Goal: Transaction & Acquisition: Purchase product/service

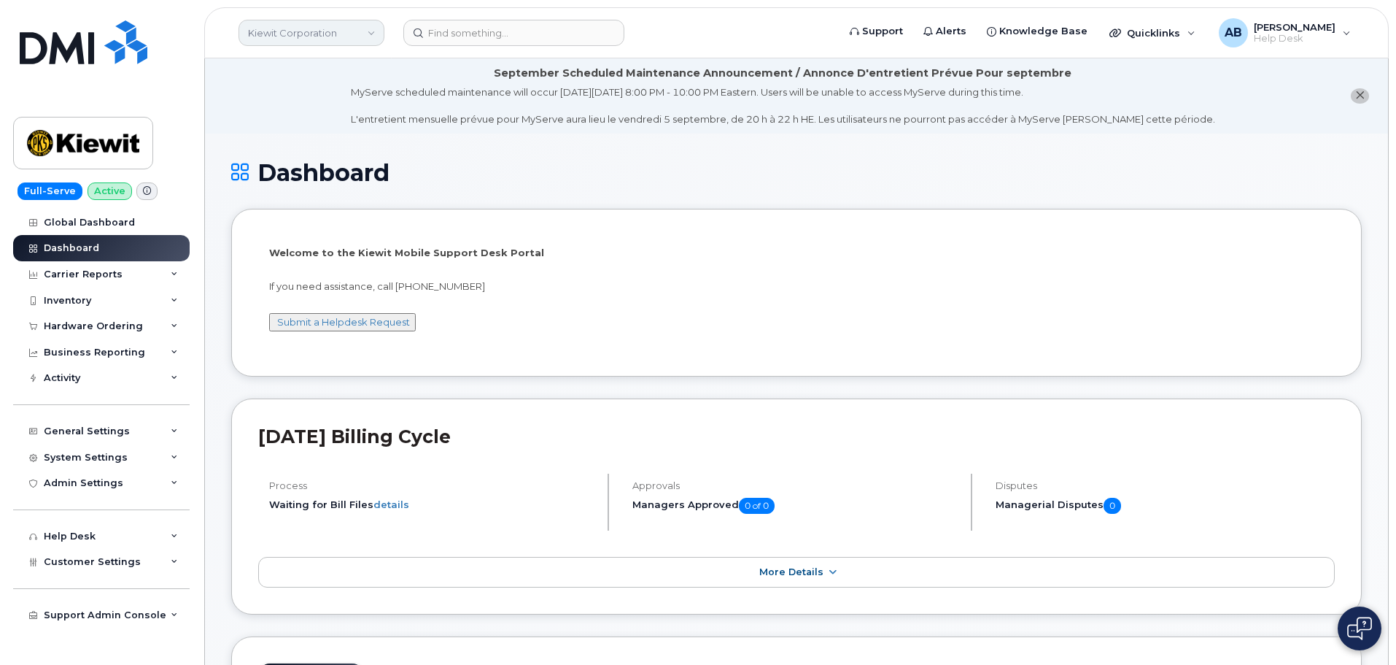
click at [371, 40] on link "Kiewit Corporation" at bounding box center [312, 33] width 146 height 26
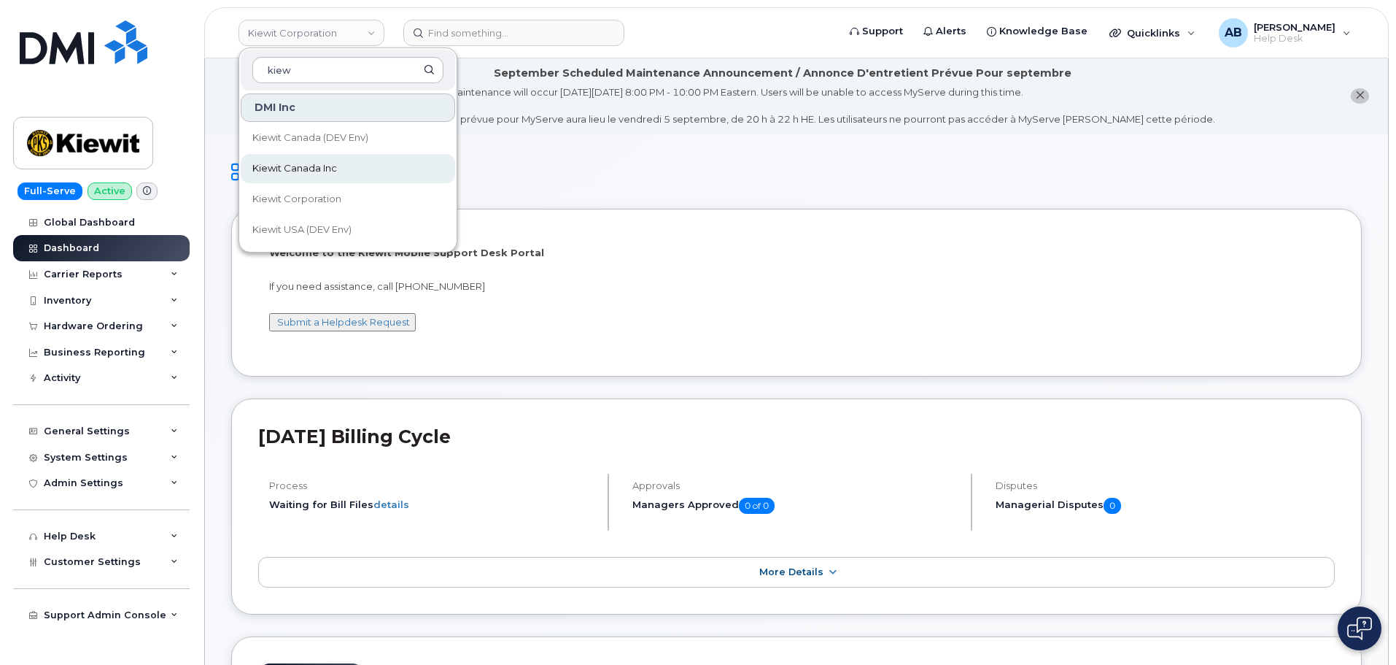
type input "kiew"
click at [330, 174] on span "Kiewit Canada Inc" at bounding box center [294, 168] width 85 height 15
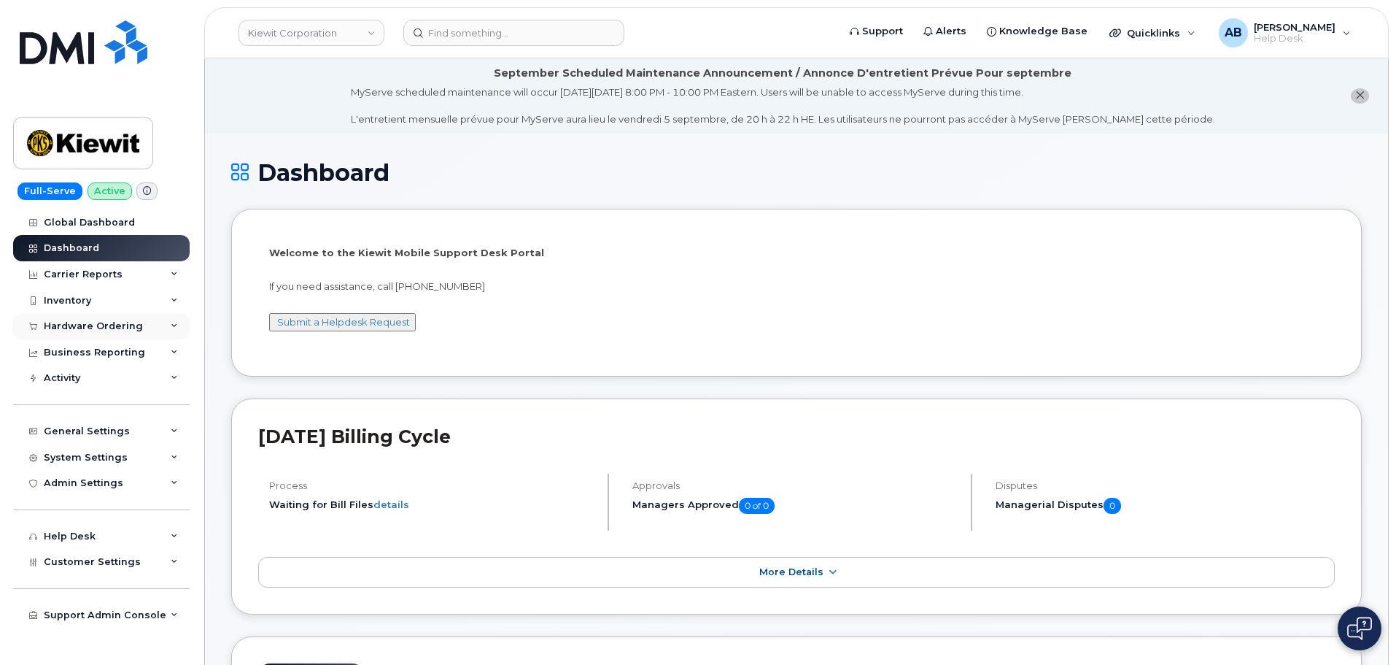
click at [94, 329] on div "Hardware Ordering" at bounding box center [93, 326] width 99 height 12
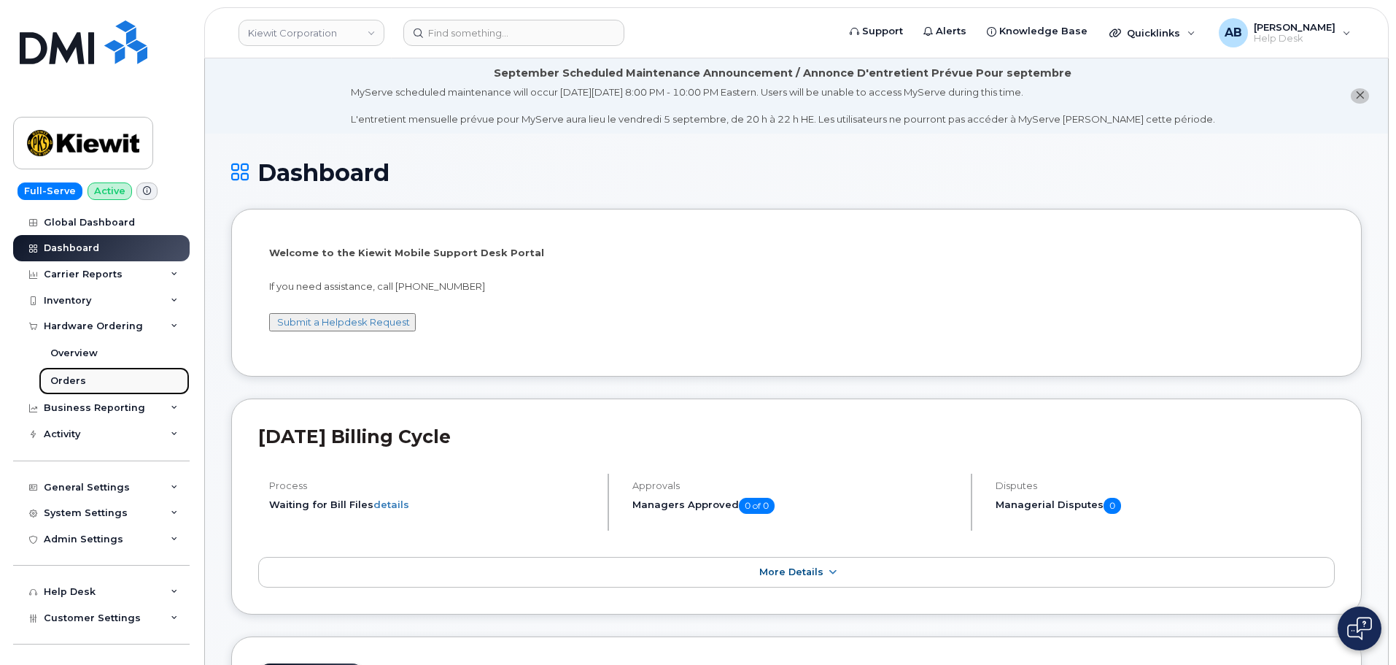
click at [82, 387] on div "Orders" at bounding box center [68, 380] width 36 height 13
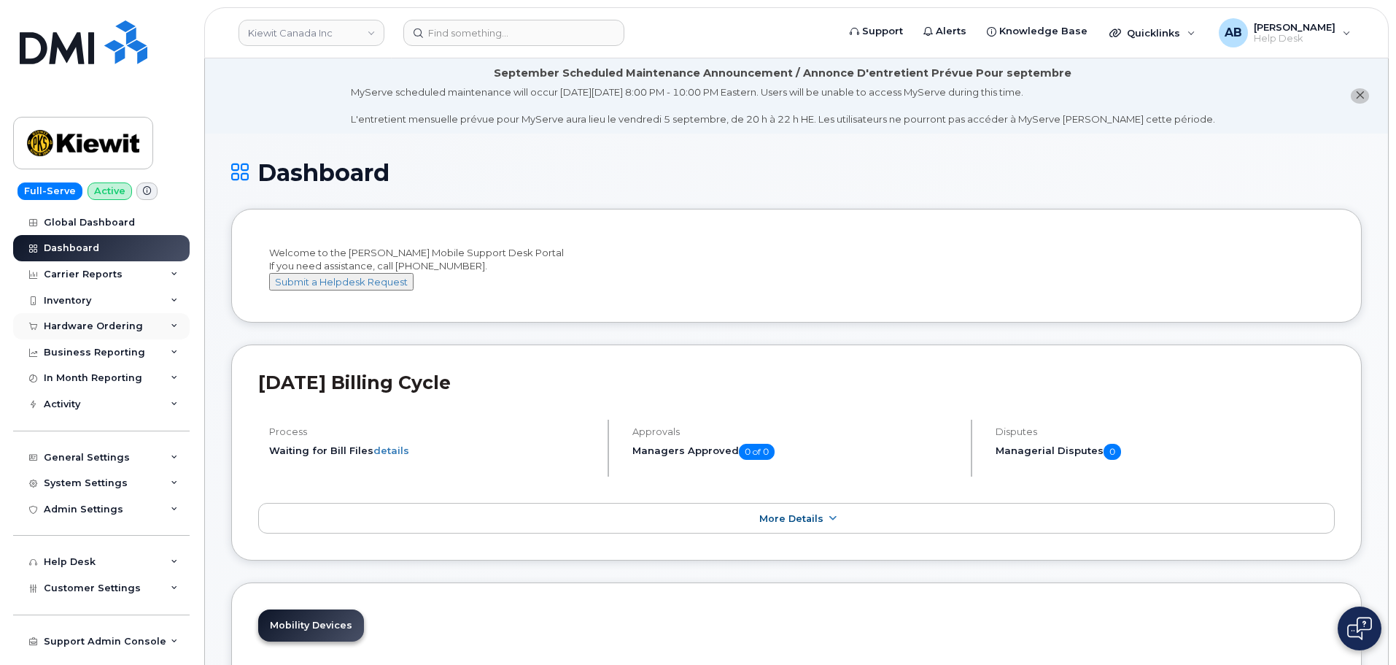
click at [91, 329] on div "Hardware Ordering" at bounding box center [93, 326] width 99 height 12
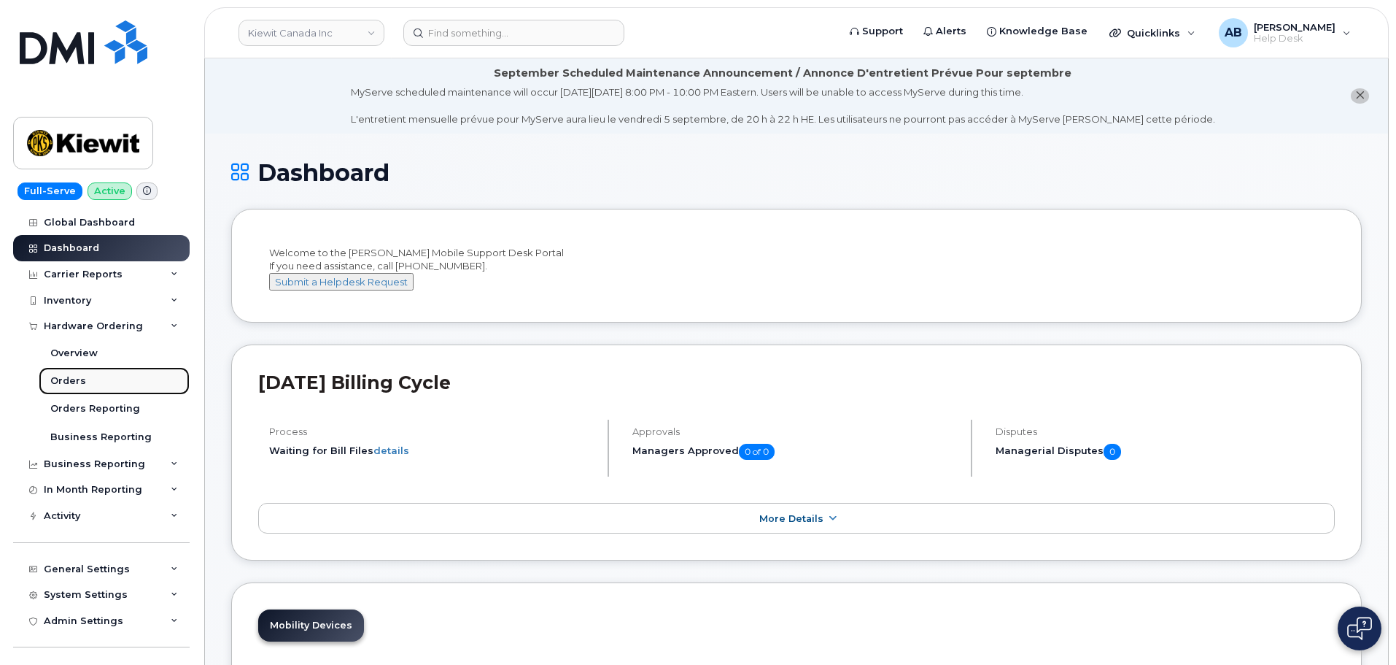
click at [80, 382] on div "Orders" at bounding box center [68, 380] width 36 height 13
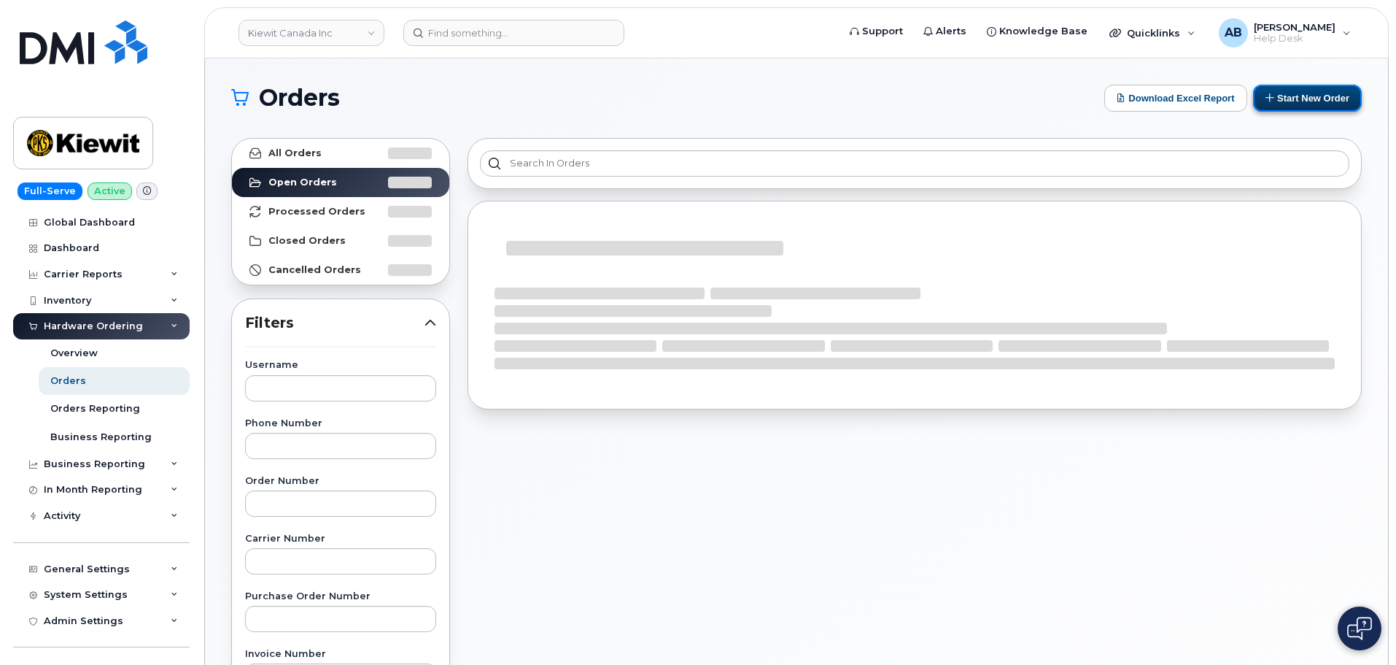
click at [1303, 94] on button "Start New Order" at bounding box center [1307, 98] width 109 height 27
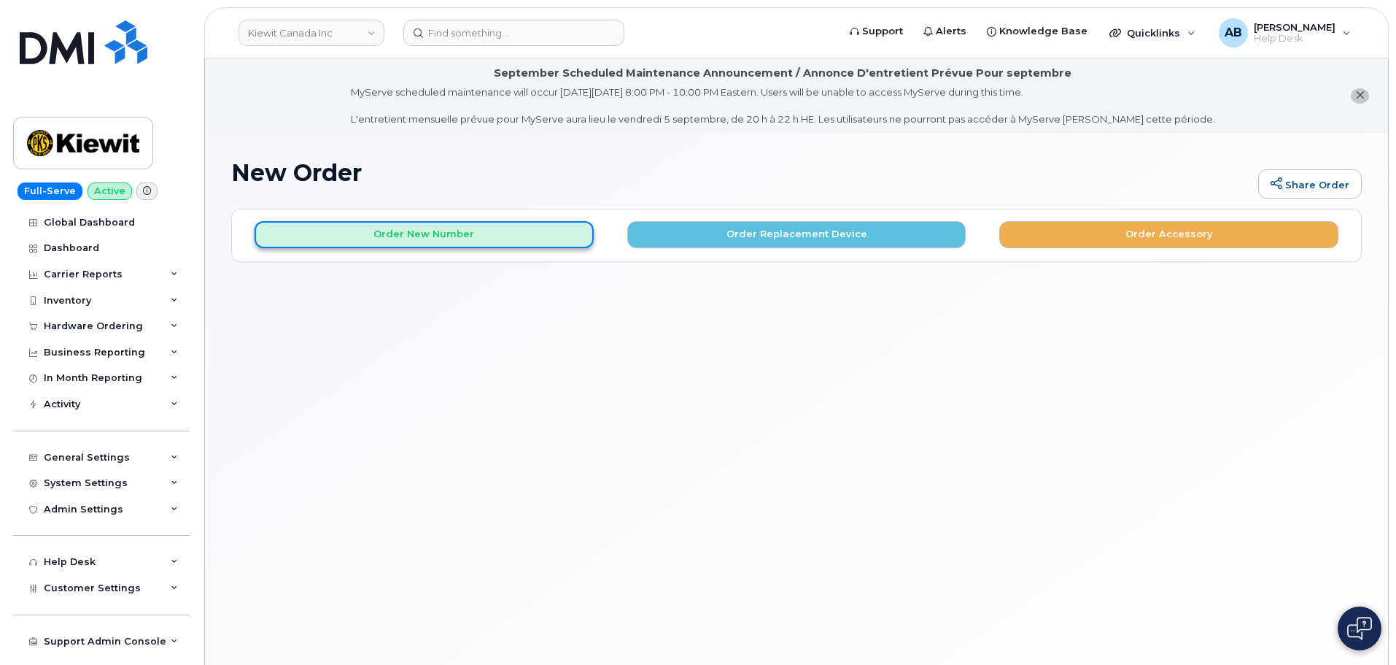
click at [406, 228] on button "Order New Number" at bounding box center [424, 234] width 339 height 27
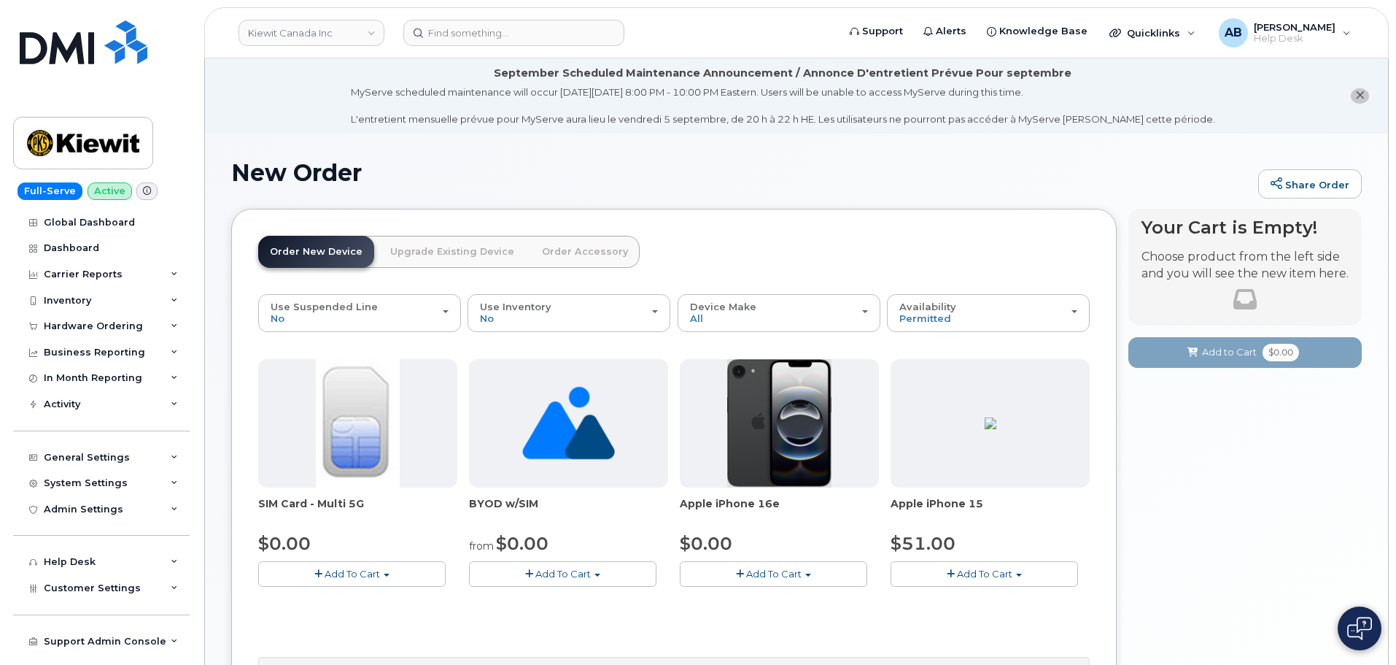
click at [805, 578] on button "Add To Cart" at bounding box center [774, 574] width 188 height 26
click at [802, 595] on link "$0.00 - 3 Year Activation (128GB)" at bounding box center [778, 601] width 188 height 18
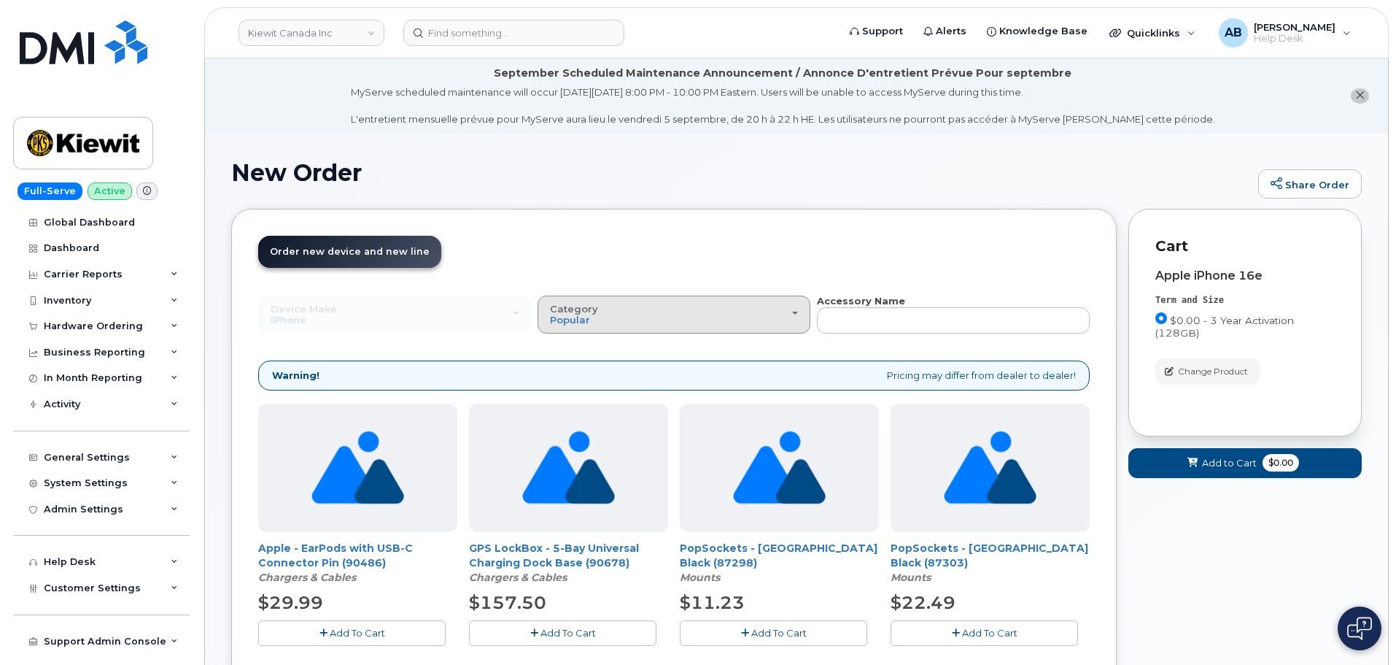
click at [737, 320] on div "Category Popular" at bounding box center [674, 315] width 248 height 23
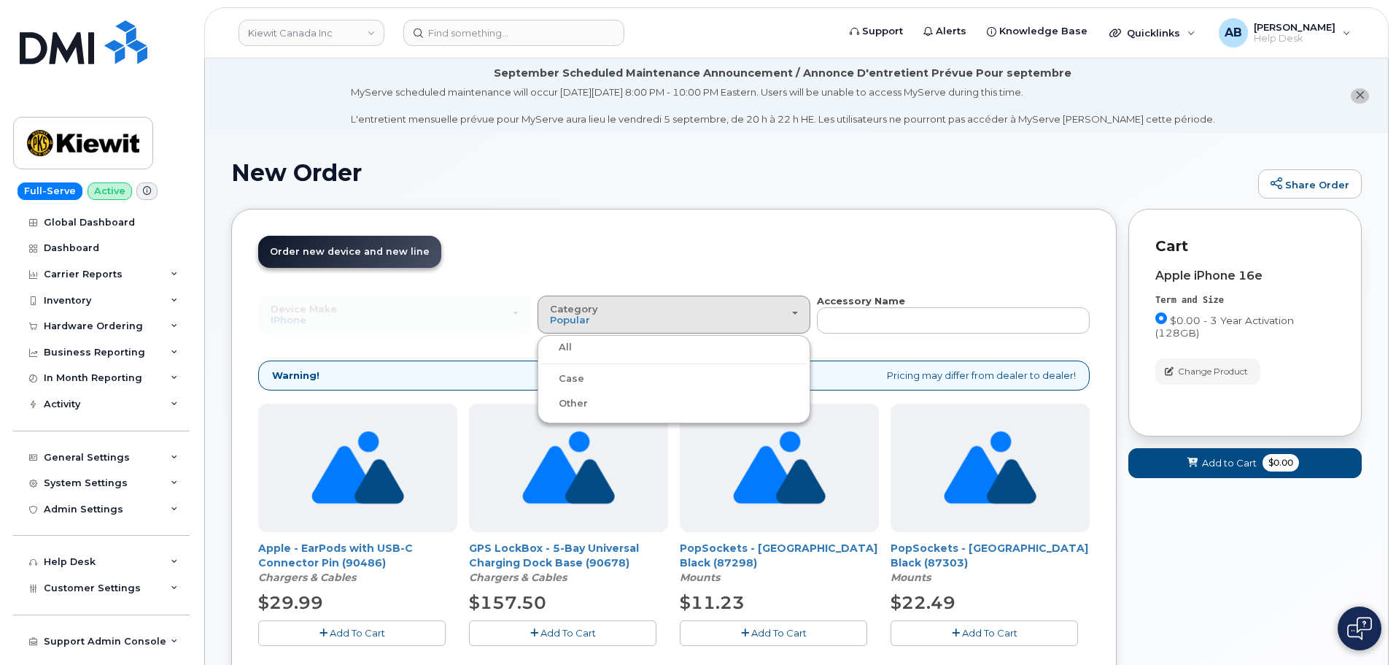
click at [587, 379] on div "Case" at bounding box center [674, 379] width 266 height 18
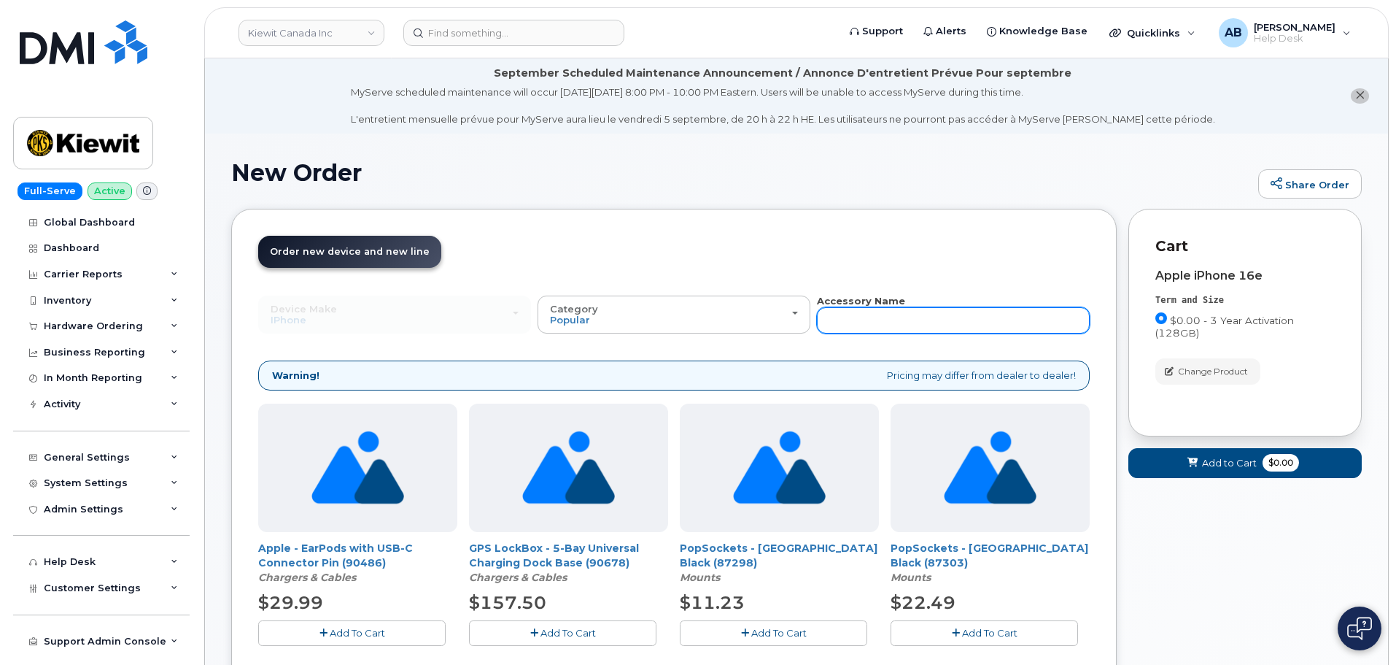
click at [851, 325] on input "text" at bounding box center [953, 320] width 273 height 26
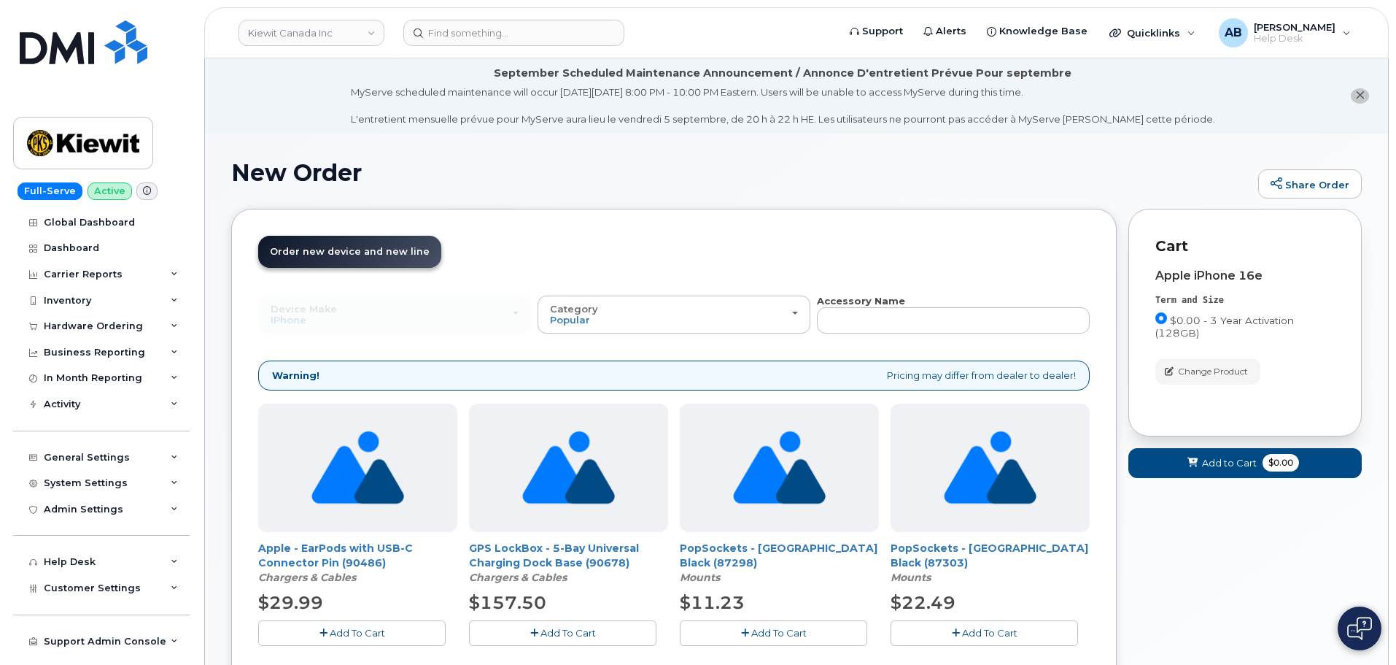
click at [696, 294] on div "Device Make All Android Cell Phone HUB iPhone Modem Tablet All Android Cell Pho…" at bounding box center [674, 314] width 832 height 40
click at [698, 312] on div "Category Popular" at bounding box center [674, 315] width 248 height 23
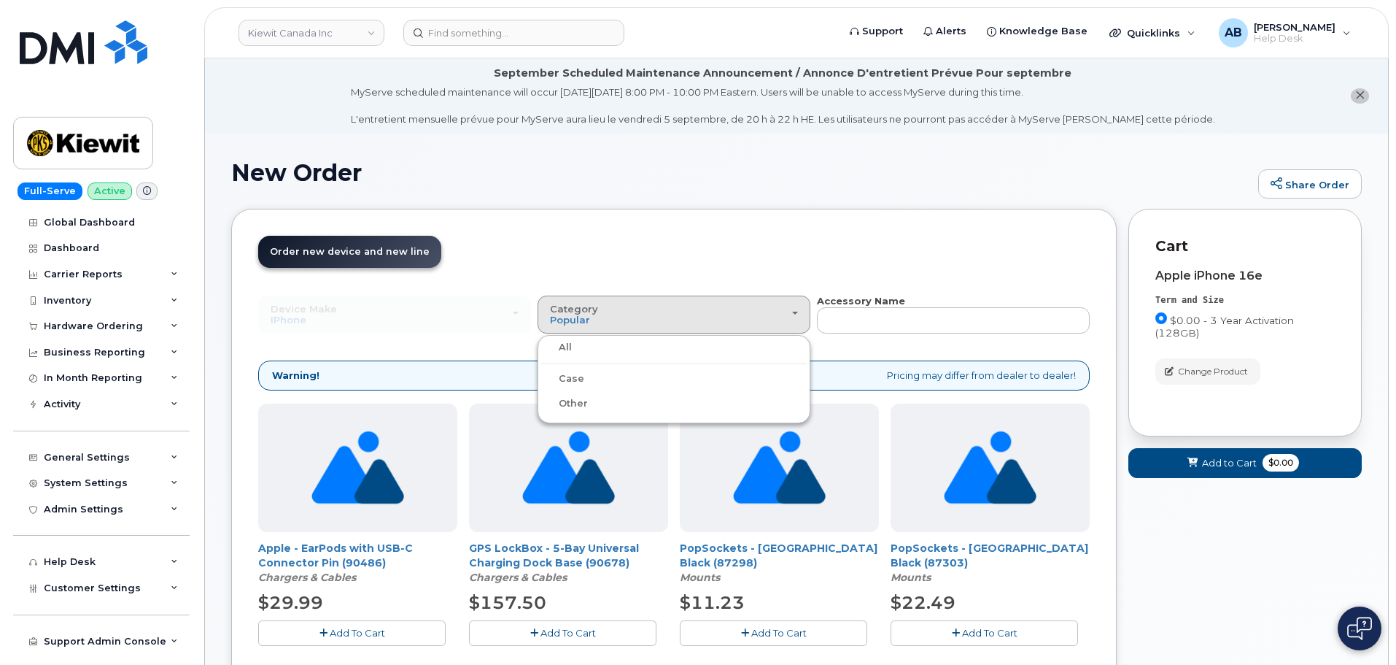
click at [592, 375] on div "Case" at bounding box center [674, 379] width 266 height 18
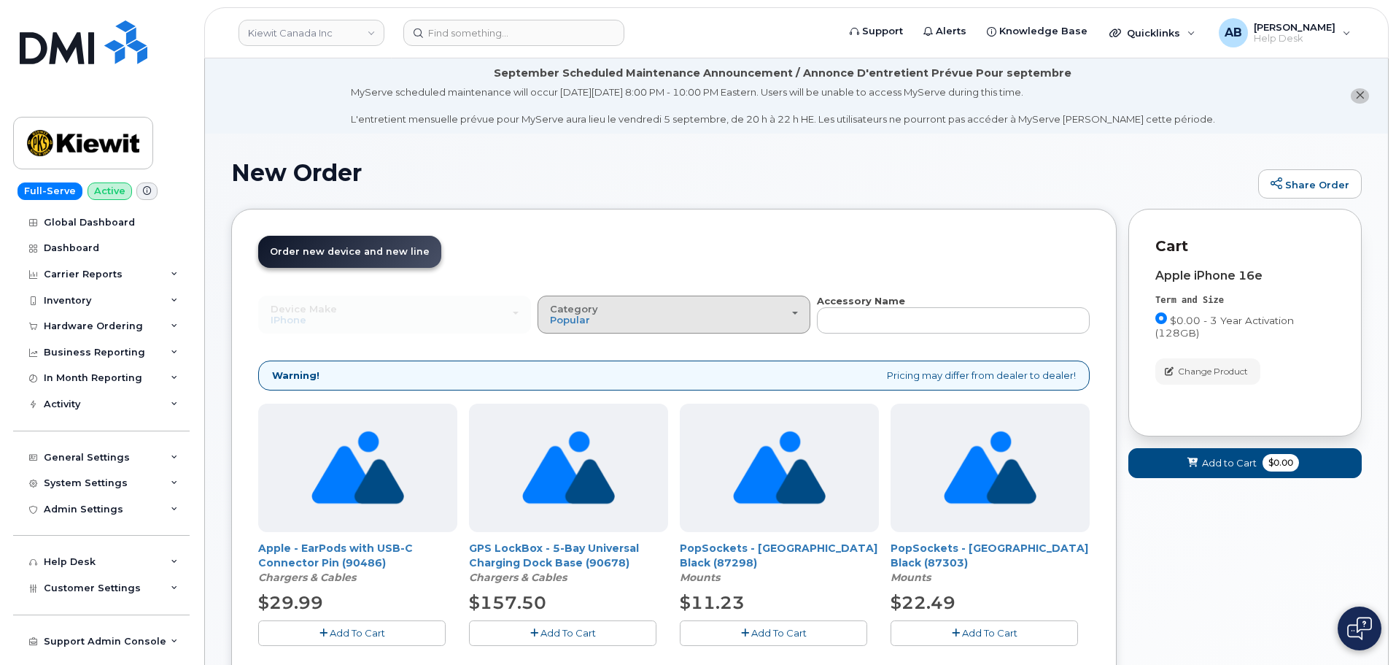
click at [578, 303] on span "Category" at bounding box center [574, 309] width 48 height 12
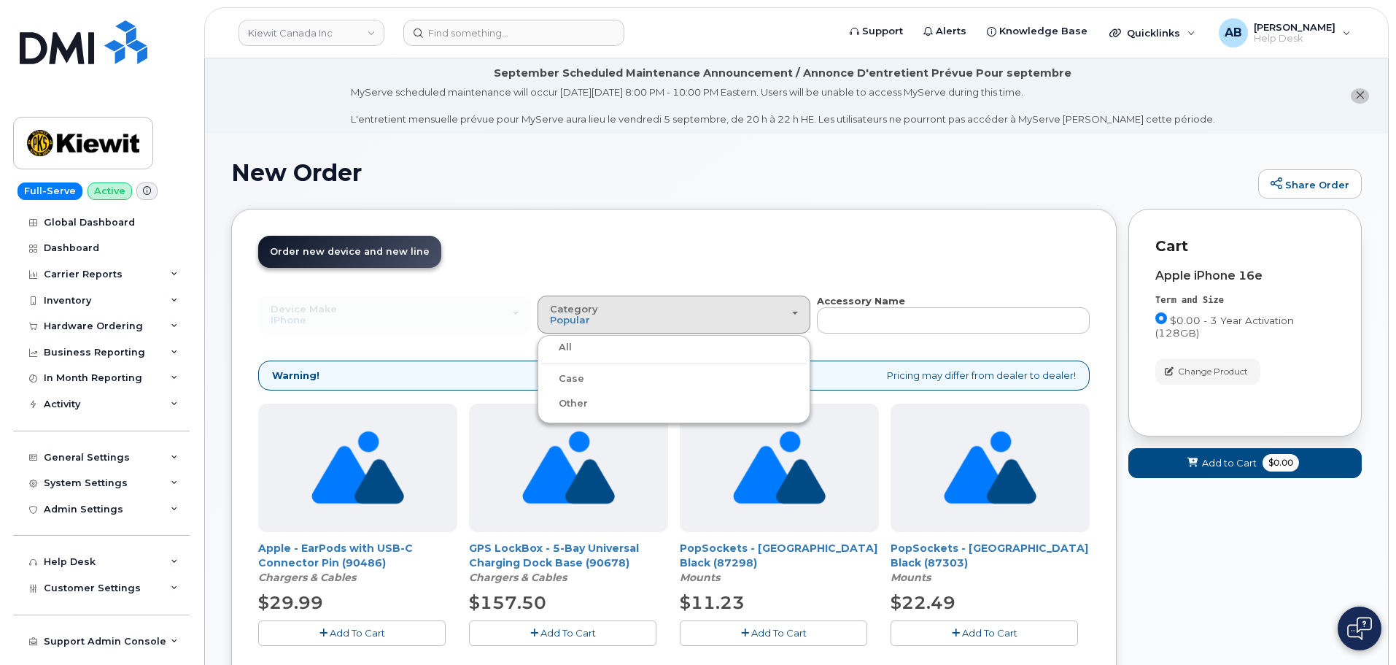
click at [570, 374] on label "Case" at bounding box center [562, 379] width 43 height 18
click at [0, 0] on input "Case" at bounding box center [0, 0] width 0 height 0
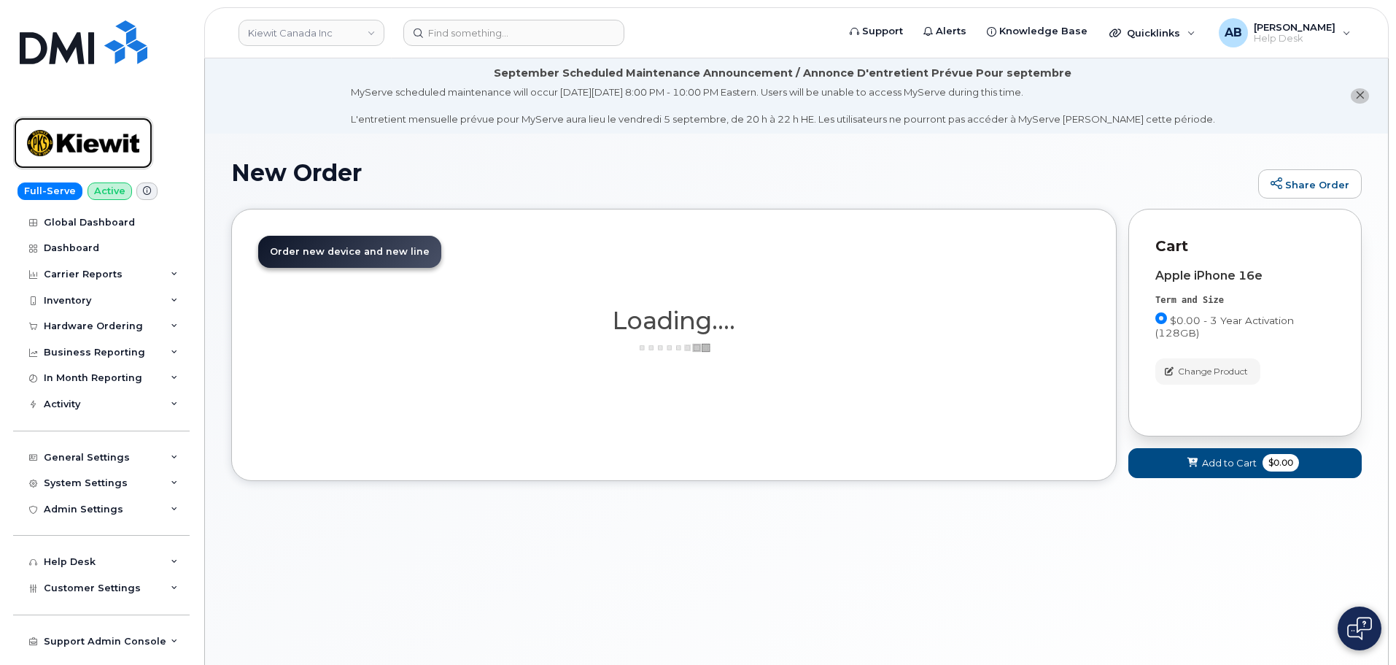
click at [87, 133] on img at bounding box center [83, 143] width 112 height 42
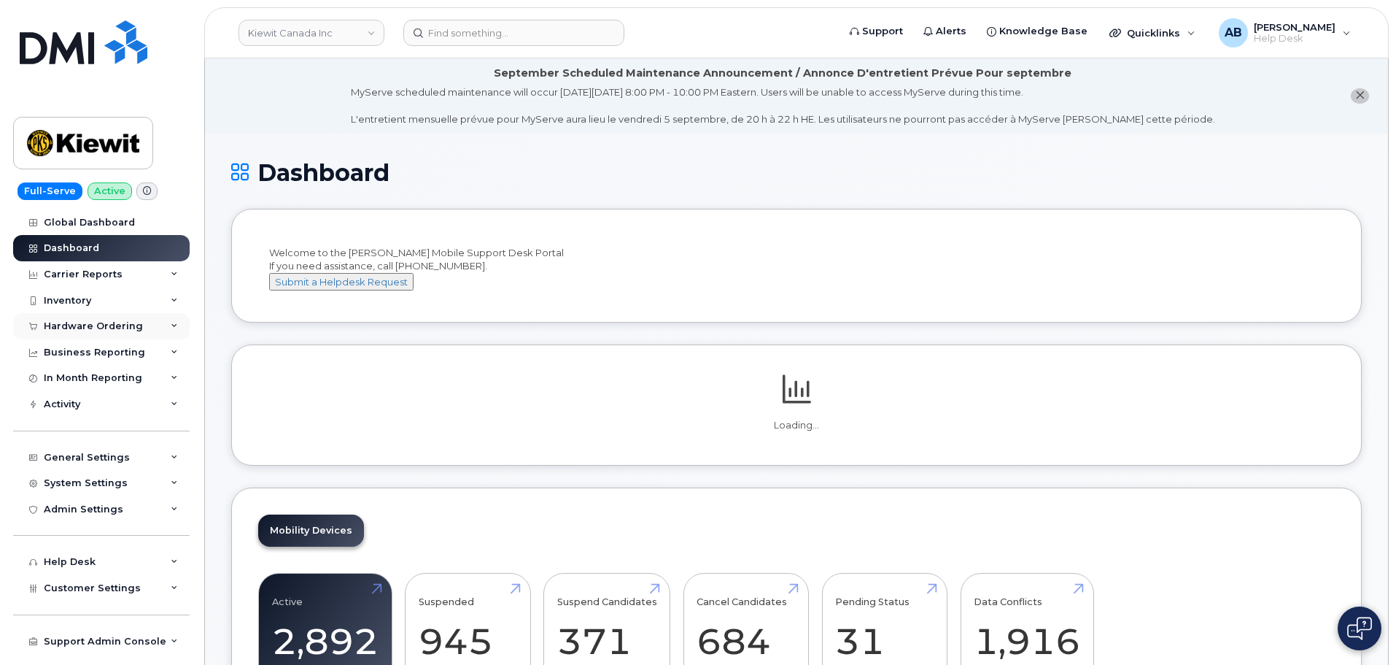
click at [92, 319] on div "Hardware Ordering" at bounding box center [101, 326] width 177 height 26
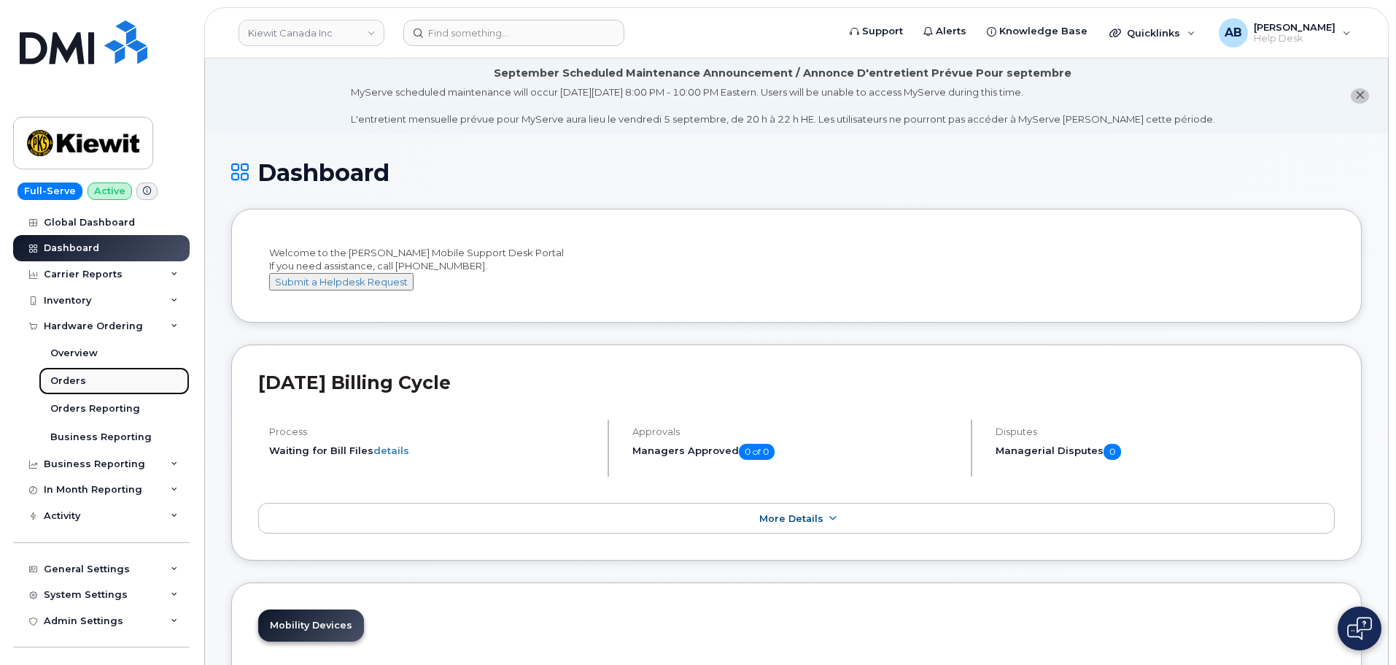
click at [68, 382] on div "Orders" at bounding box center [68, 380] width 36 height 13
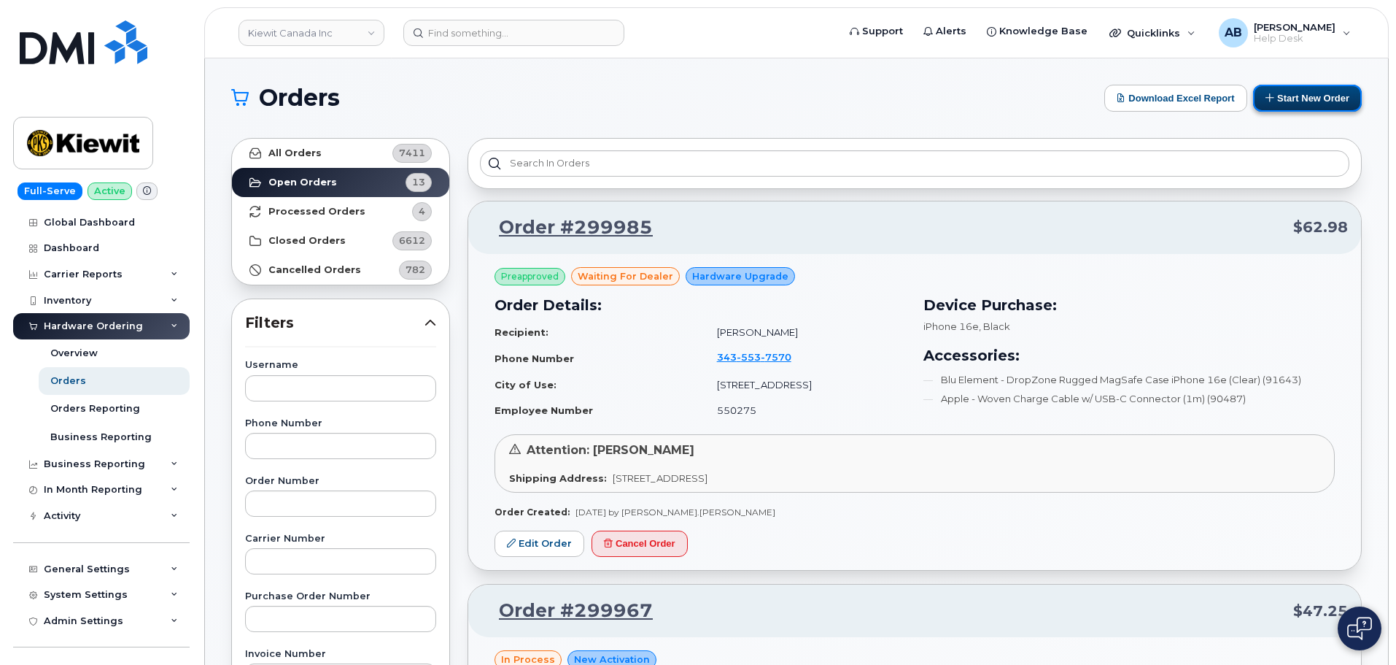
click at [1294, 88] on button "Start New Order" at bounding box center [1307, 98] width 109 height 27
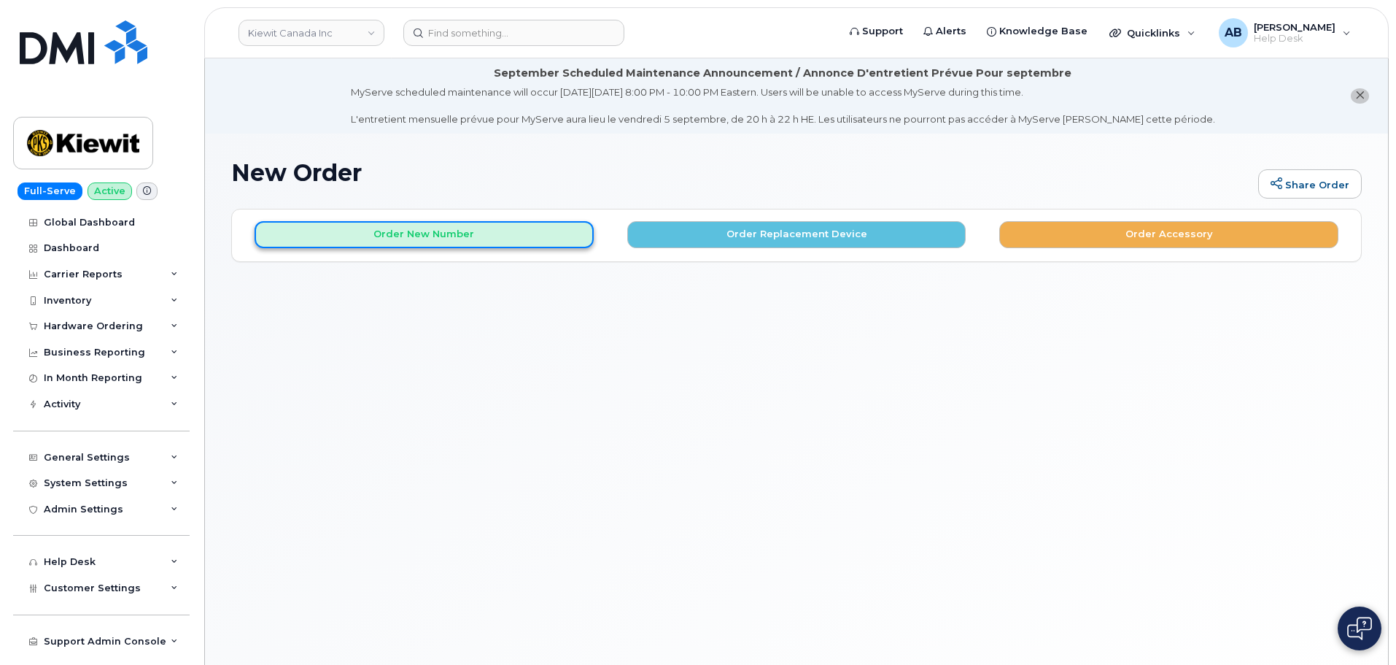
click at [479, 245] on button "Order New Number" at bounding box center [424, 234] width 339 height 27
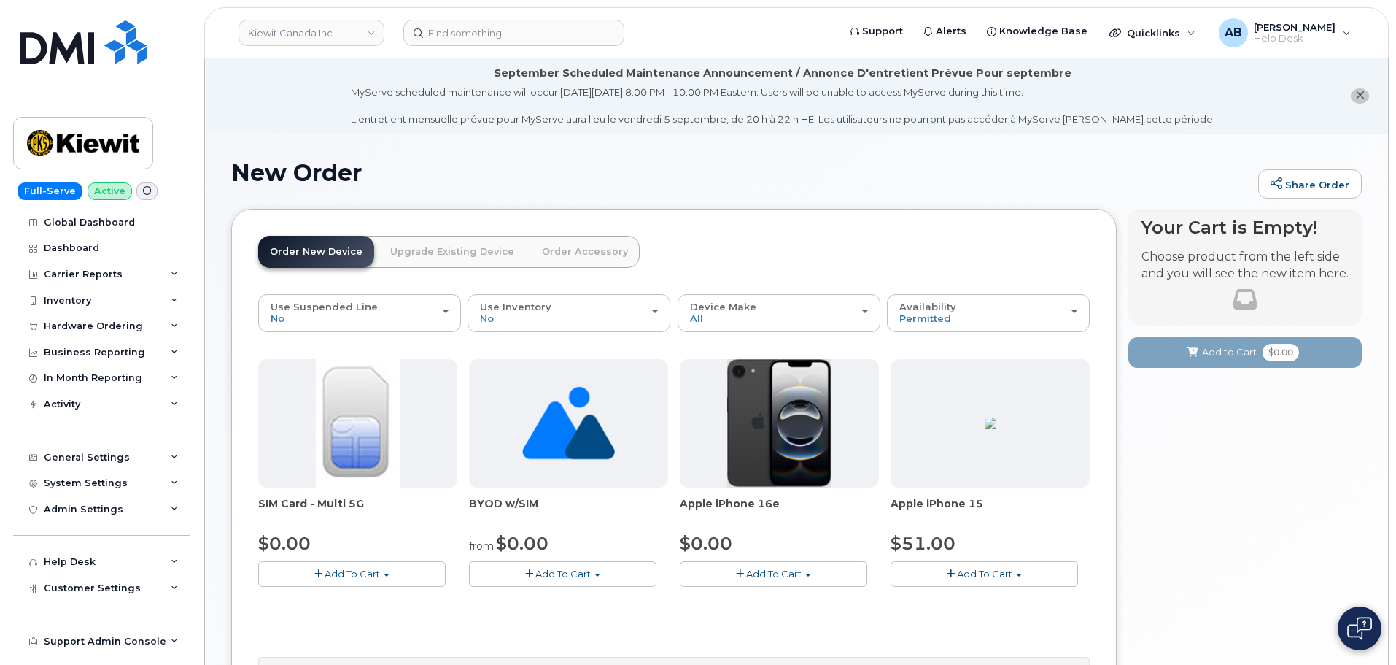
click at [769, 570] on span "Add To Cart" at bounding box center [773, 574] width 55 height 12
drag, startPoint x: 770, startPoint y: 600, endPoint x: 784, endPoint y: 590, distance: 17.4
click at [770, 598] on link "$0.00 - 3 Year Activation (128GB)" at bounding box center [778, 601] width 188 height 18
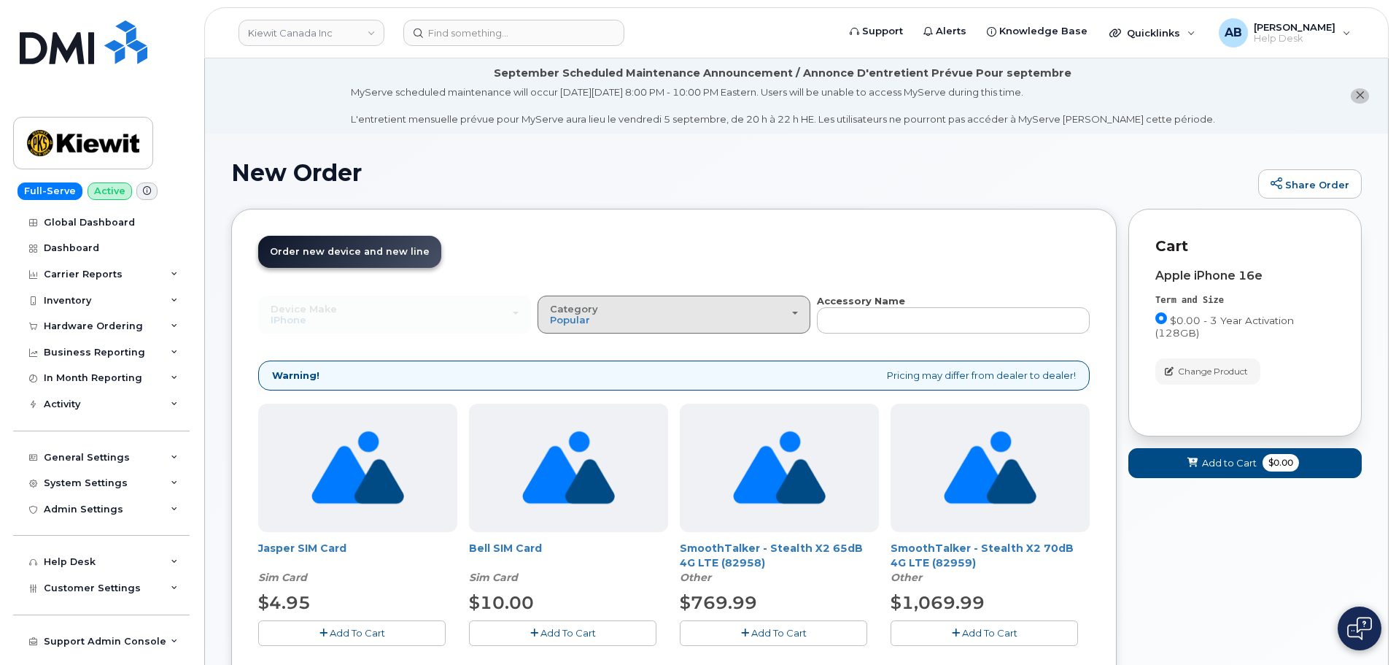
click at [699, 307] on div "Category Popular" at bounding box center [674, 315] width 248 height 23
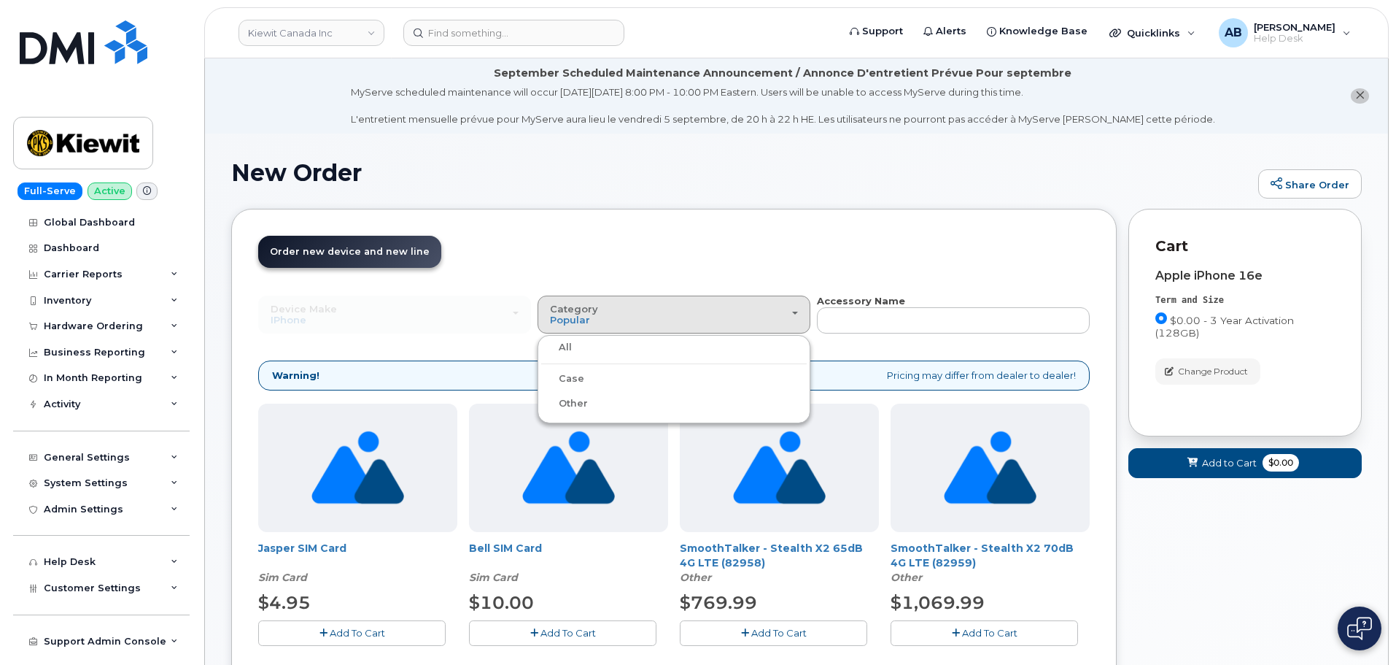
click at [582, 368] on ul "All Case Other" at bounding box center [674, 379] width 273 height 88
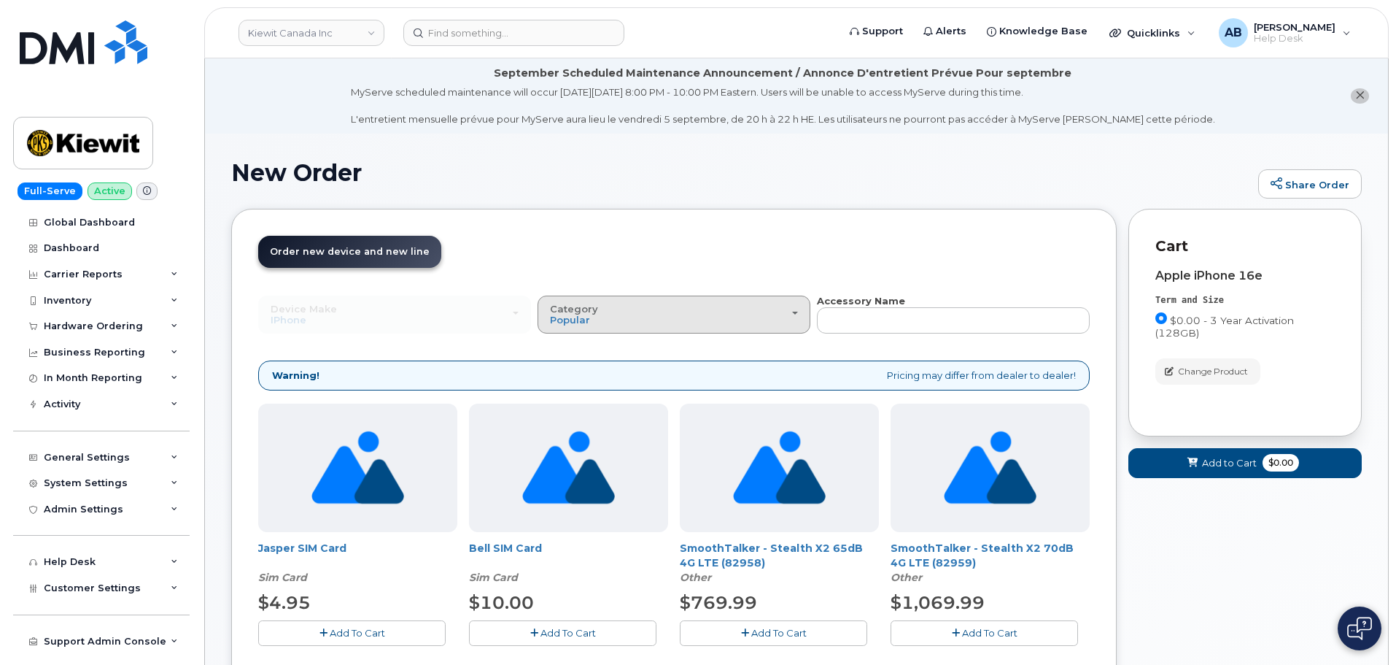
click at [573, 328] on button "Category Popular" at bounding box center [674, 314] width 273 height 38
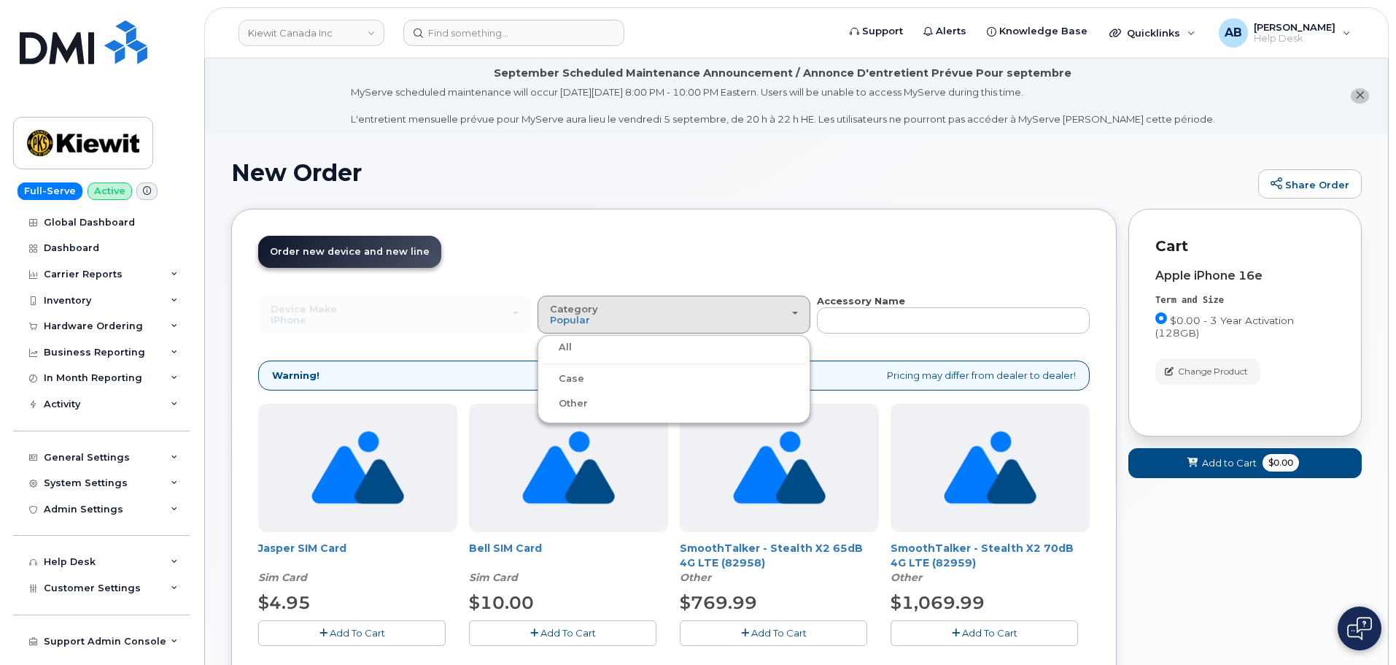
click at [567, 376] on label "Case" at bounding box center [562, 379] width 43 height 18
click at [0, 0] on input "Case" at bounding box center [0, 0] width 0 height 0
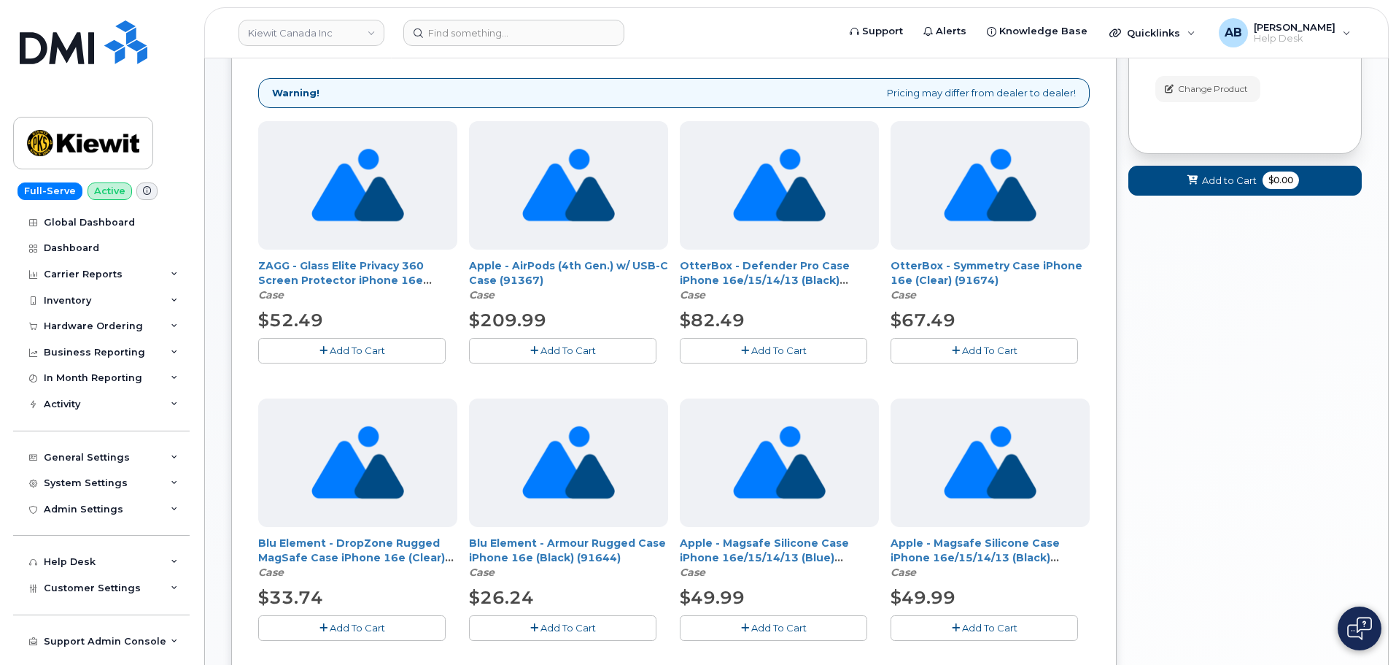
scroll to position [219, 0]
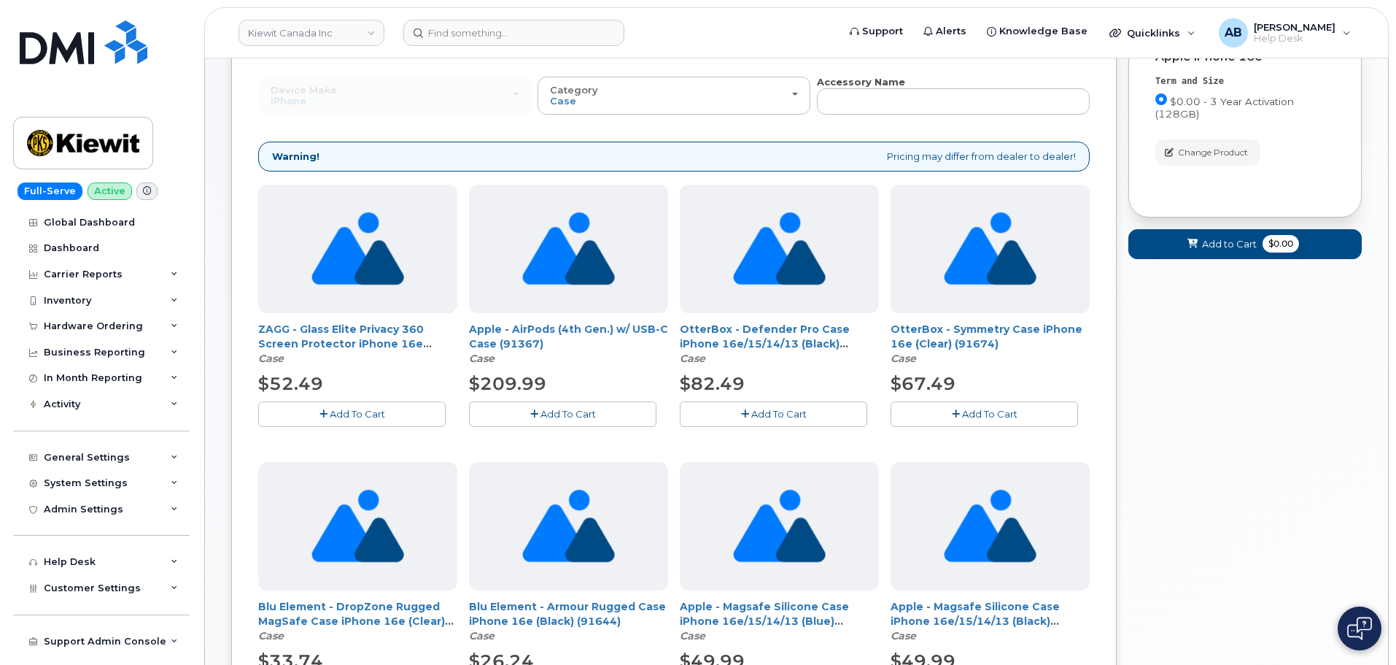
click at [877, 116] on div "Device Make All Android Cell Phone HUB iPhone Modem Tablet All Android Cell Pho…" at bounding box center [674, 568] width 832 height 986
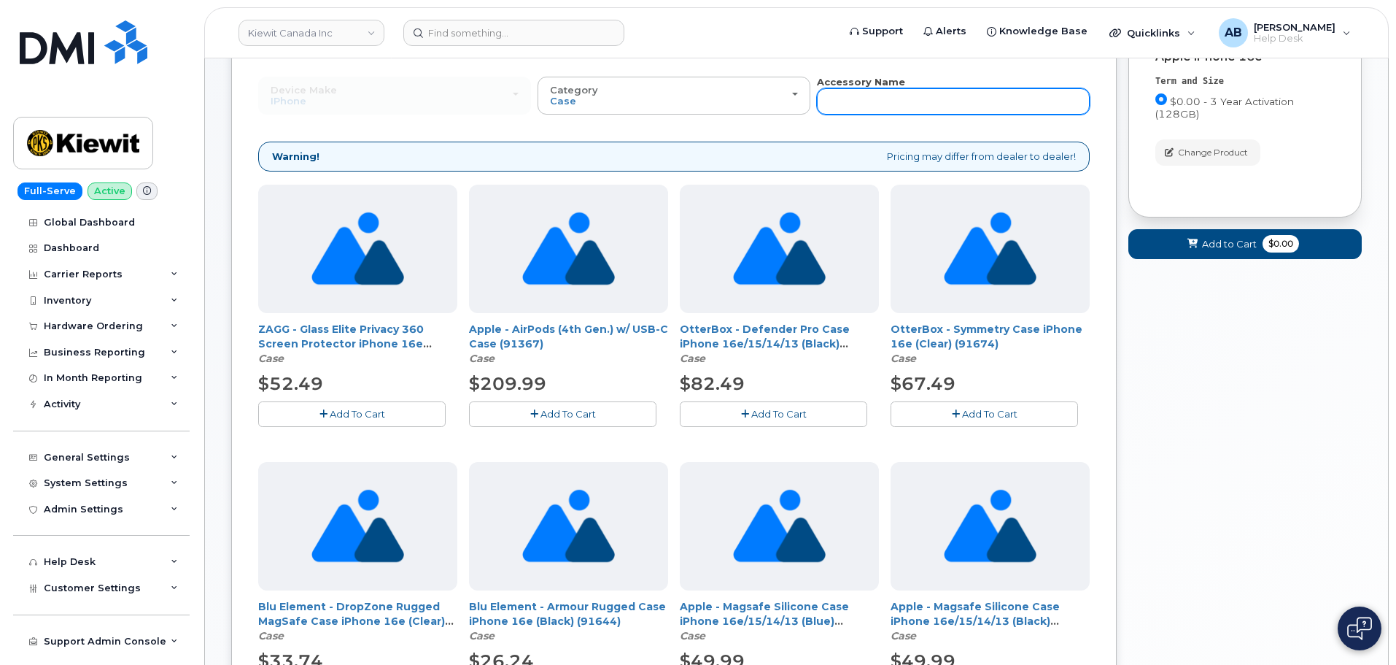
click at [875, 106] on input "text" at bounding box center [953, 101] width 273 height 26
type input "Commuter"
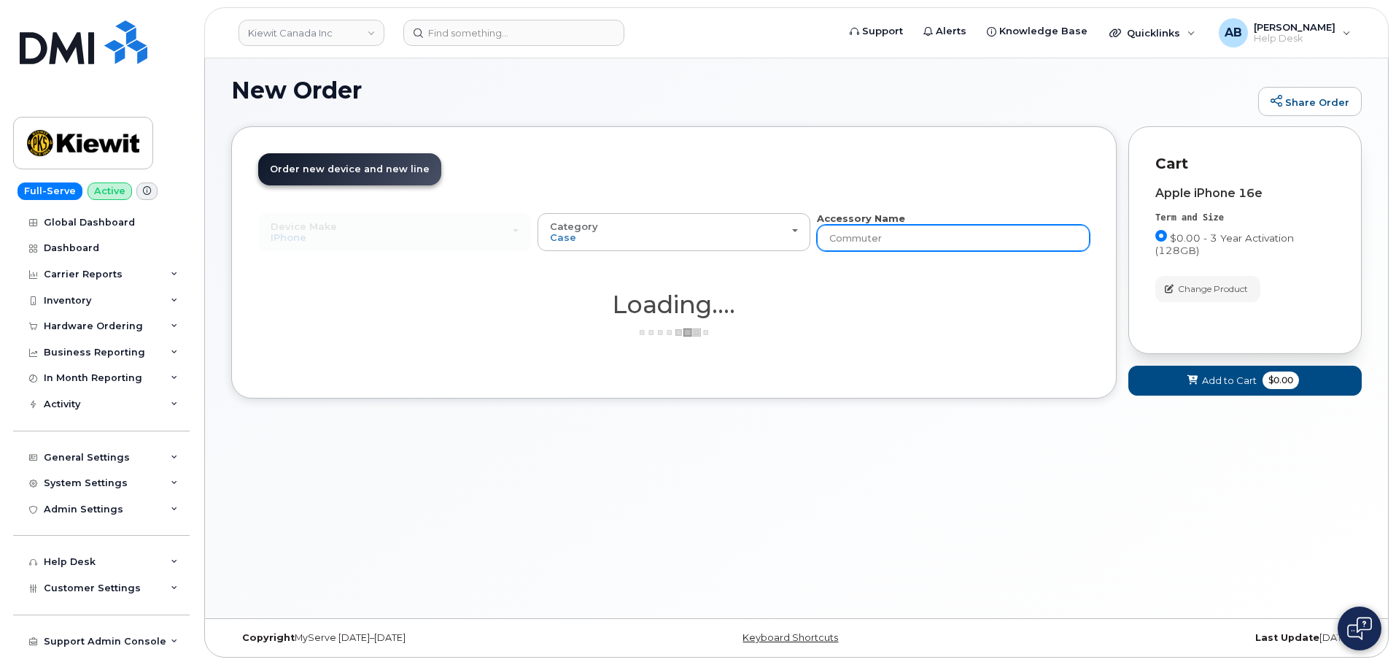
scroll to position [82, 0]
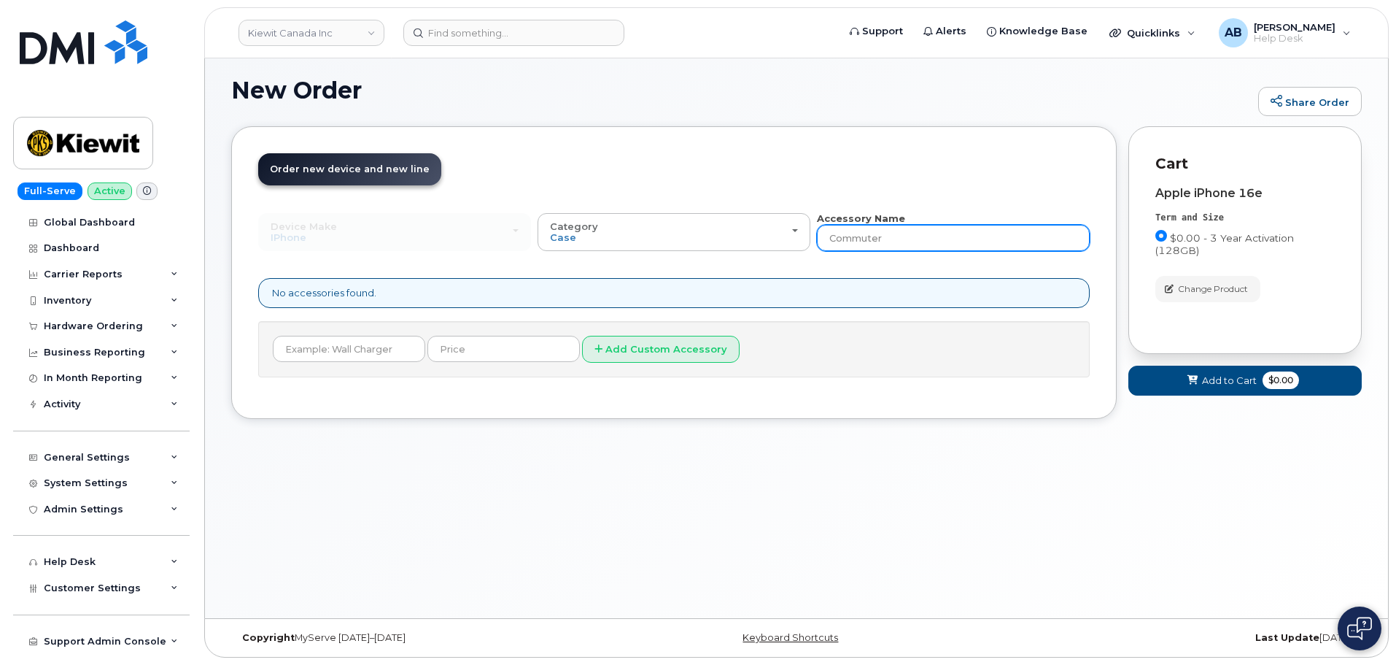
drag, startPoint x: 905, startPoint y: 235, endPoint x: 825, endPoint y: 252, distance: 81.3
click at [825, 252] on div "Device Make All Android Cell Phone HUB iPhone Modem Tablet All Android Cell Pho…" at bounding box center [674, 295] width 832 height 166
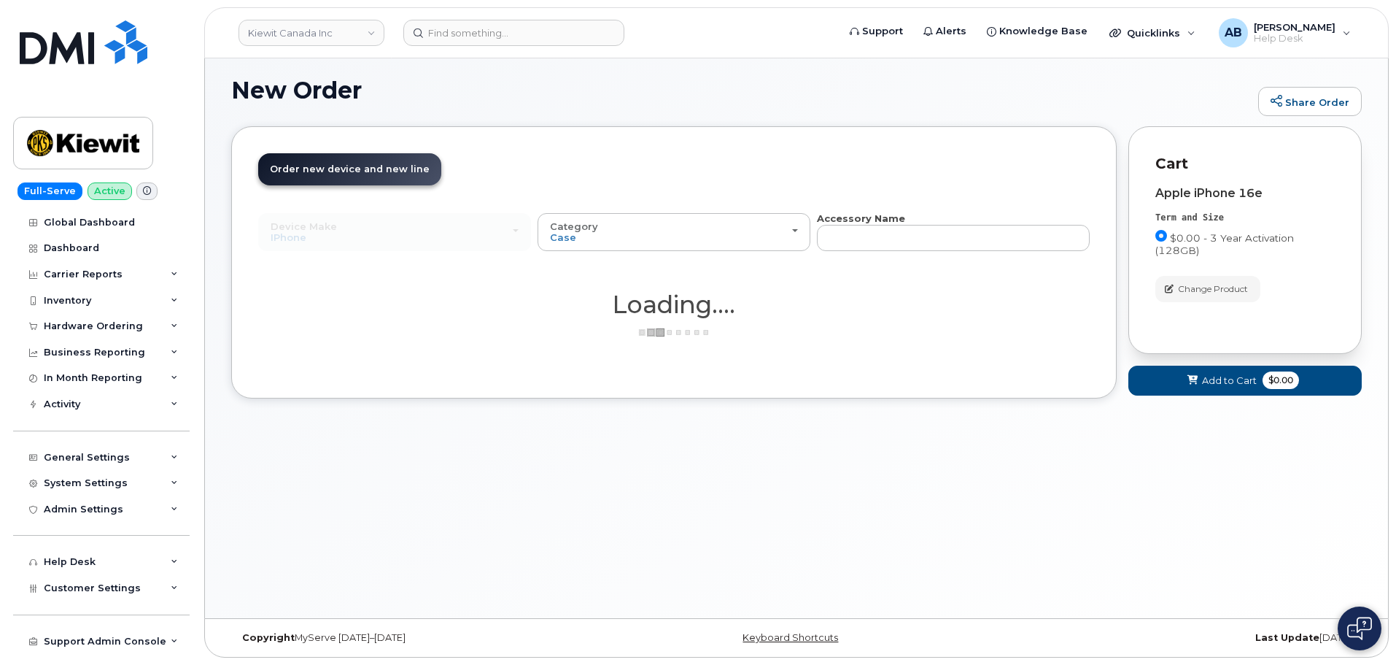
click at [809, 170] on header "Order New Device Upgrade Existing Device Order Accessory Order new device and n…" at bounding box center [674, 182] width 832 height 58
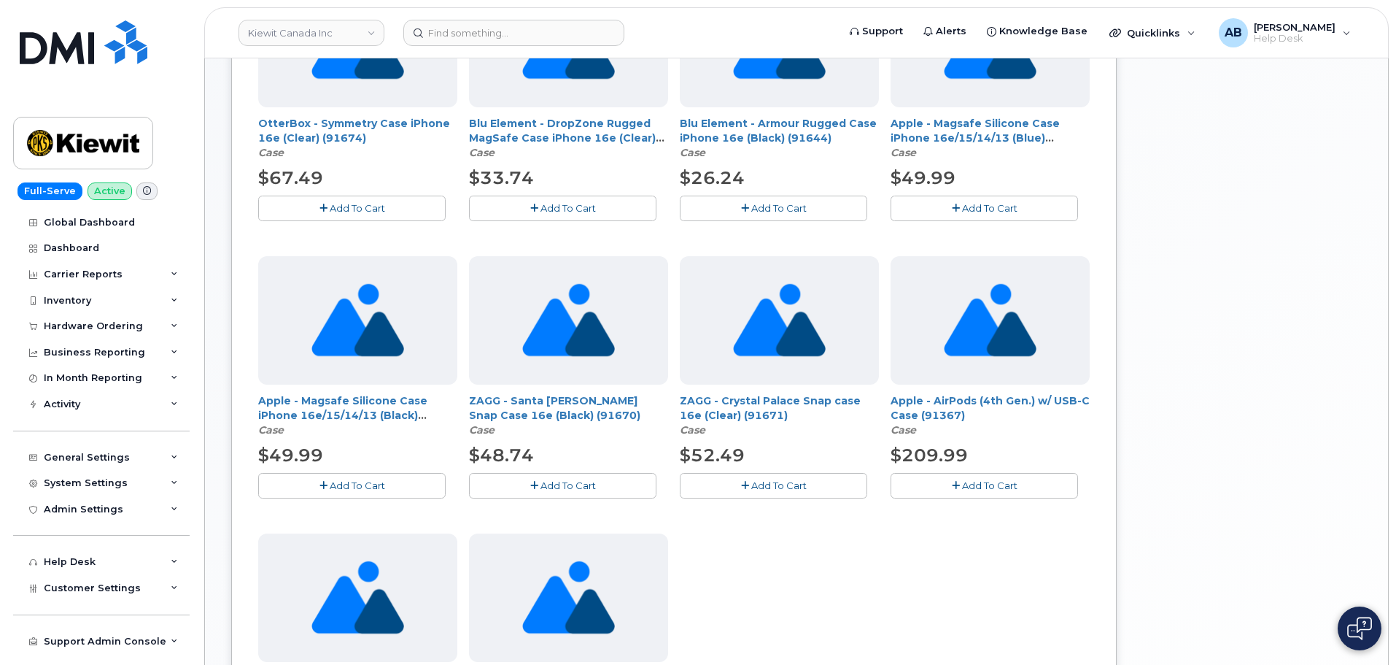
scroll to position [301, 0]
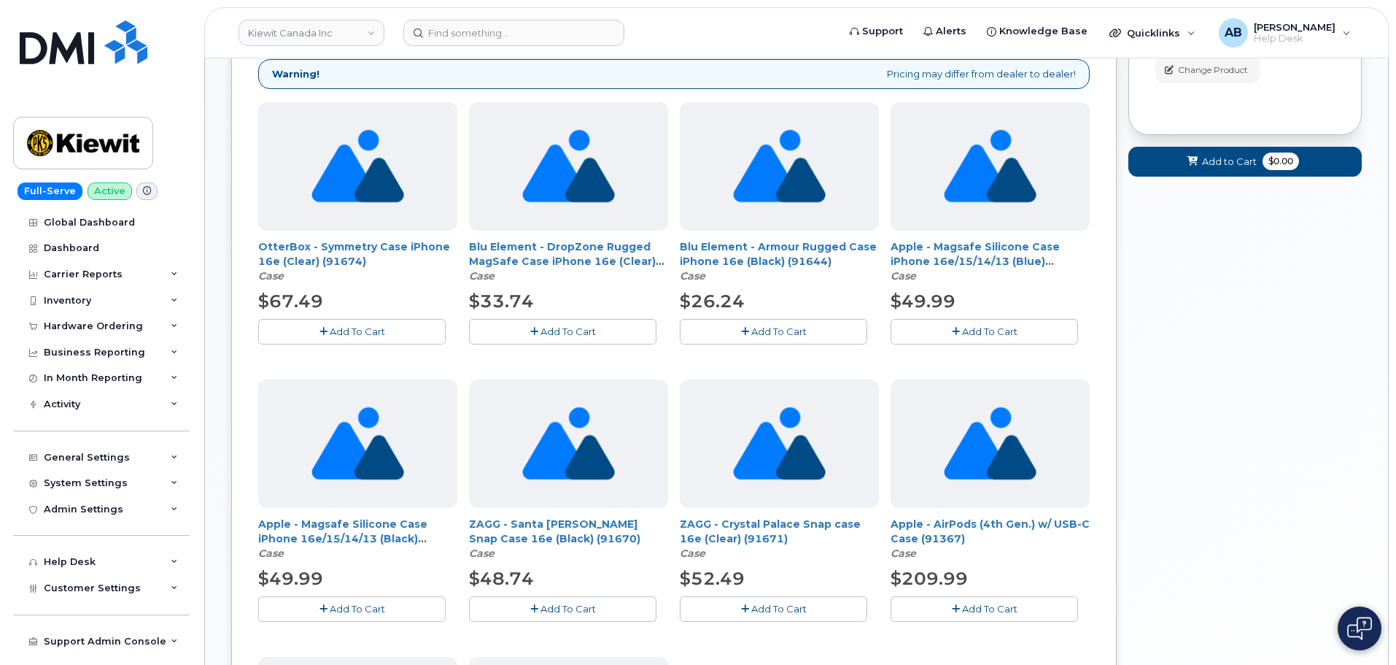
click at [358, 324] on button "Add To Cart" at bounding box center [352, 332] width 188 height 26
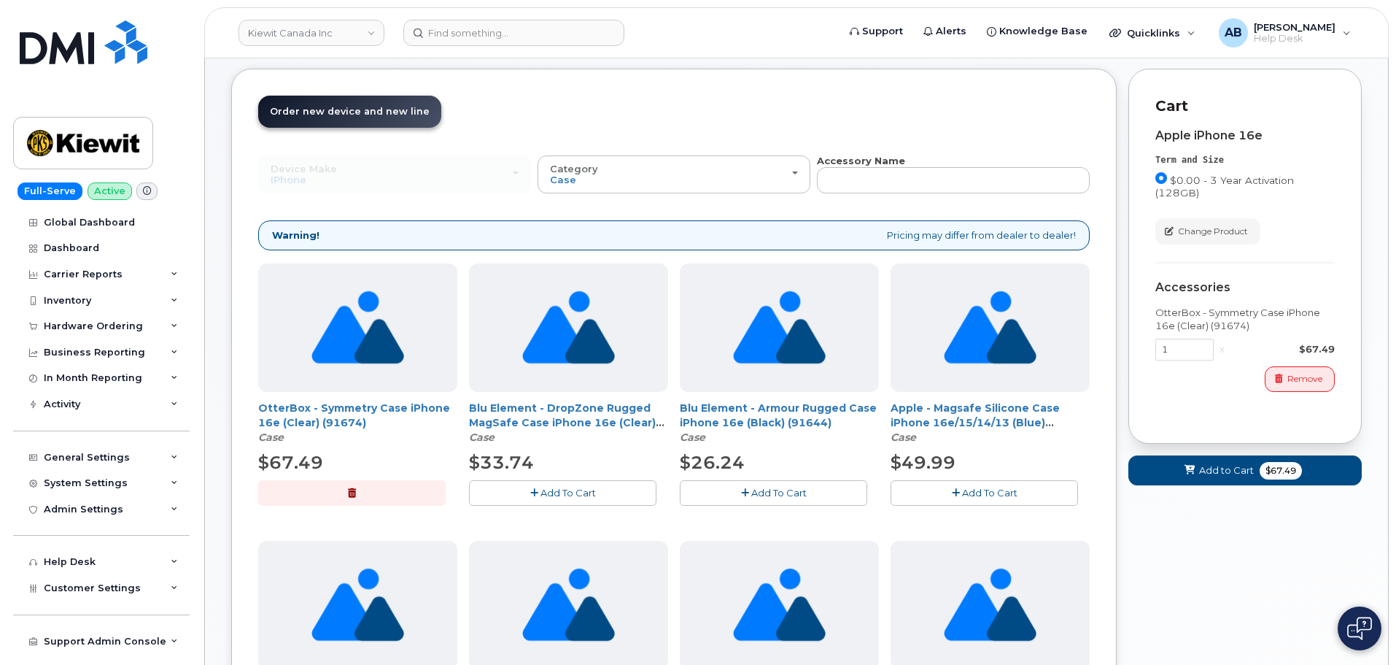
scroll to position [9, 0]
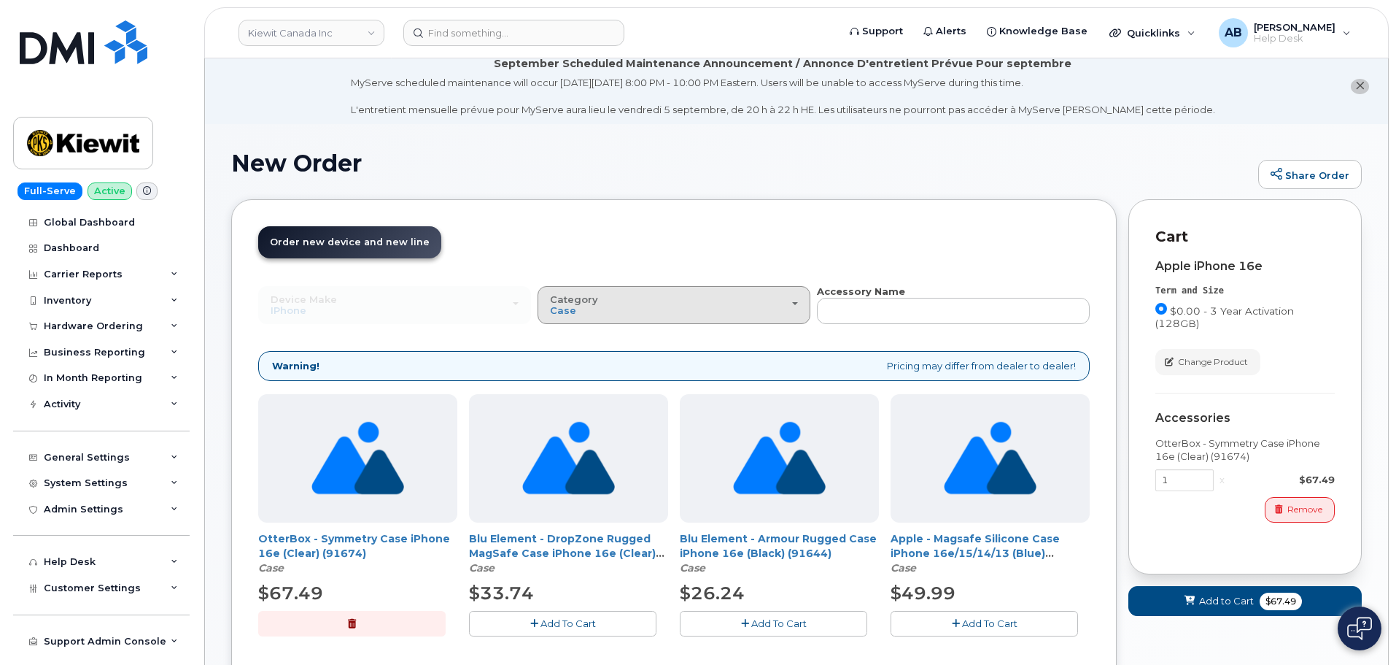
drag, startPoint x: 709, startPoint y: 315, endPoint x: 654, endPoint y: 318, distance: 54.8
click at [707, 315] on div "Category Case" at bounding box center [674, 305] width 248 height 23
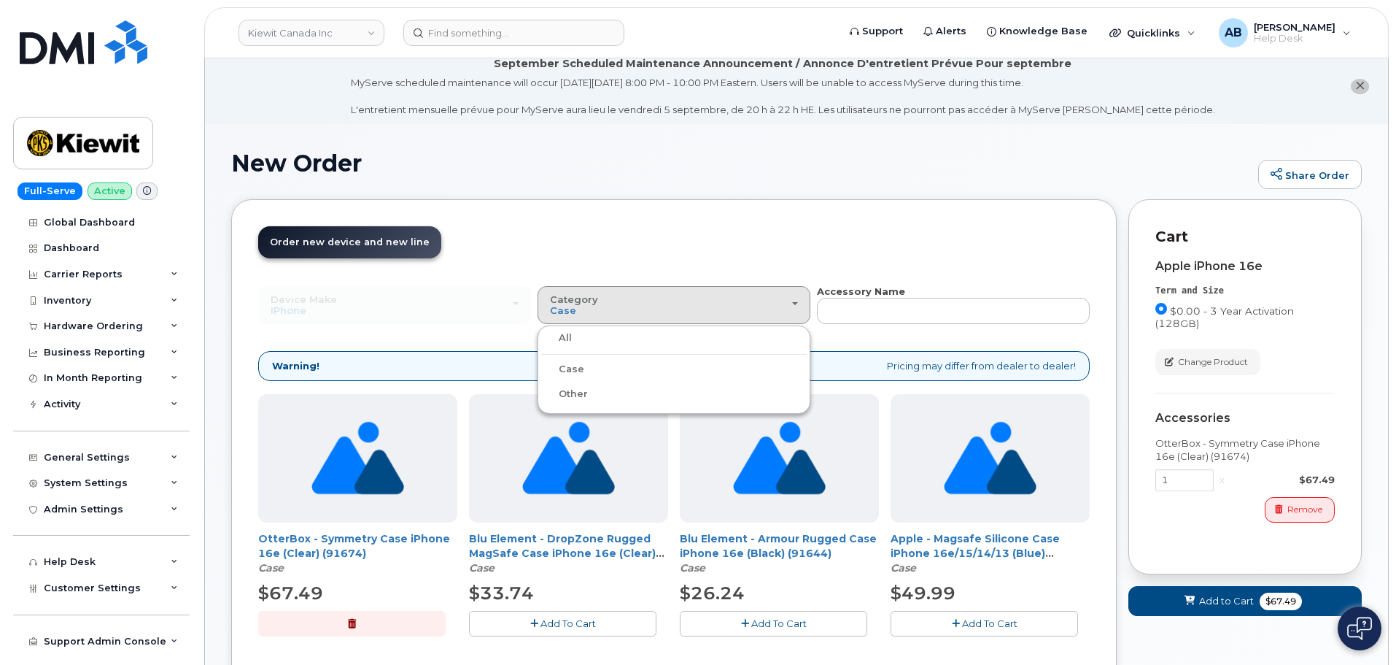
click at [563, 339] on label "All" at bounding box center [556, 338] width 31 height 18
click at [0, 0] on input "All" at bounding box center [0, 0] width 0 height 0
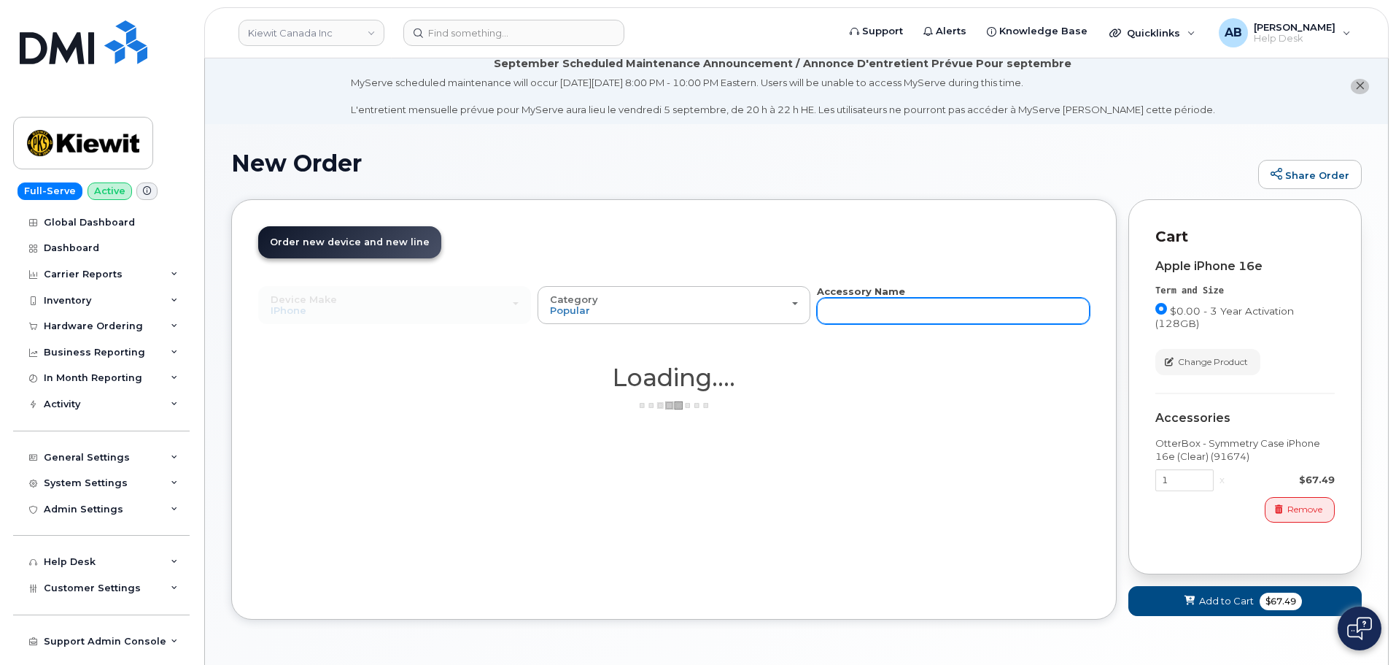
click at [924, 306] on input "text" at bounding box center [953, 311] width 273 height 26
type input "Apple"
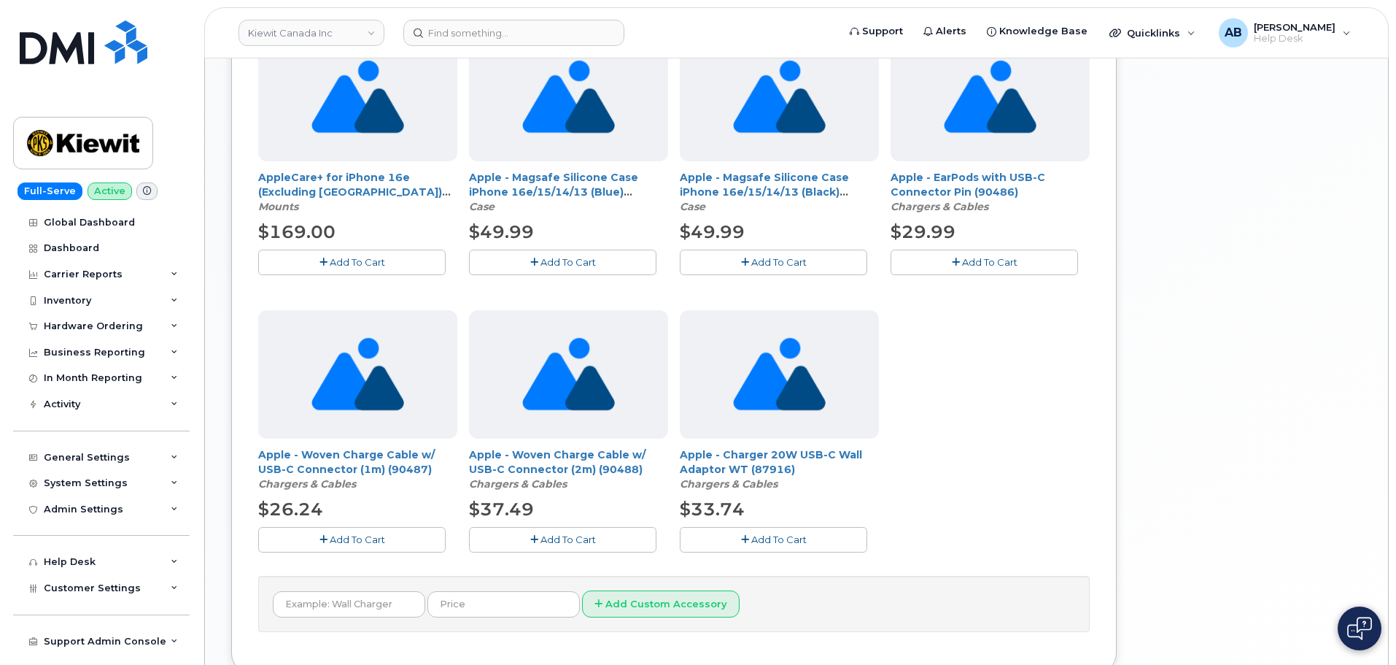
scroll to position [752, 0]
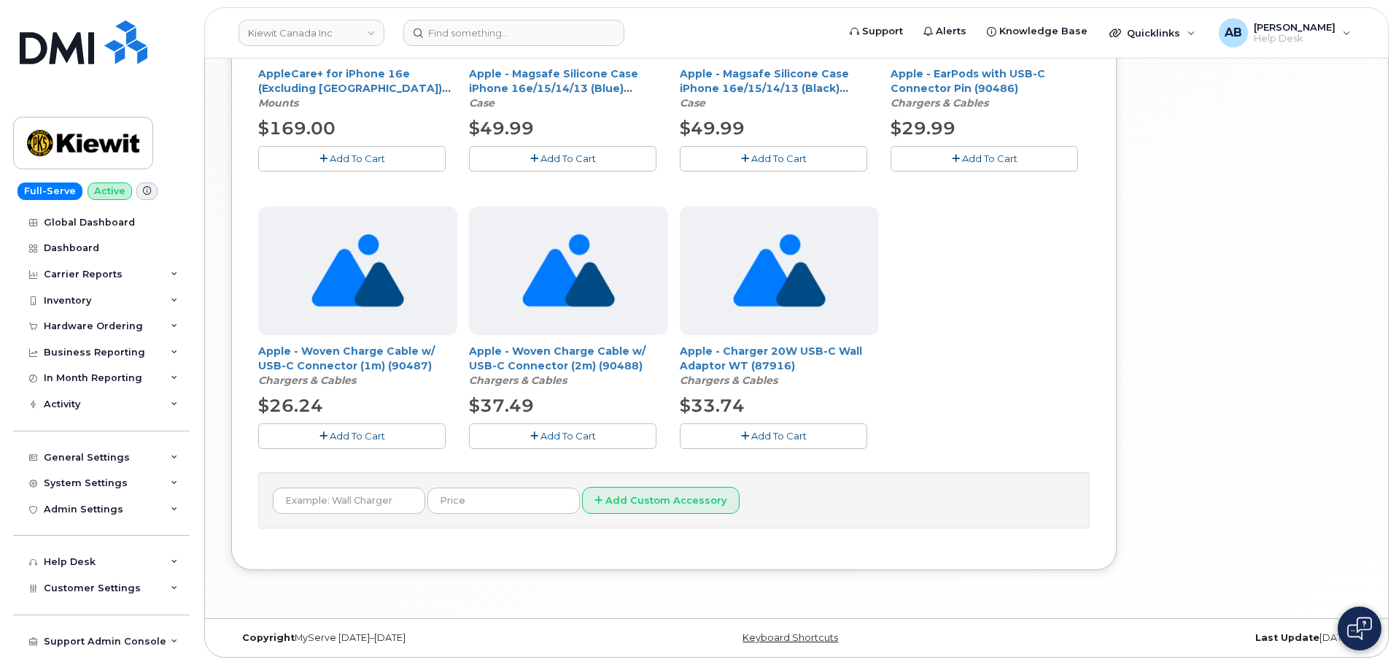
click at [775, 434] on span "Add To Cart" at bounding box center [779, 436] width 55 height 12
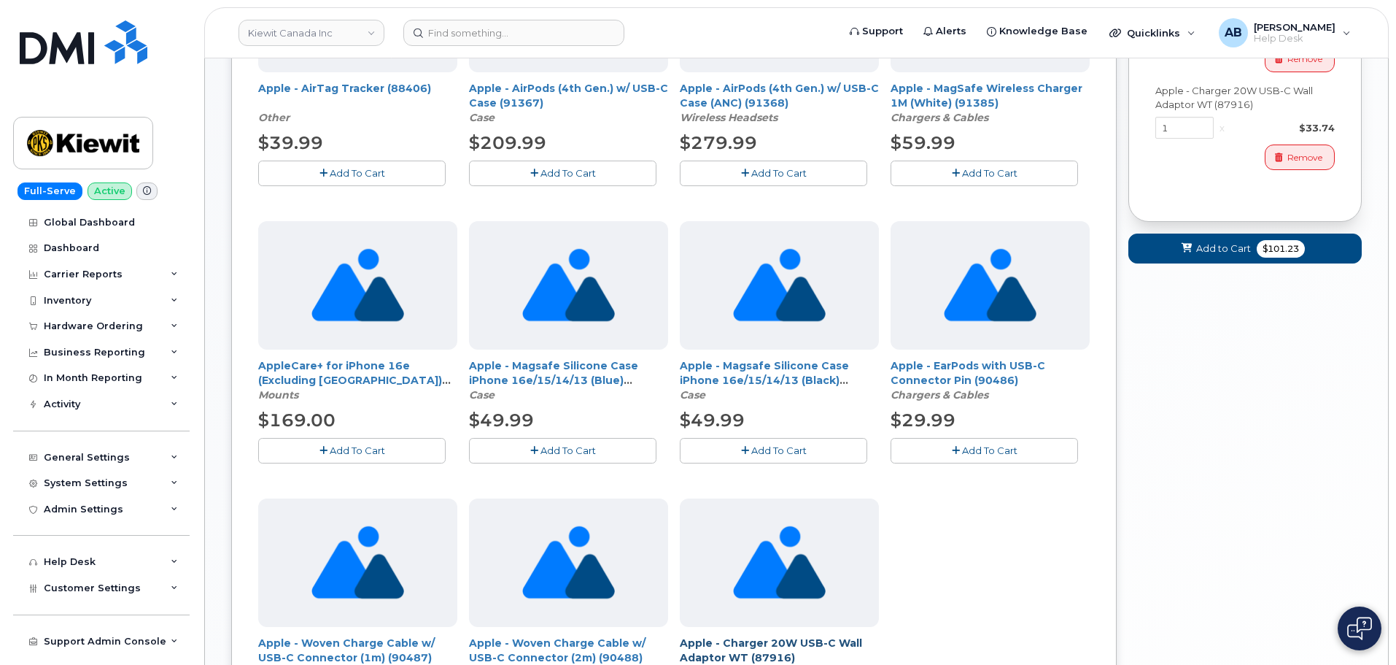
scroll to position [241, 0]
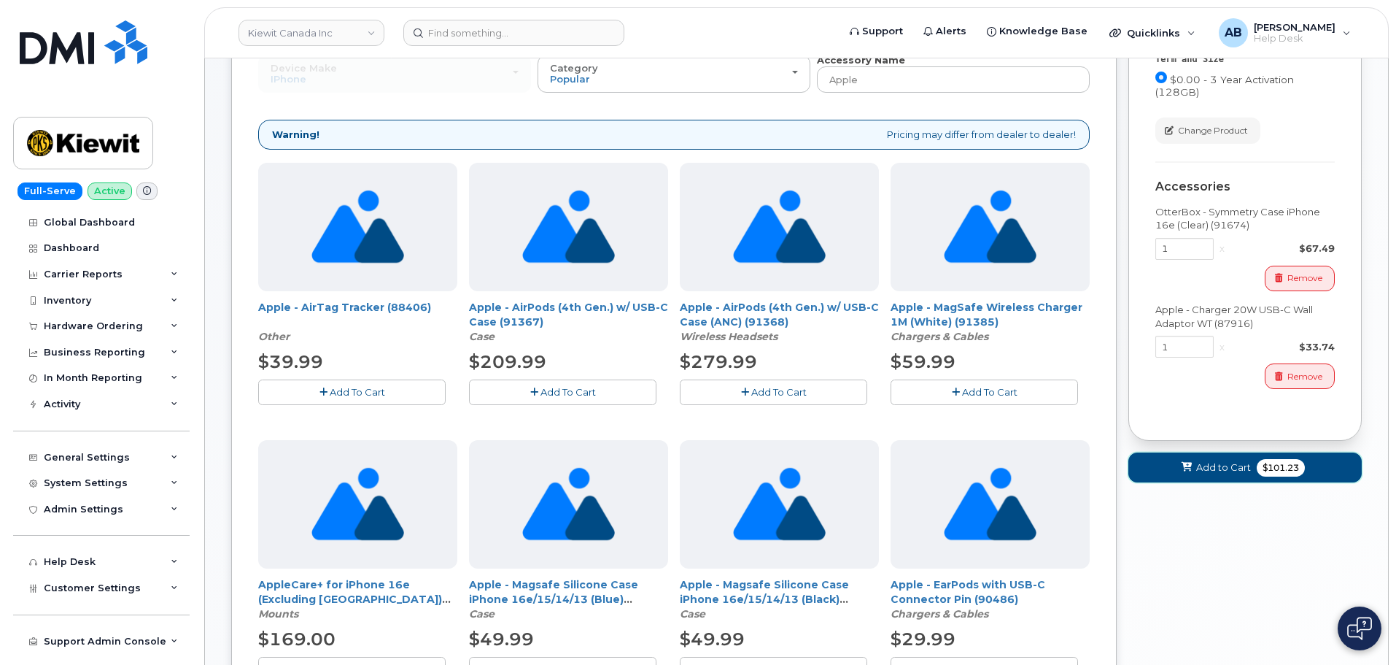
click at [1227, 464] on span "Add to Cart" at bounding box center [1224, 467] width 55 height 14
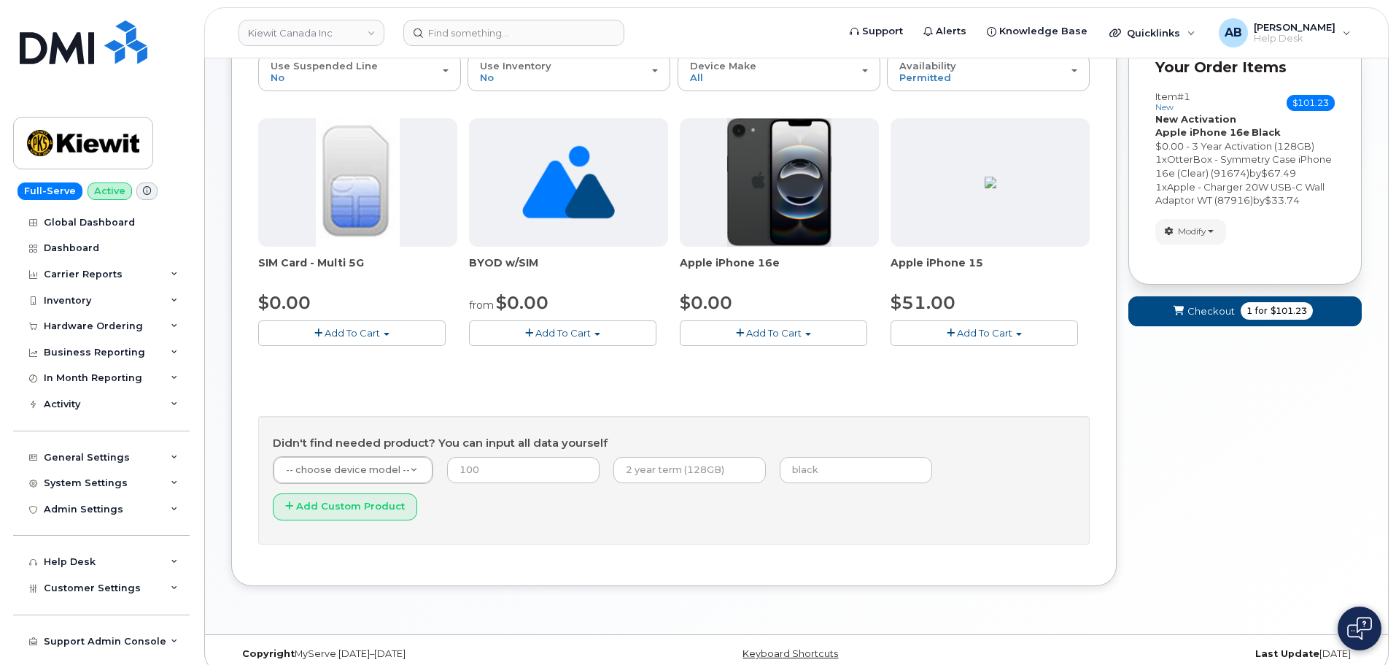
scroll to position [220, 0]
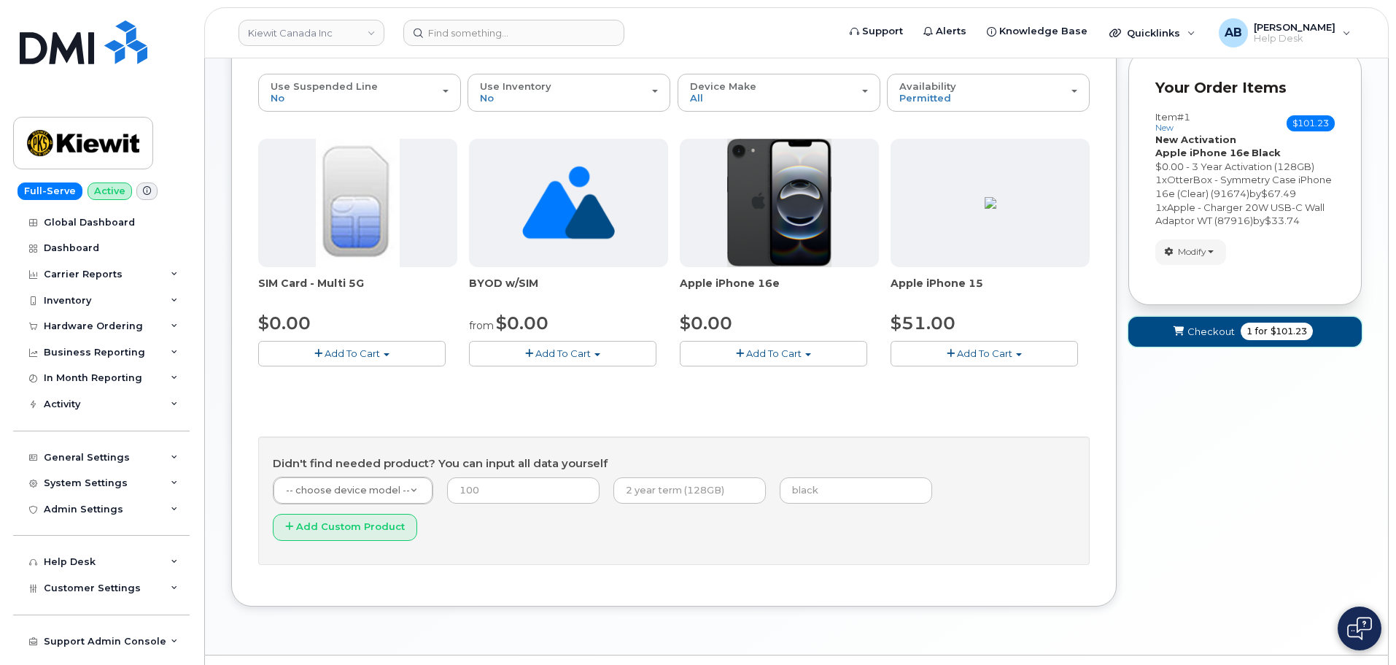
click at [1200, 338] on span "Checkout" at bounding box center [1211, 332] width 47 height 14
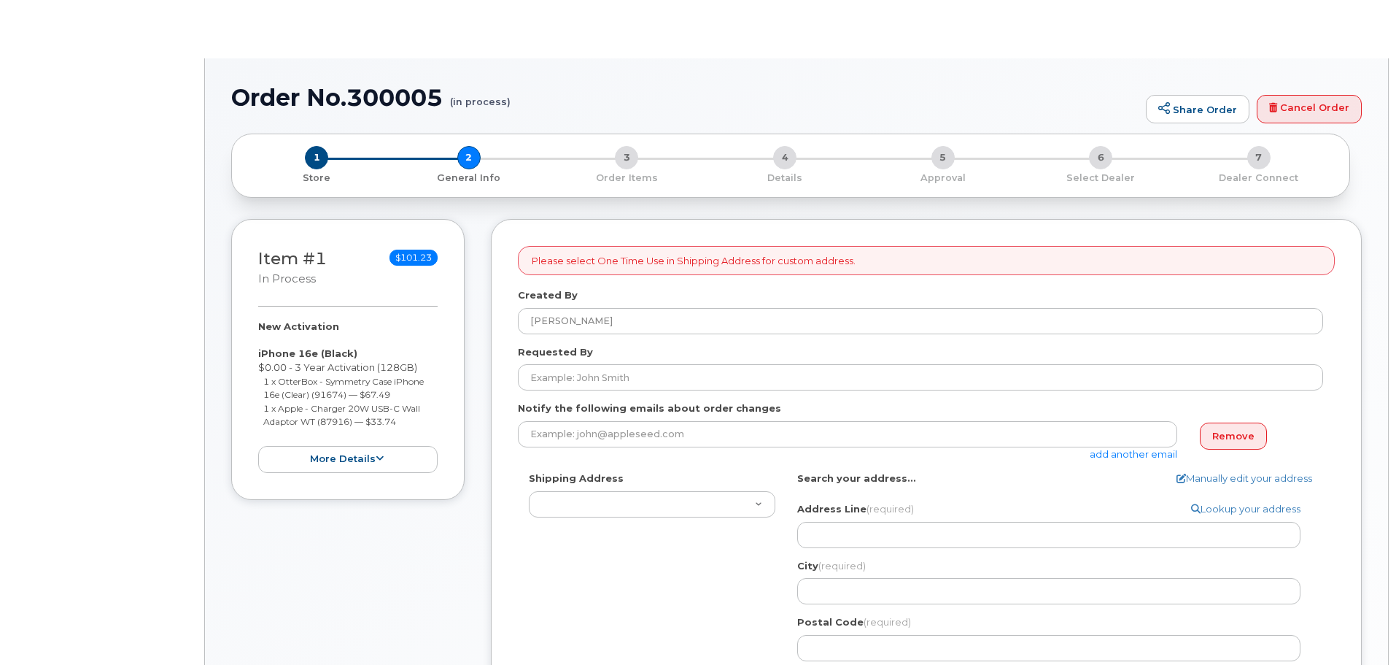
select select
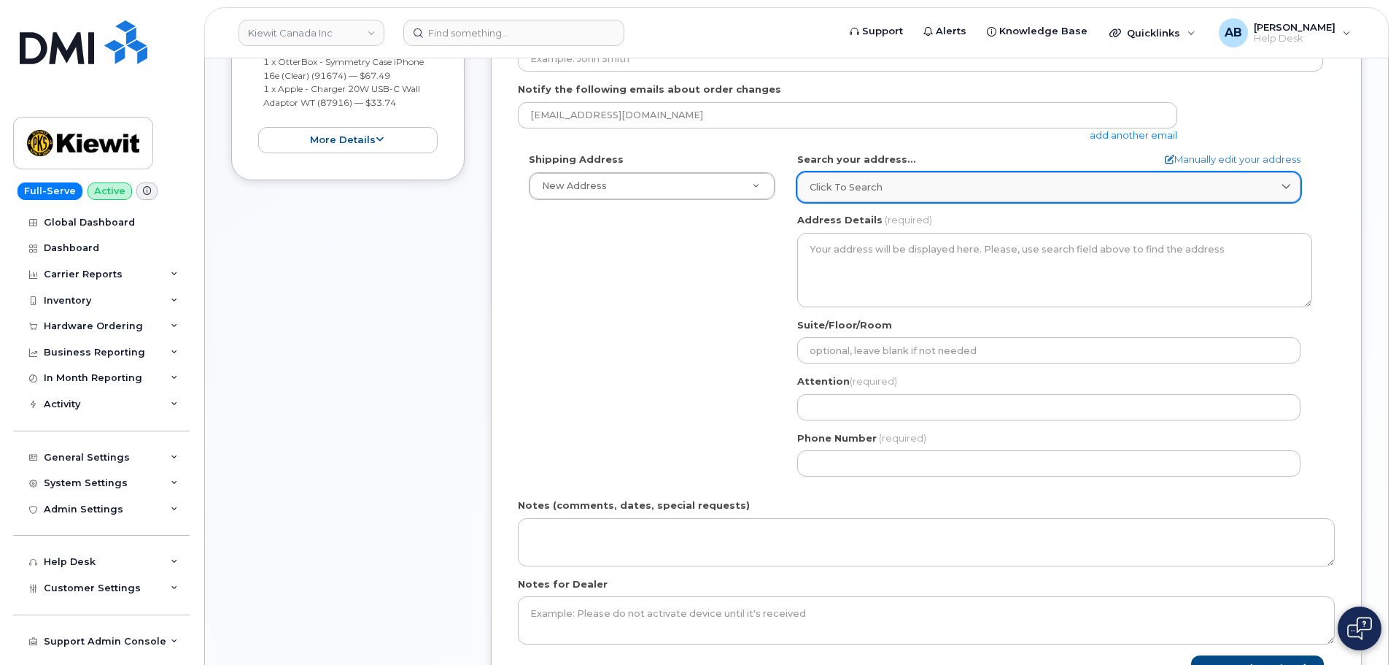
scroll to position [440, 0]
click at [884, 185] on div "Click to search" at bounding box center [1049, 186] width 479 height 14
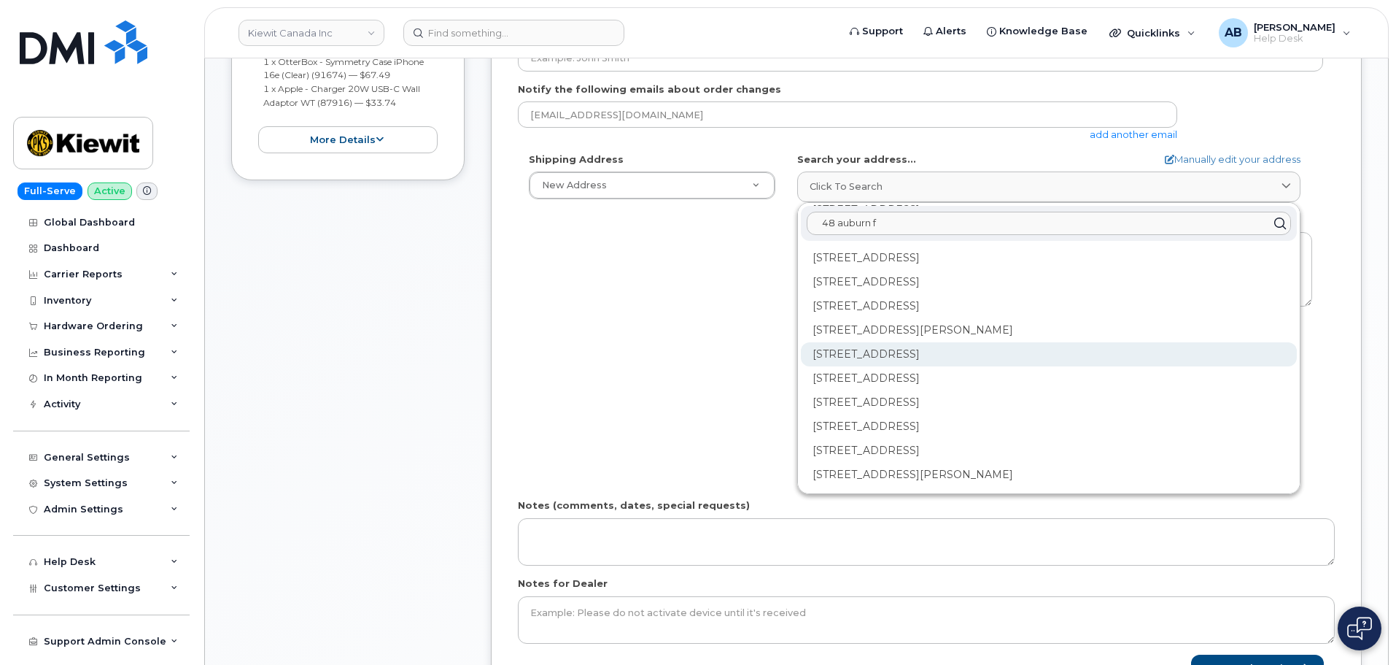
scroll to position [0, 0]
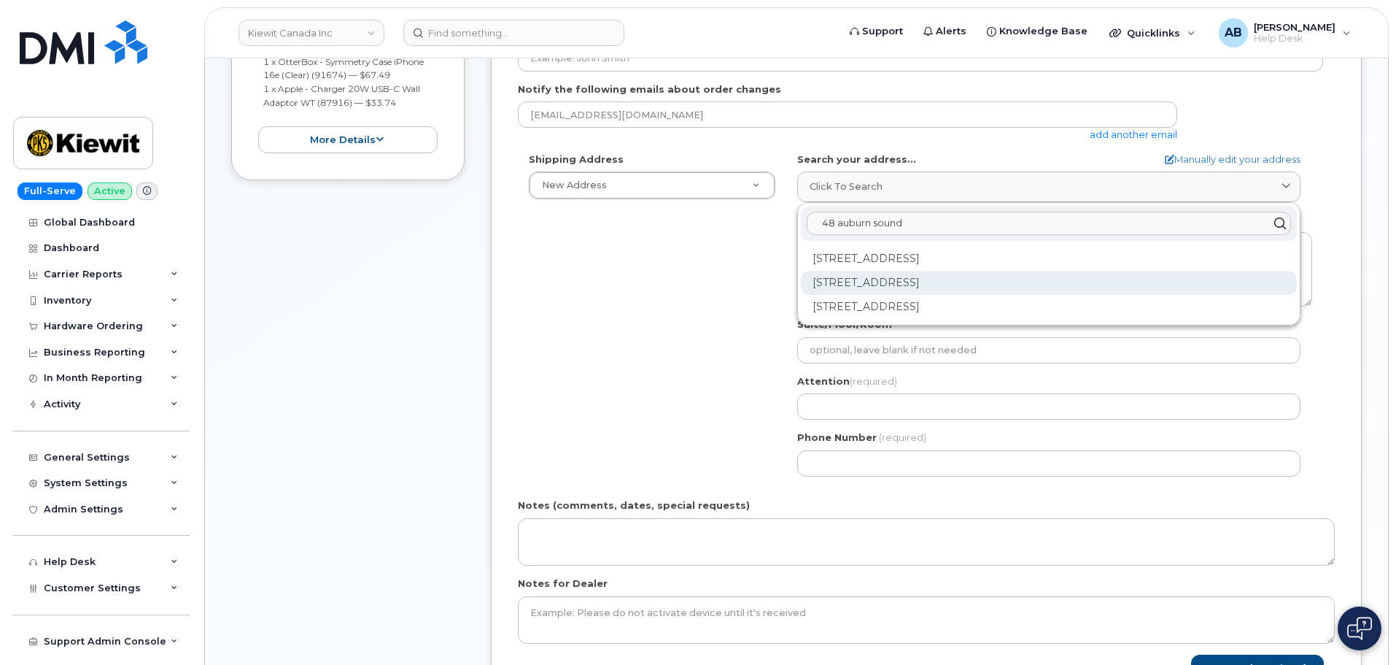
type input "48 auburn sound"
click at [1033, 283] on div "[STREET_ADDRESS]" at bounding box center [1049, 283] width 496 height 24
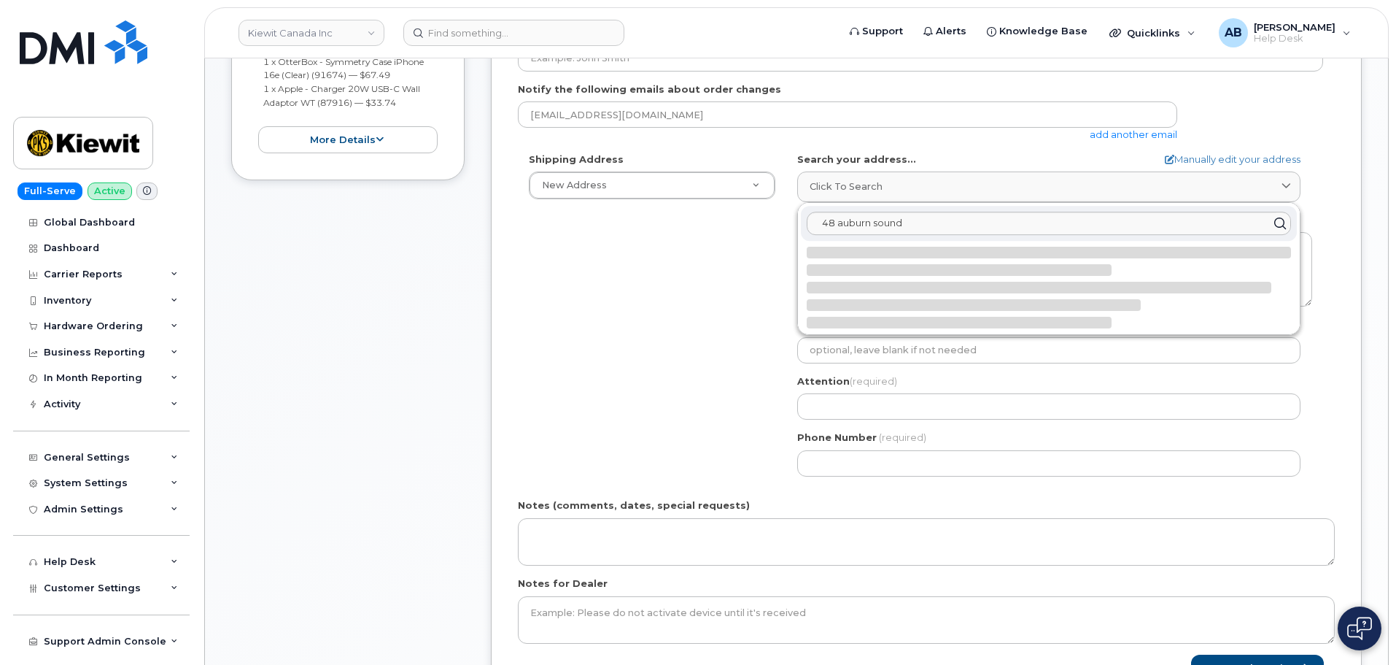
select select
type textarea "[STREET_ADDRESS]"
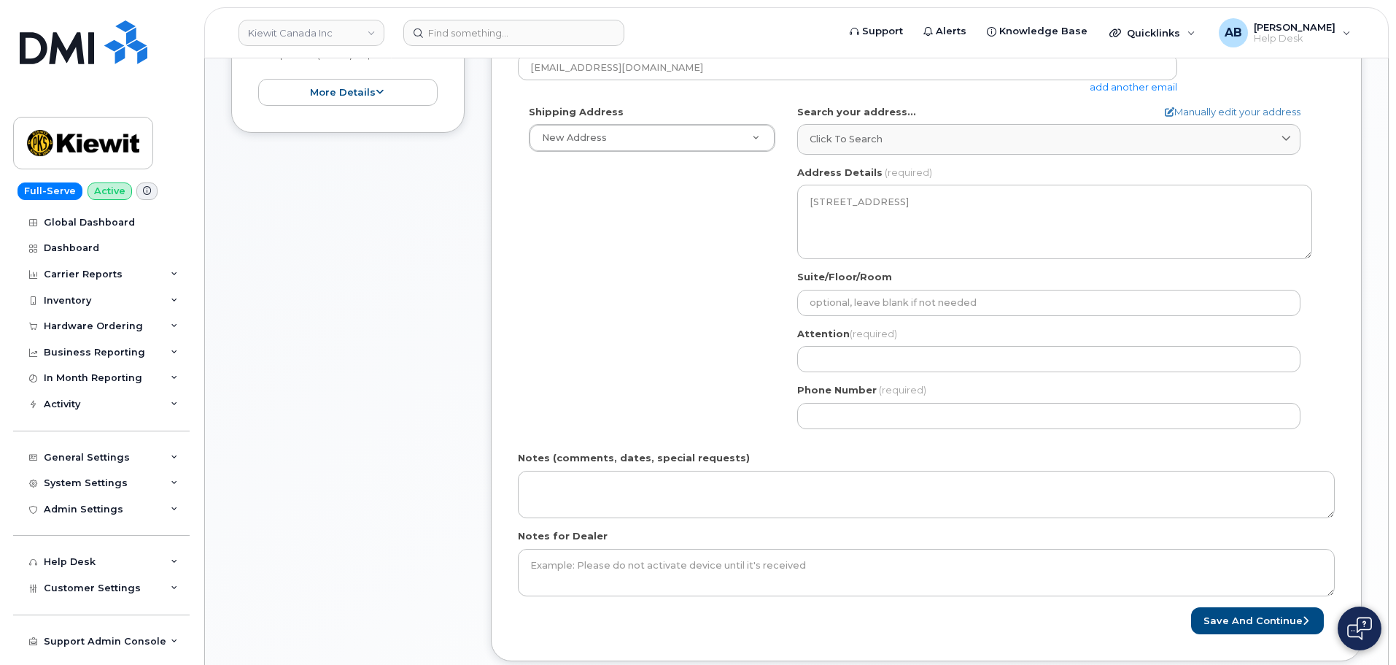
scroll to position [513, 0]
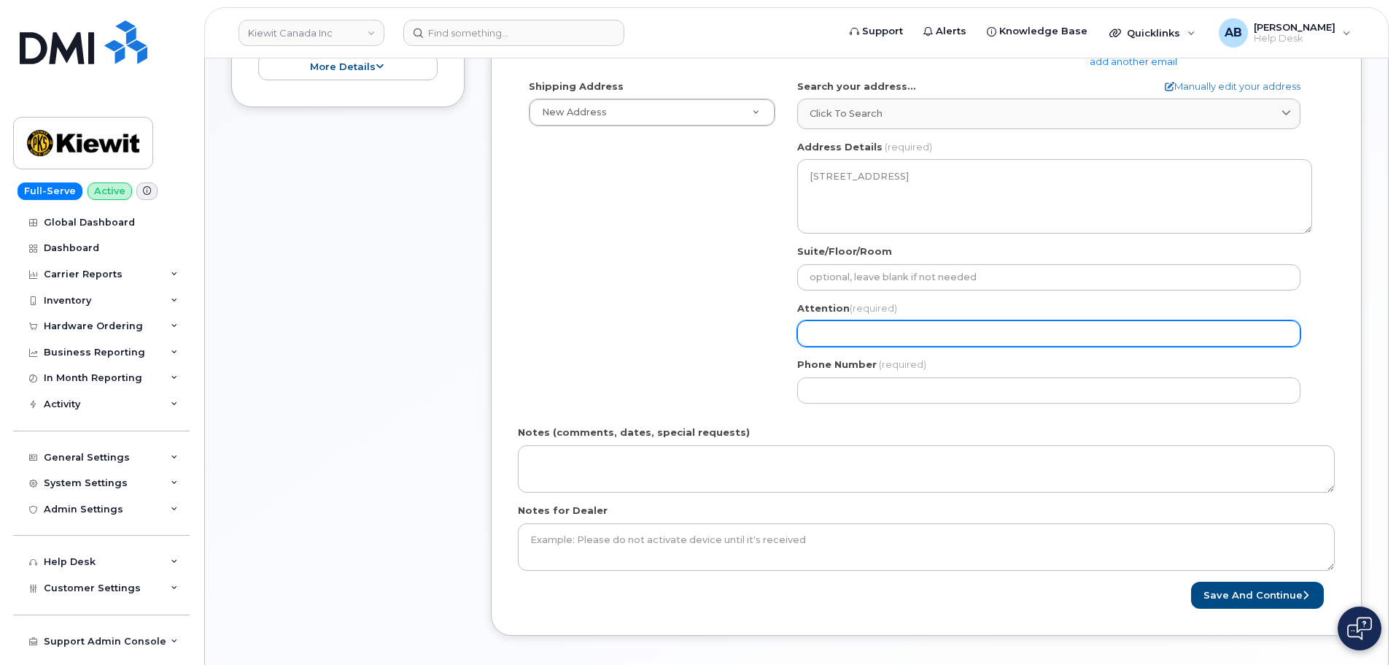
click at [899, 339] on input "Attention (required)" at bounding box center [1048, 333] width 503 height 26
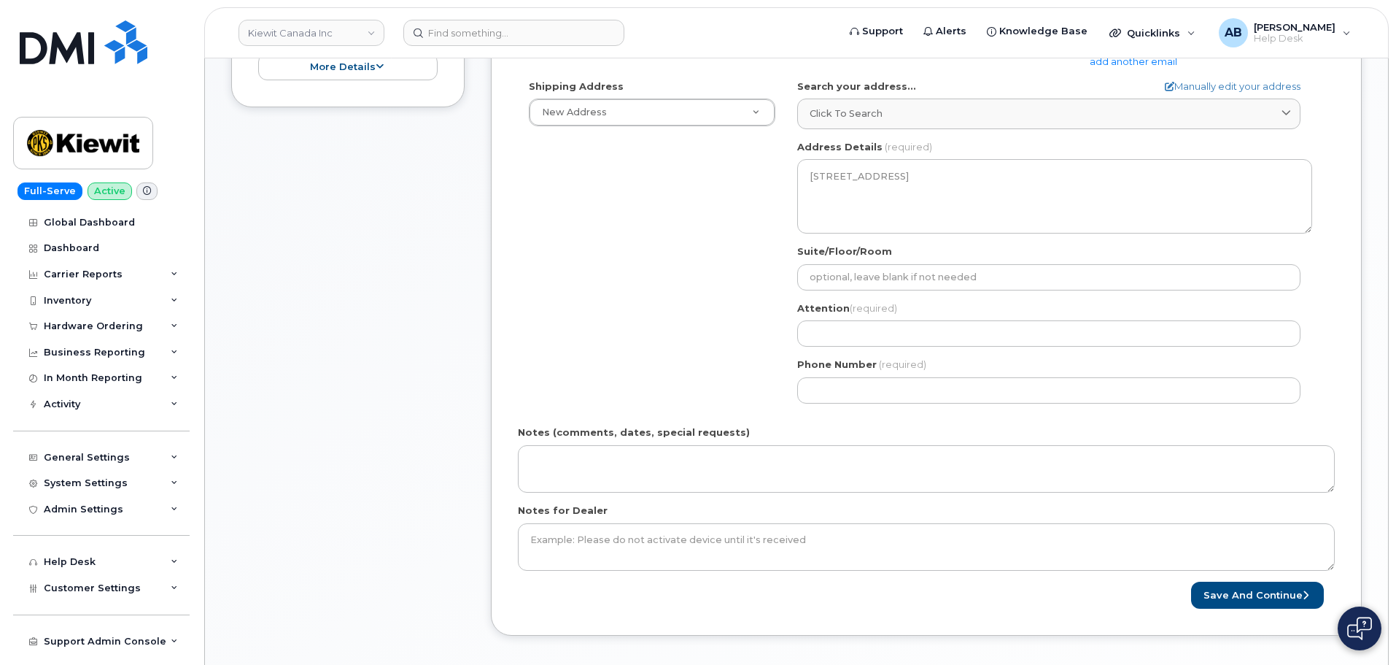
click at [725, 279] on div "Shipping Address New Address New Address [STREET_ADDRESS][GEOGRAPHIC_DATA][PERS…" at bounding box center [920, 247] width 805 height 335
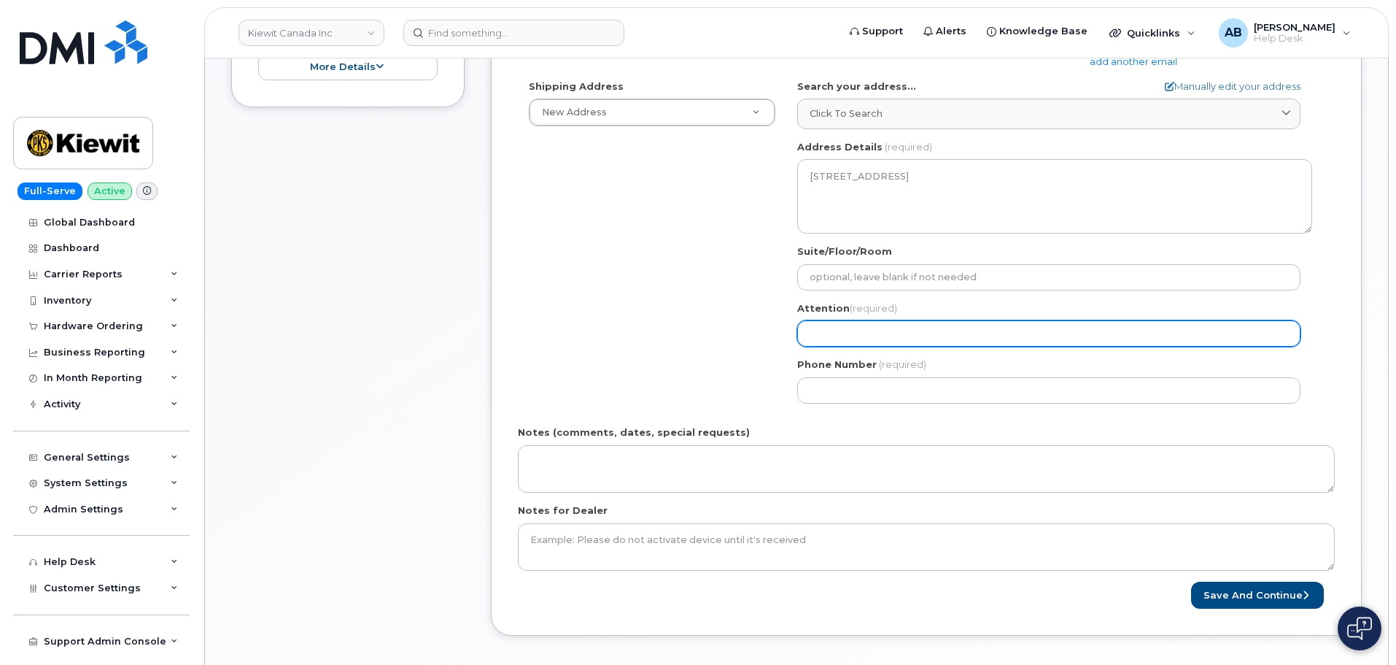
click at [839, 341] on input "Attention (required)" at bounding box center [1048, 333] width 503 height 26
select select
type input "T"
select select
type input "[PERSON_NAME]"
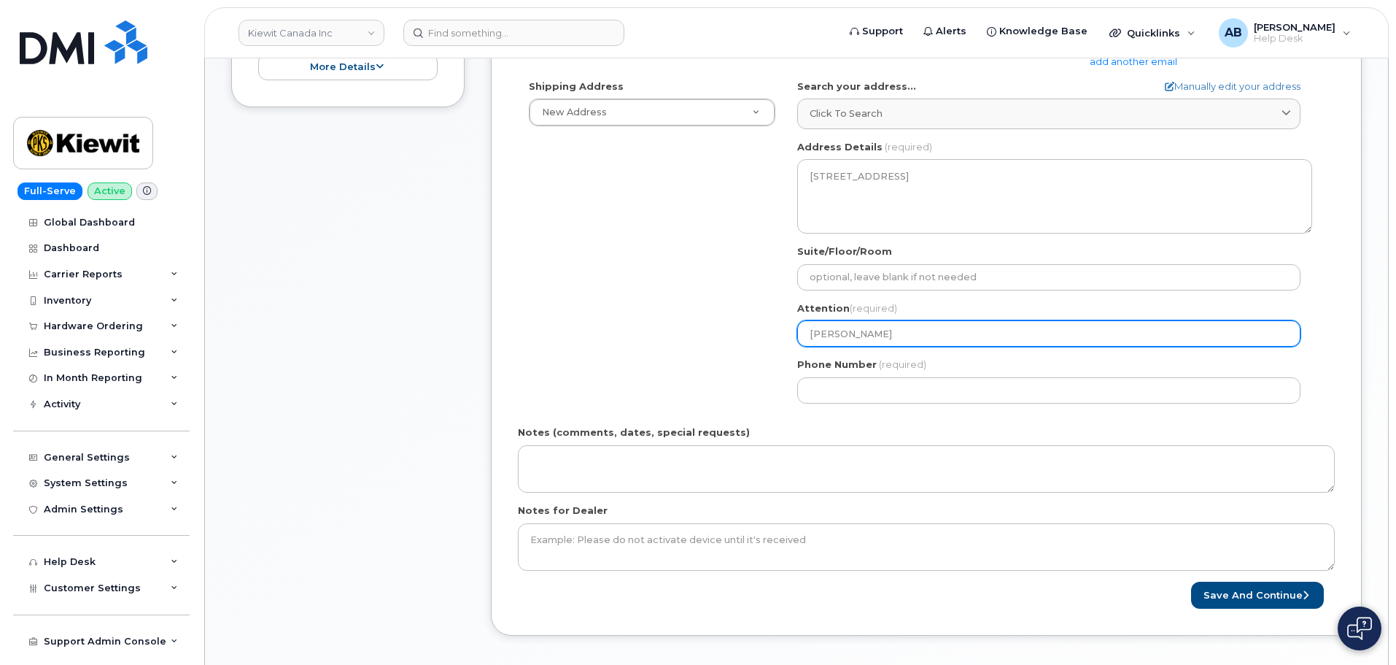
select select
type input "Tys"
select select
type input "Tyso"
select select
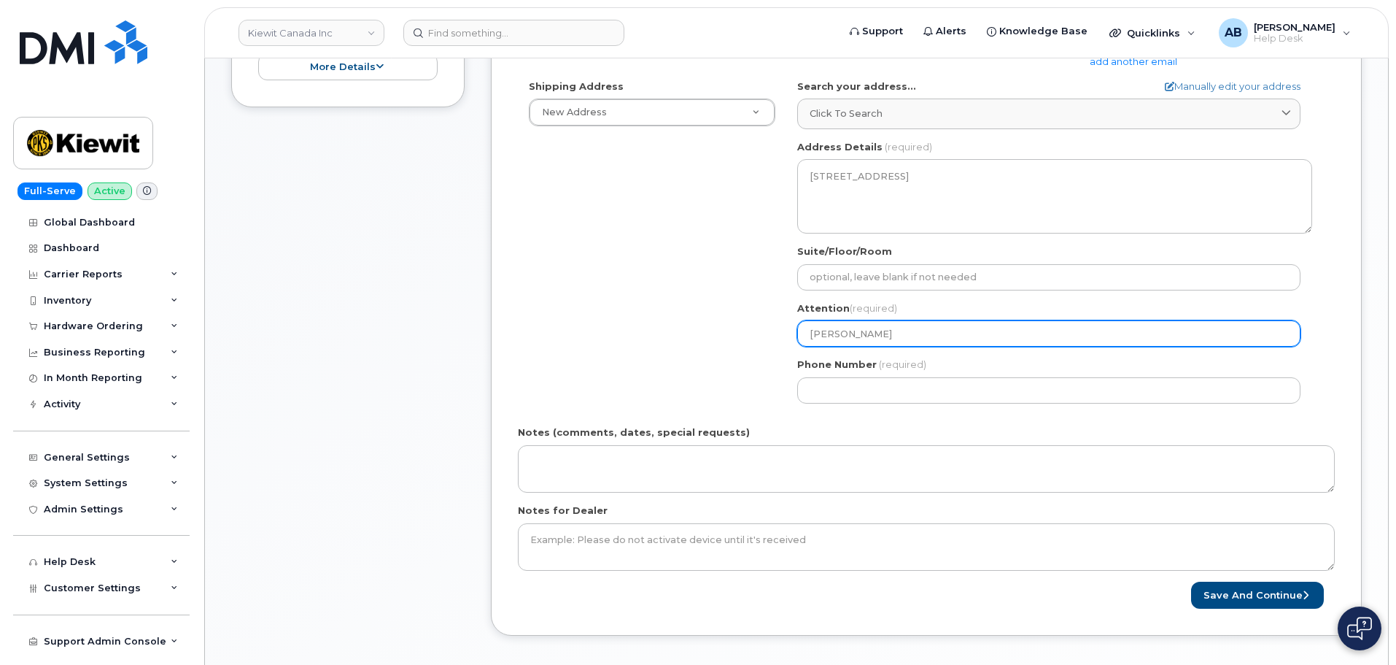
type input "[PERSON_NAME]"
select select
type input "[PERSON_NAME]"
select select
type input "[PERSON_NAME]"
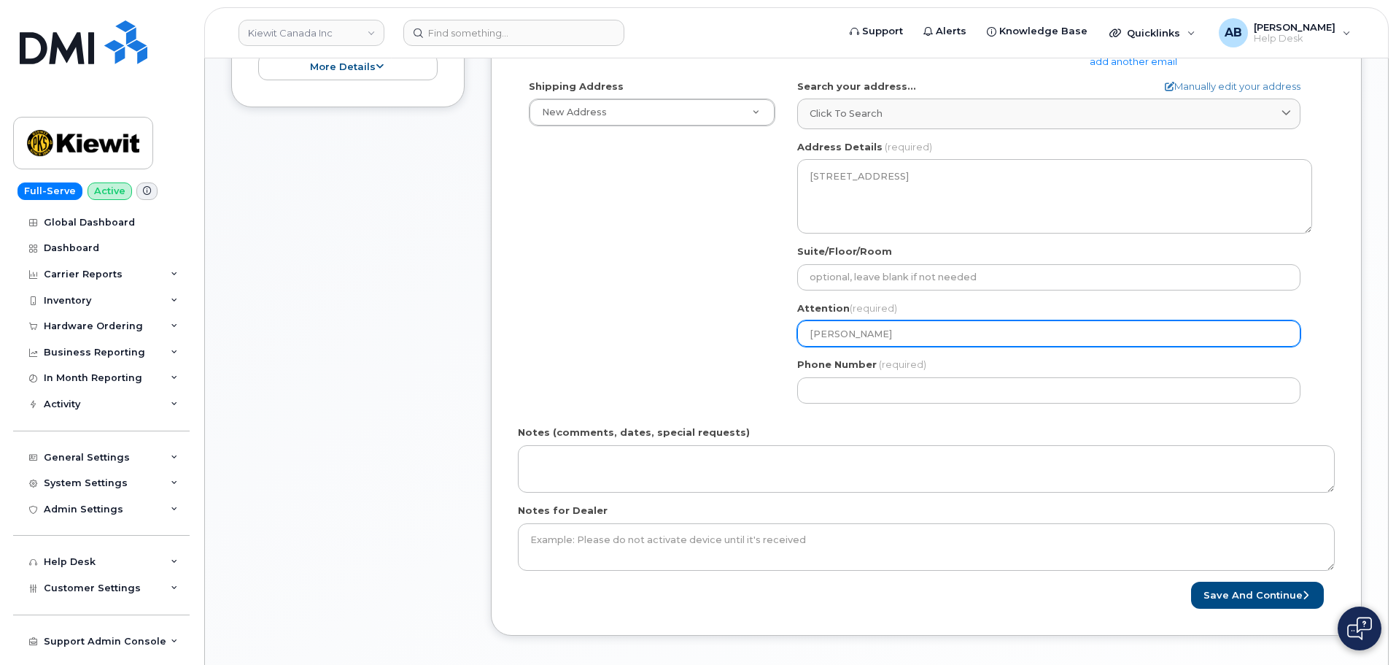
select select
type input "[PERSON_NAME]"
select select
type input "[PERSON_NAME]"
select select
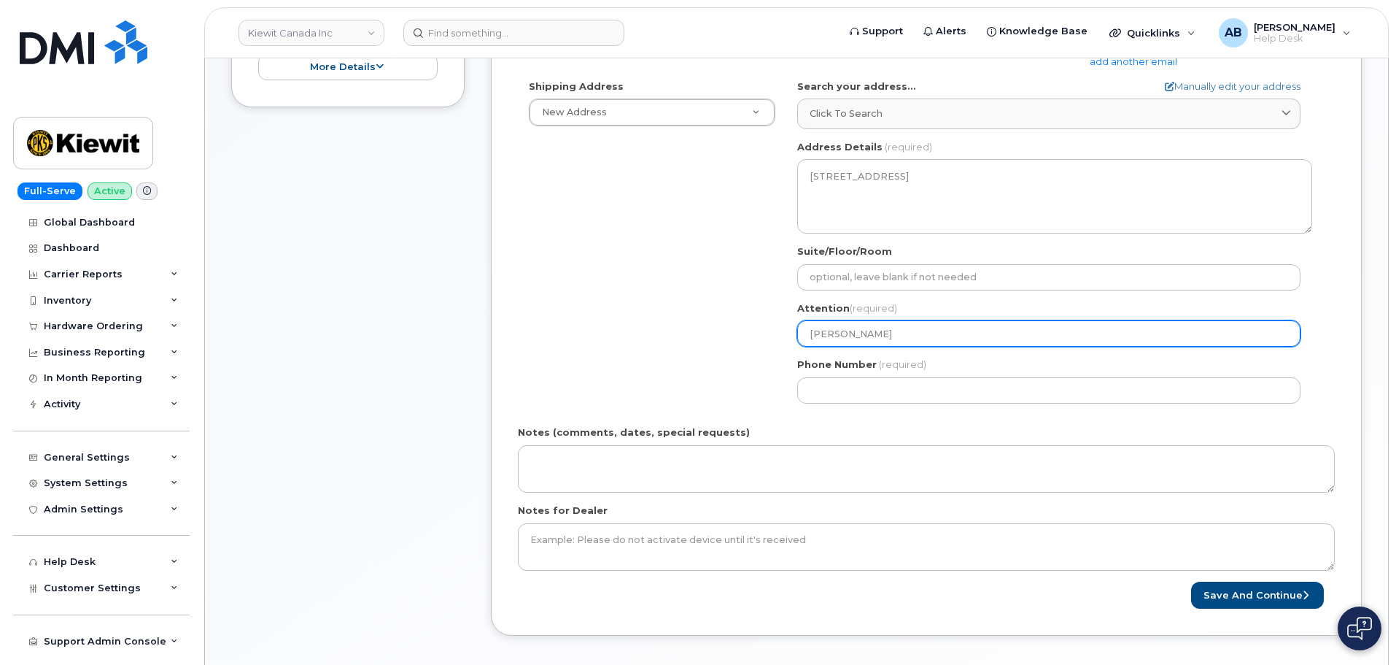
type input "[PERSON_NAME]"
select select
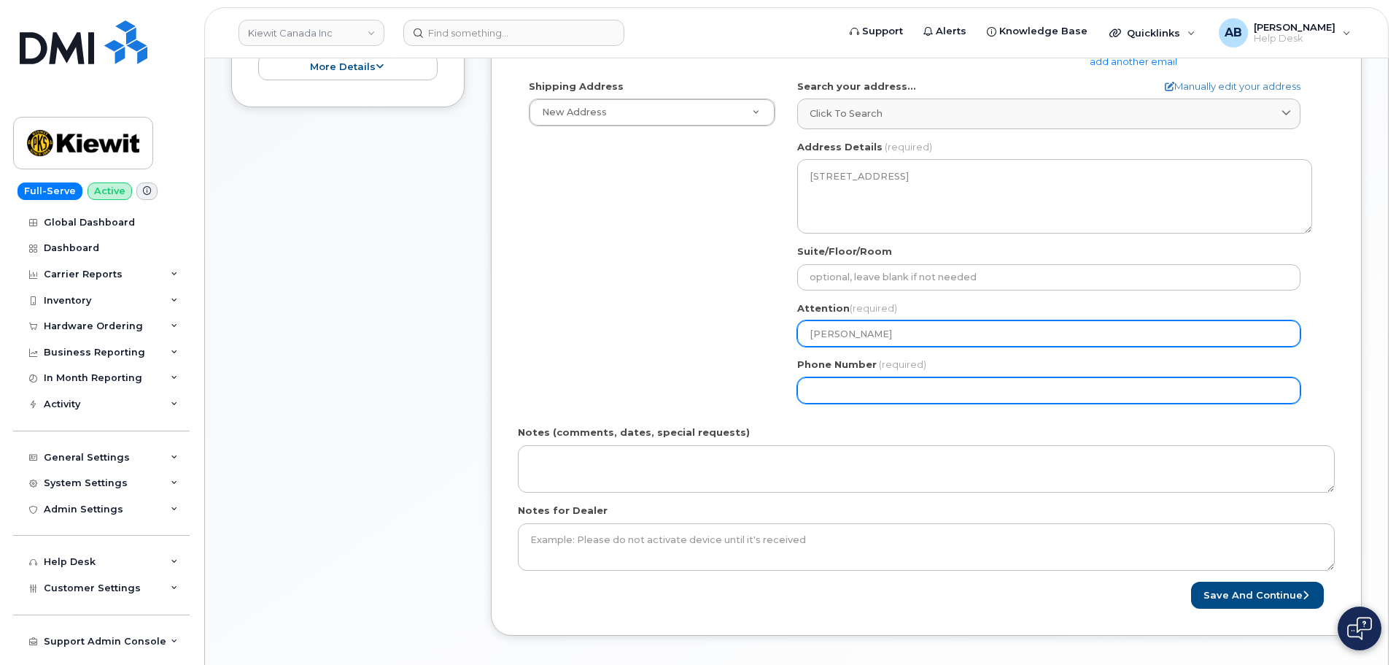
type input "[PERSON_NAME]"
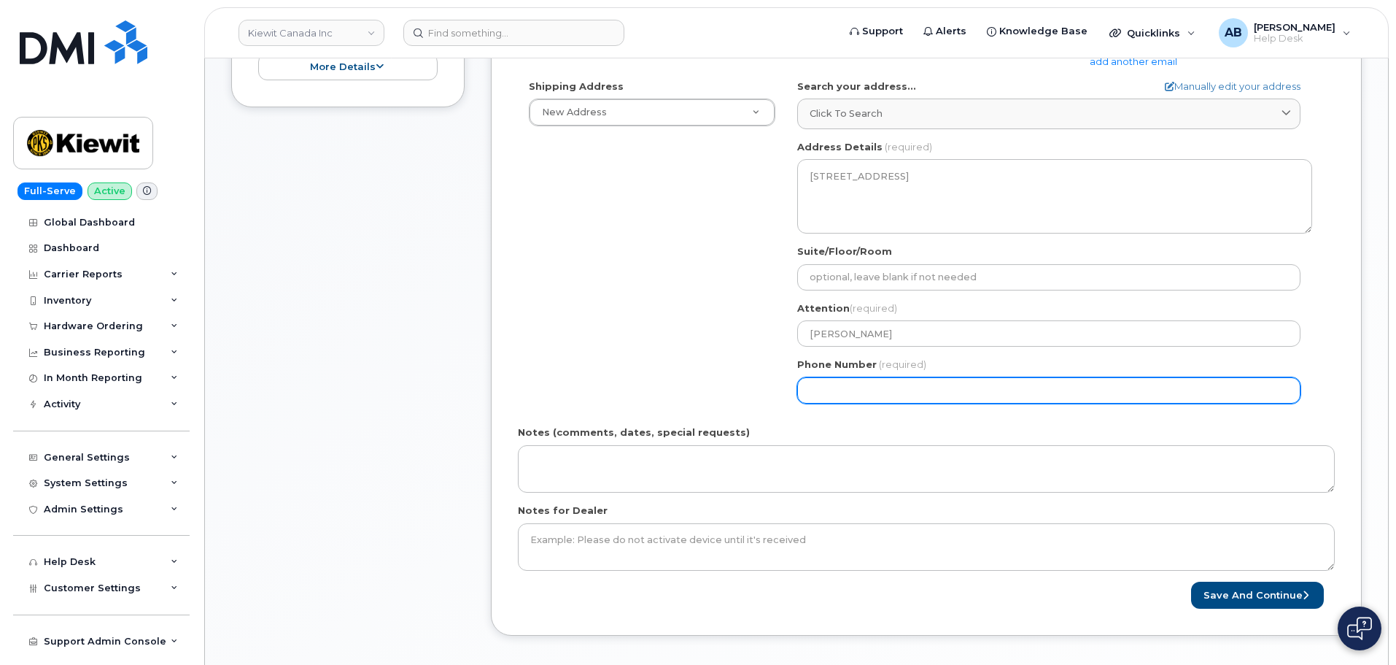
click at [831, 382] on input "Phone Number" at bounding box center [1048, 390] width 503 height 26
click at [844, 385] on input "Phone Number" at bounding box center [1048, 390] width 503 height 26
click at [846, 390] on input "Phone Number" at bounding box center [1048, 390] width 503 height 26
click at [857, 390] on input "Phone Number" at bounding box center [1048, 390] width 503 height 26
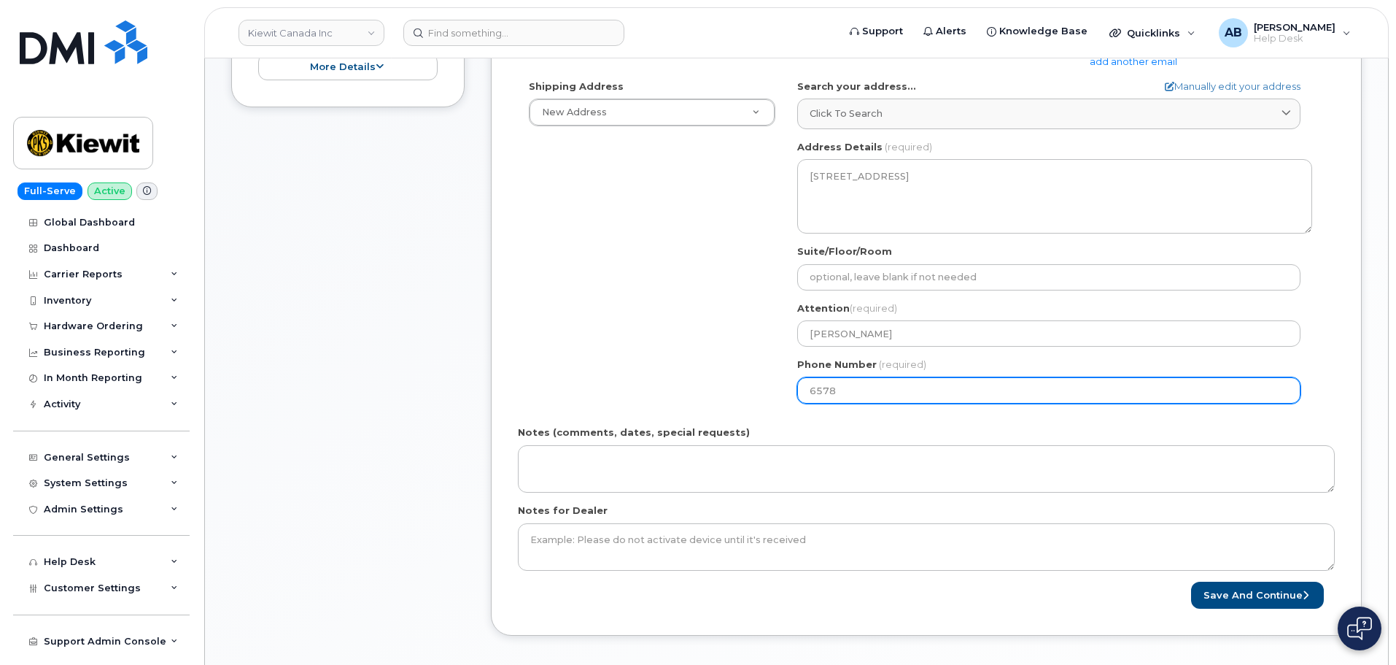
type input "6578"
drag, startPoint x: 843, startPoint y: 393, endPoint x: 733, endPoint y: 411, distance: 111.7
click at [735, 391] on div "Shipping Address New Address New Address [STREET_ADDRESS][GEOGRAPHIC_DATA][PERS…" at bounding box center [920, 247] width 805 height 335
paste input "14022906578"
type input "14022906578"
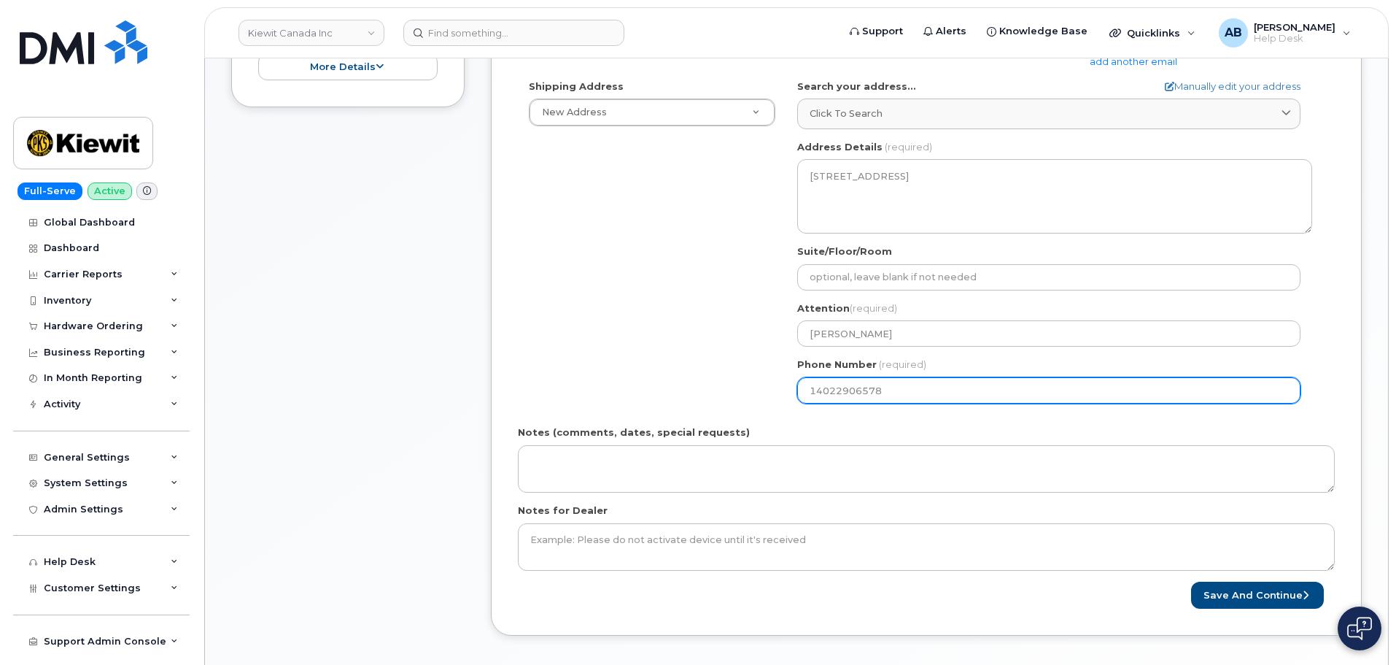
click at [816, 390] on input "14022906578" at bounding box center [1048, 390] width 503 height 26
select select
type input "4022906578"
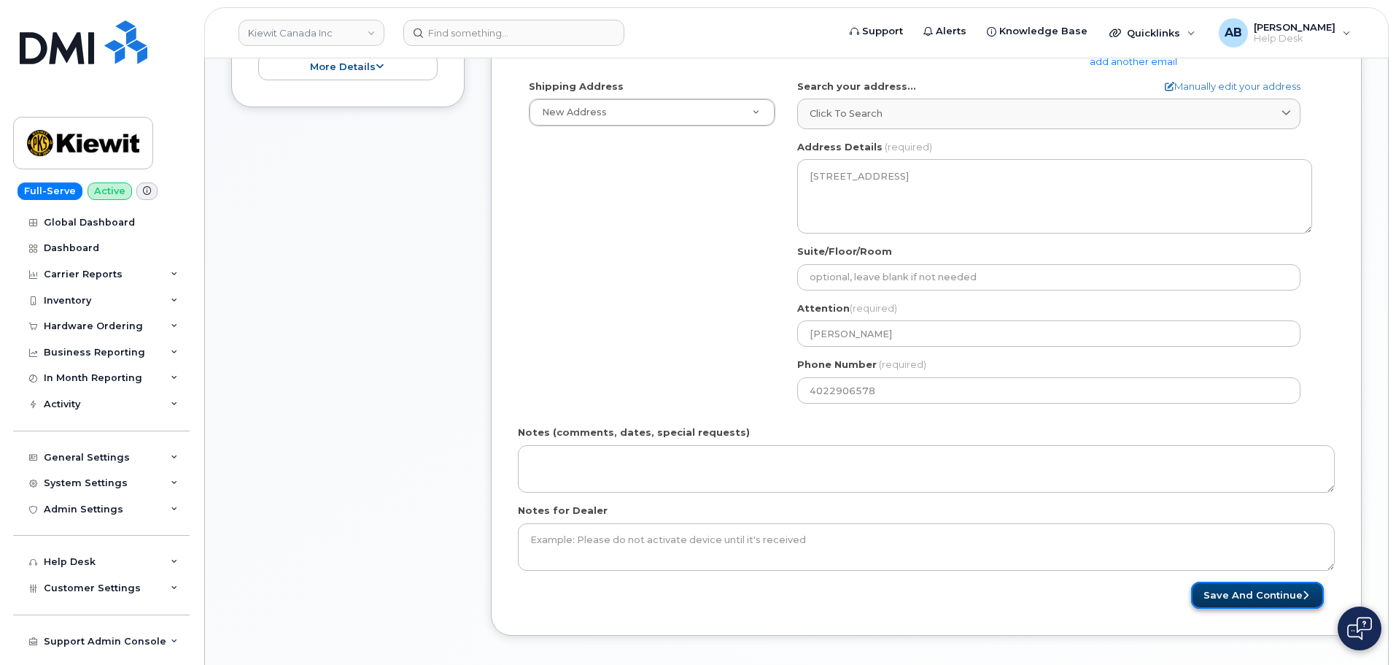
click at [1243, 594] on button "Save and Continue" at bounding box center [1257, 595] width 133 height 27
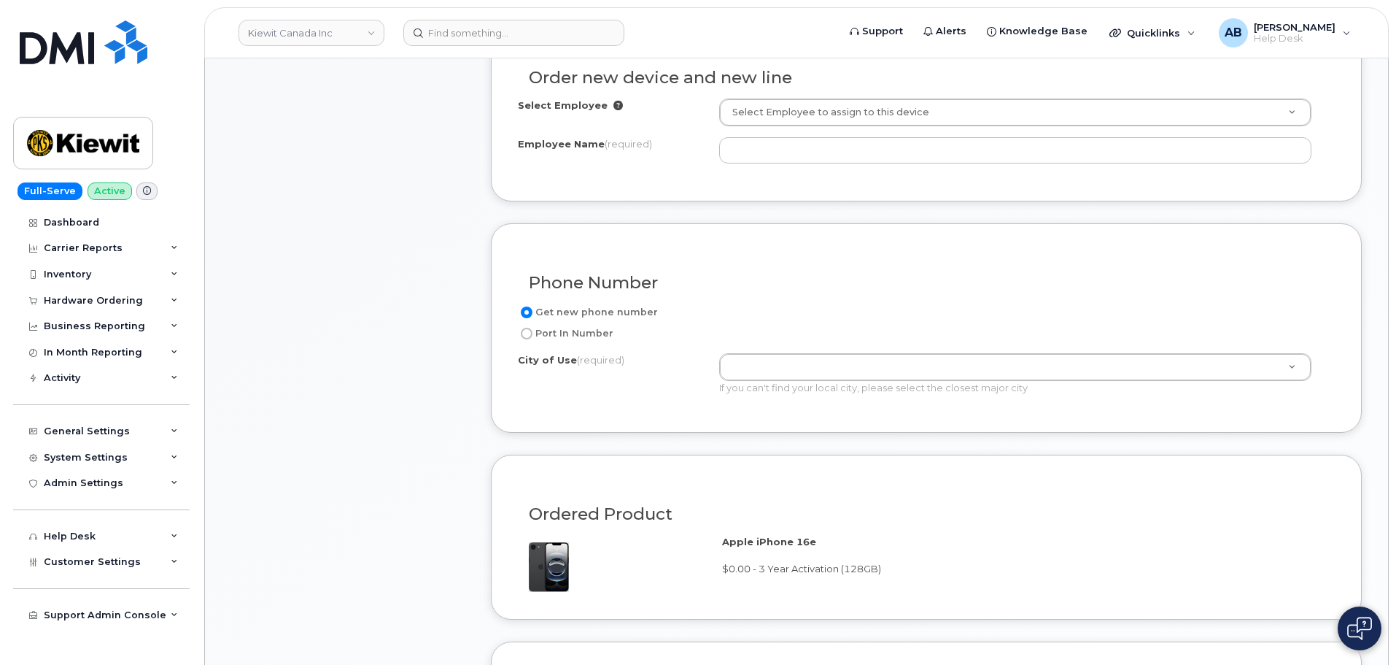
scroll to position [584, 0]
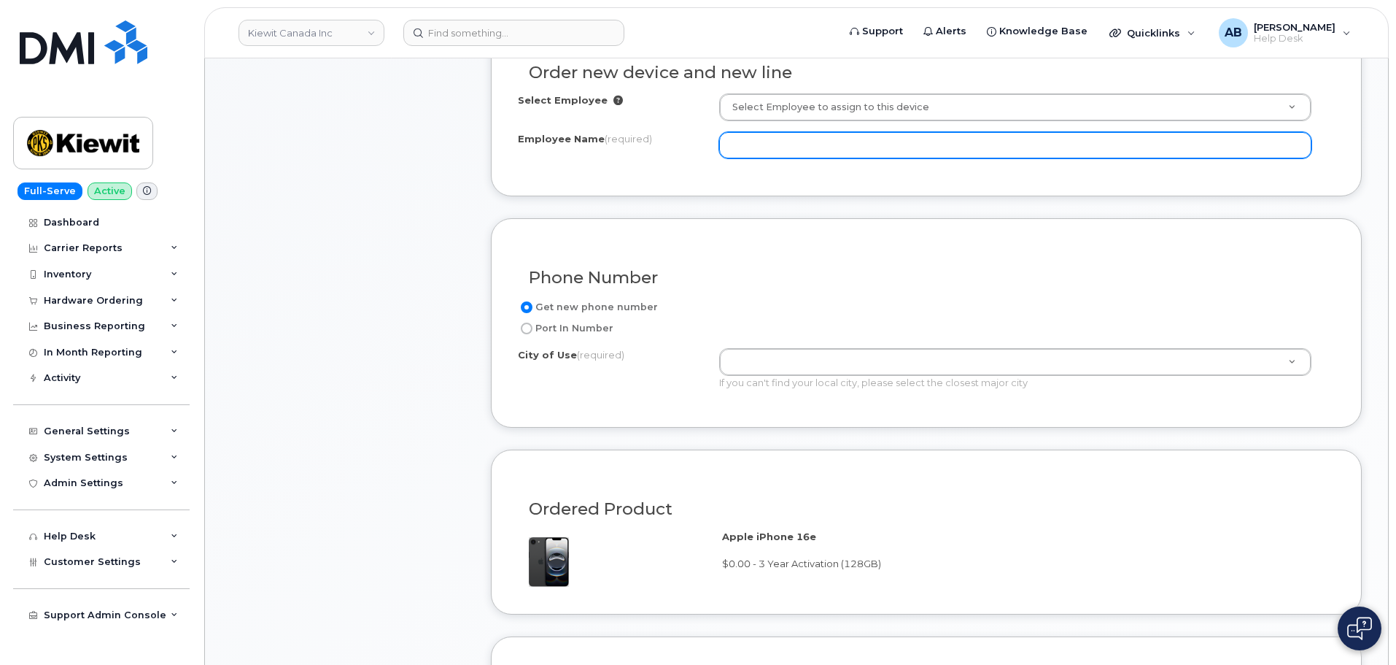
click at [781, 143] on input "Employee Name (required)" at bounding box center [1015, 145] width 592 height 26
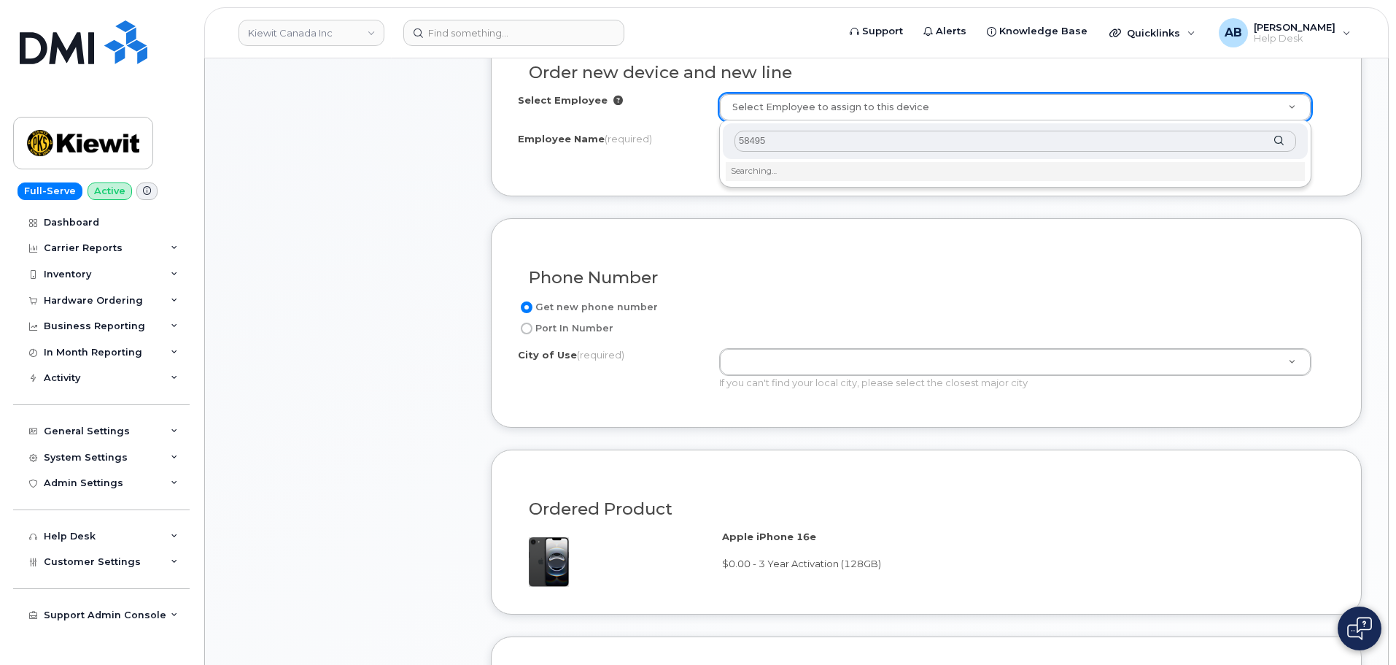
type input "584959"
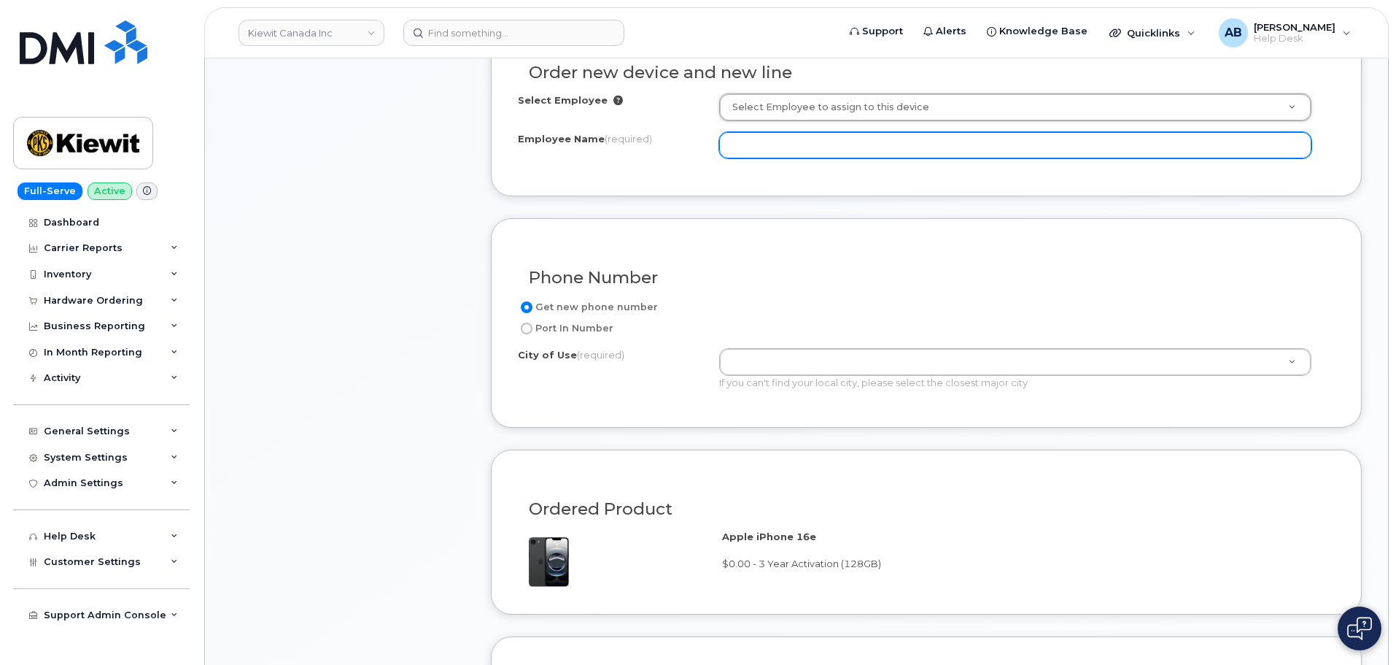
click at [753, 142] on input "Employee Name (required)" at bounding box center [1015, 145] width 592 height 26
type input "T"
type input "[PERSON_NAME]"
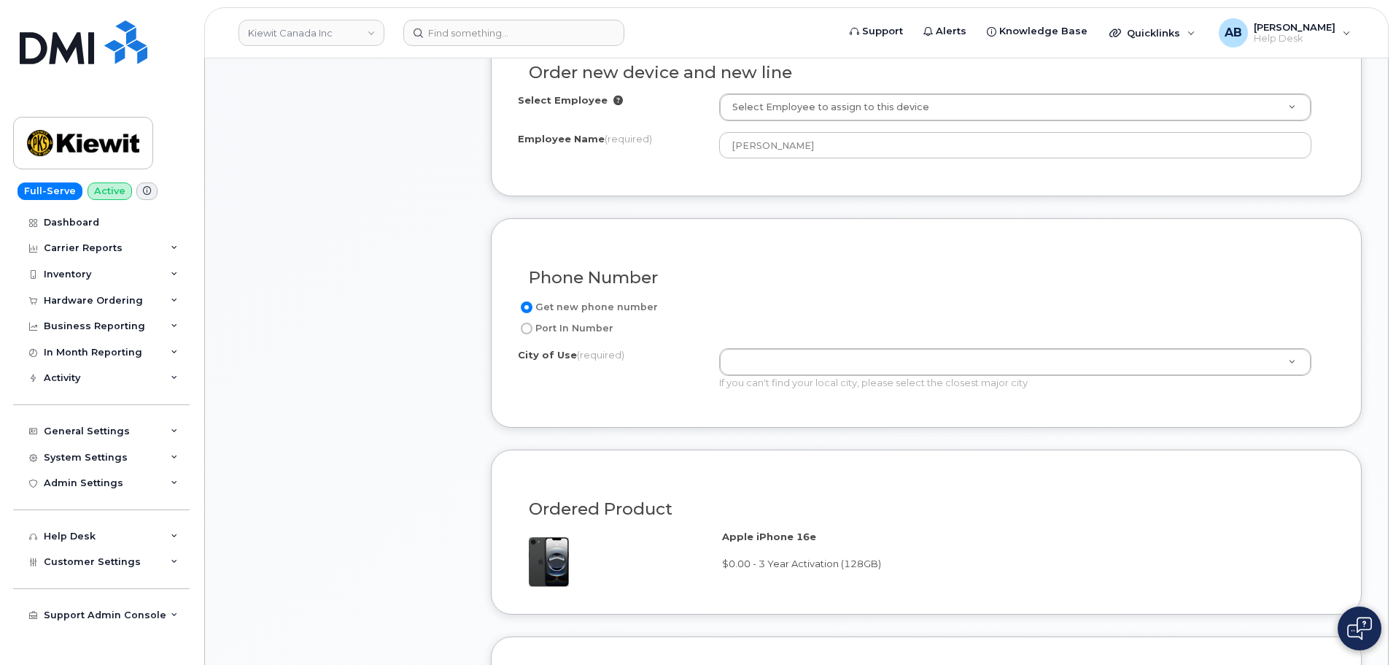
click at [784, 174] on div "Order new device and new line Select Employee Select Employee to assign to this…" at bounding box center [926, 104] width 871 height 183
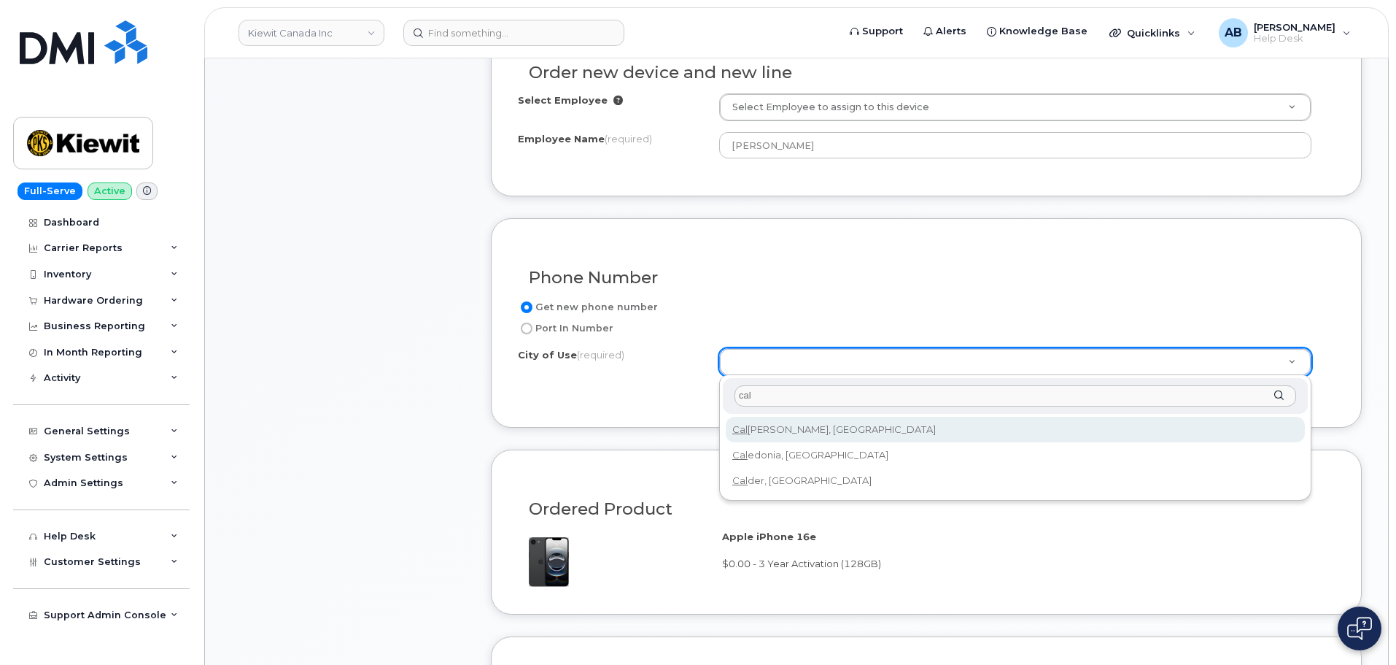
type input "cal"
type input "88"
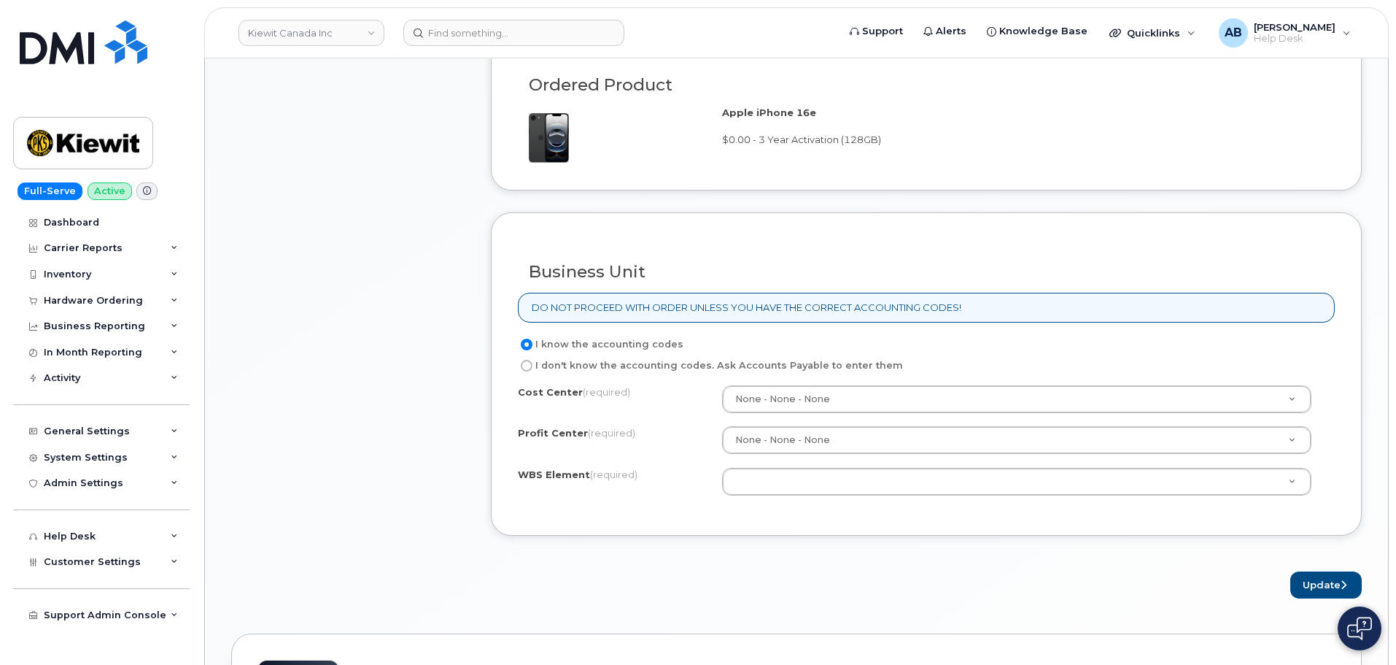
scroll to position [1094, 0]
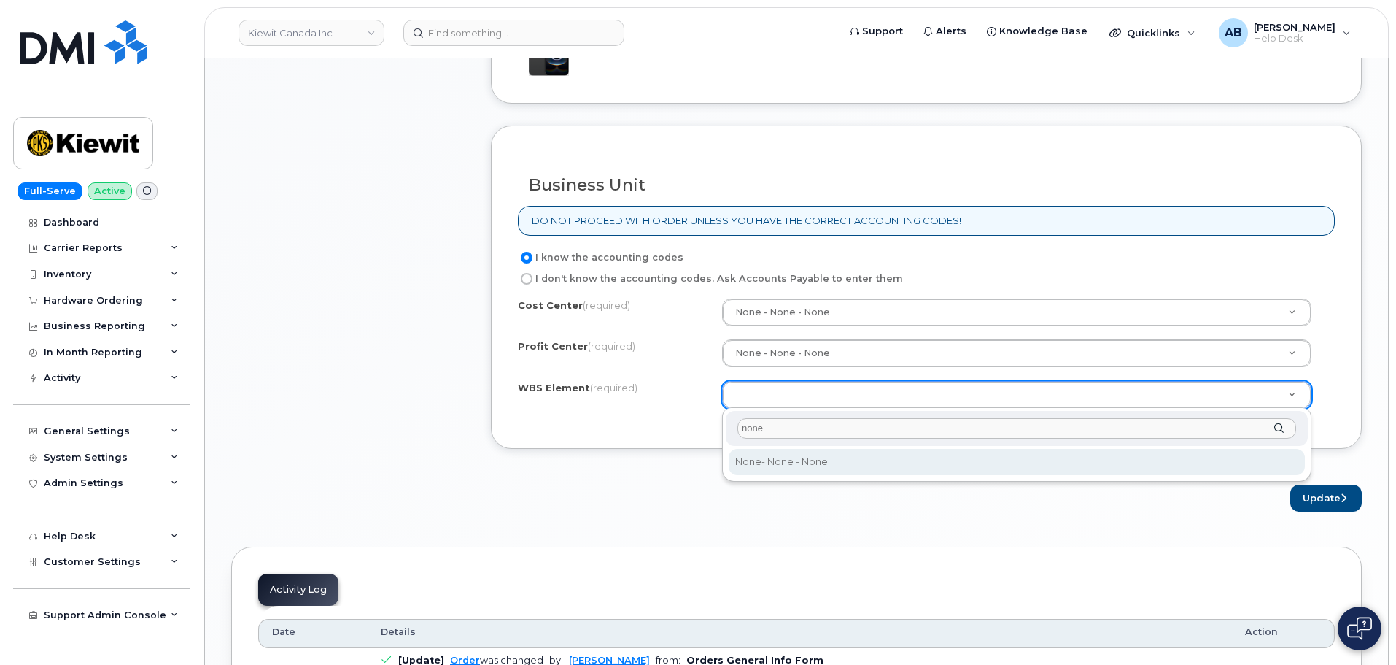
type input "none"
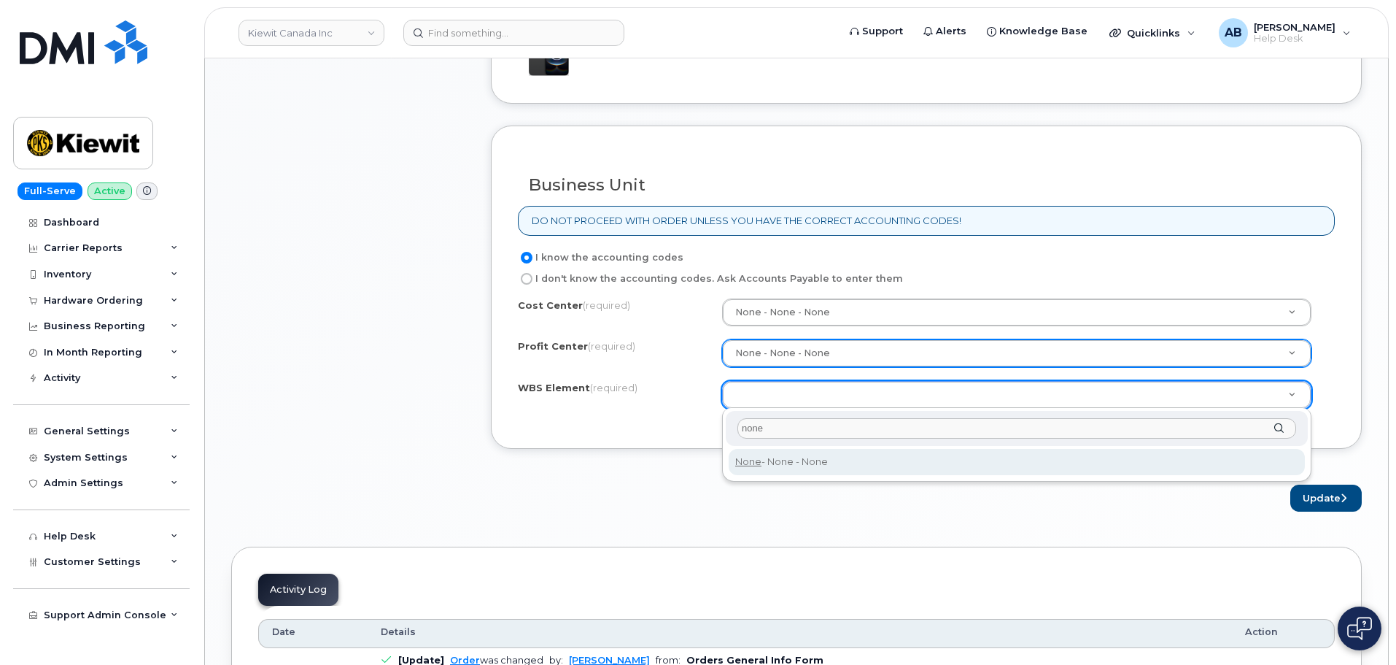
type input "None"
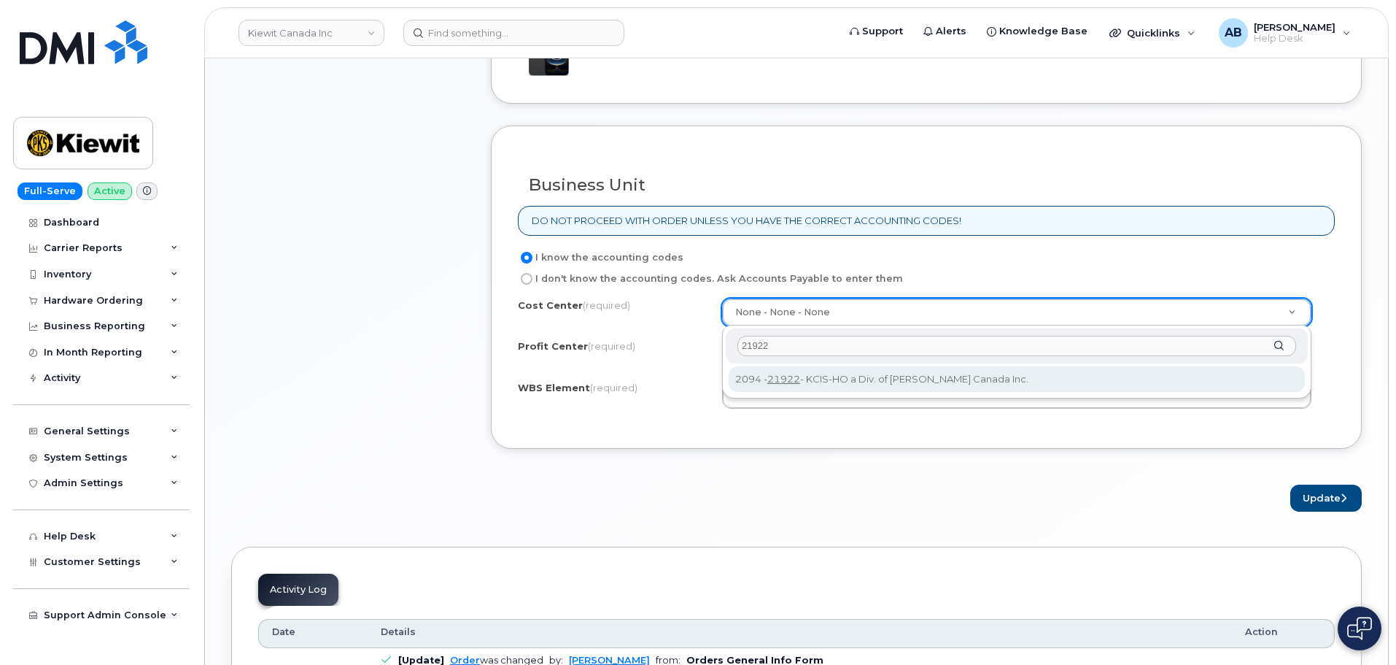
type input "21922"
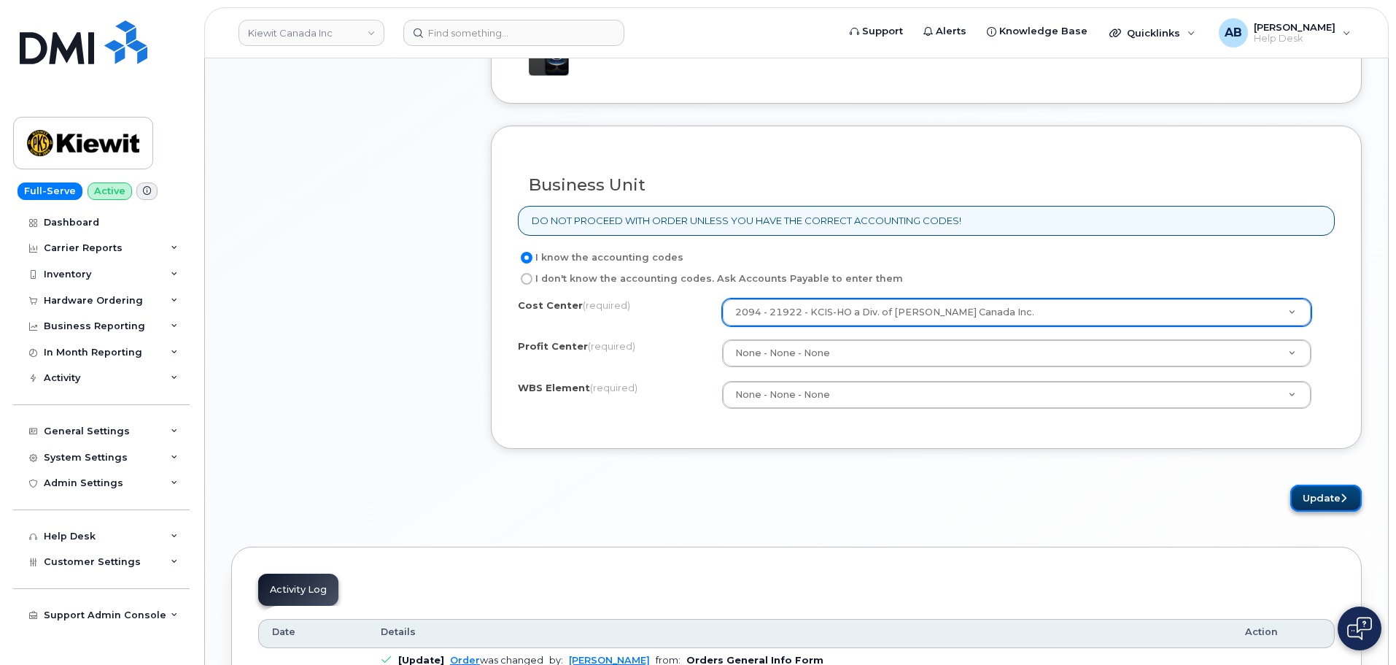
click at [1310, 501] on button "Update" at bounding box center [1327, 497] width 72 height 27
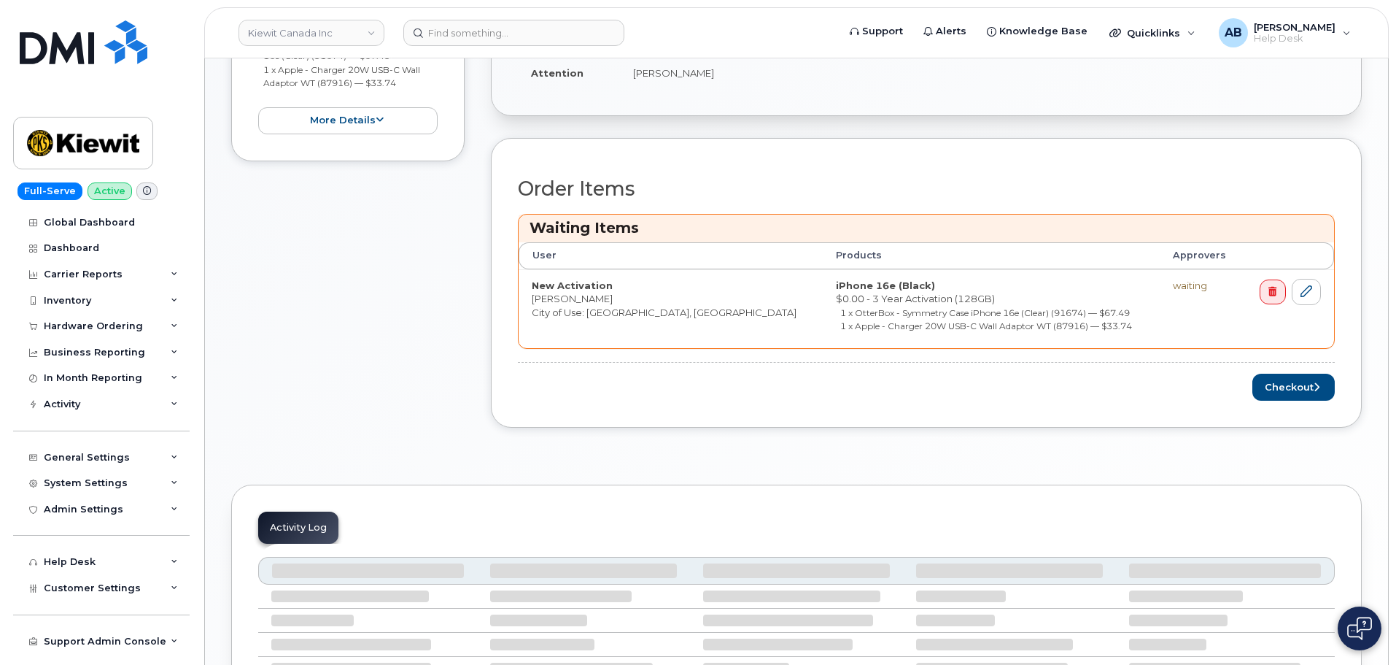
scroll to position [657, 0]
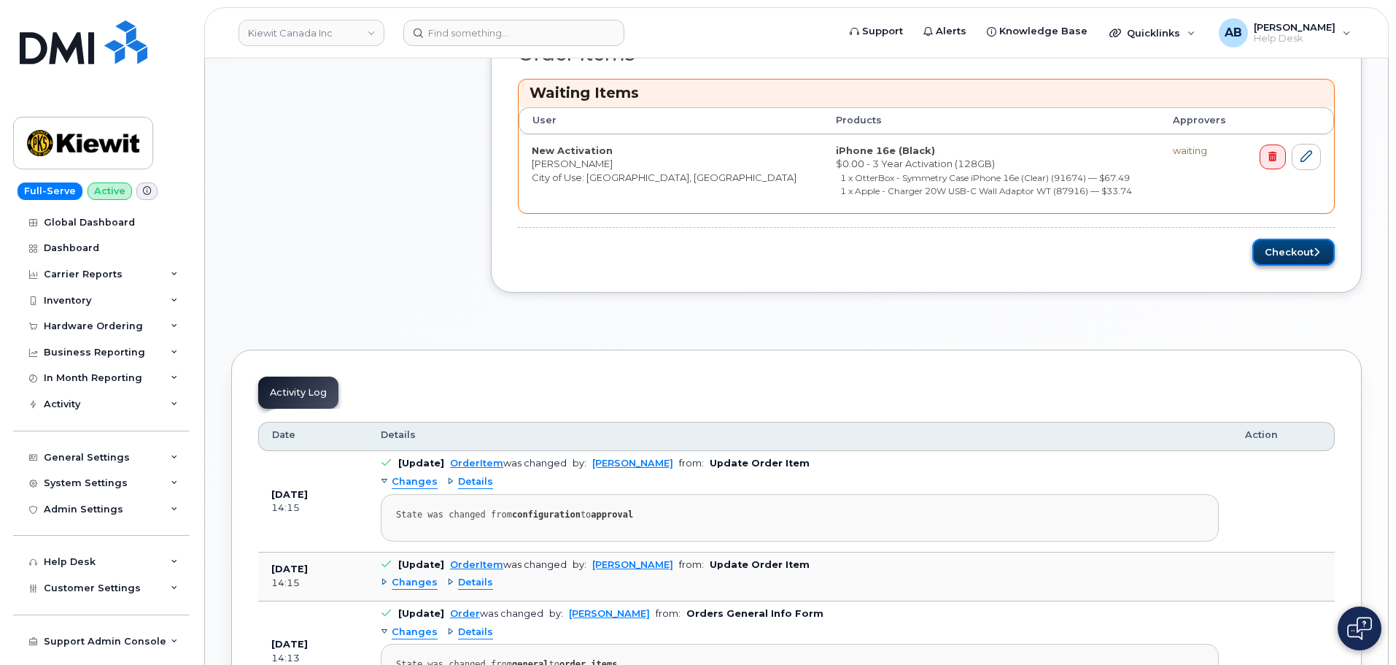
click at [1314, 250] on icon "submit" at bounding box center [1317, 251] width 6 height 9
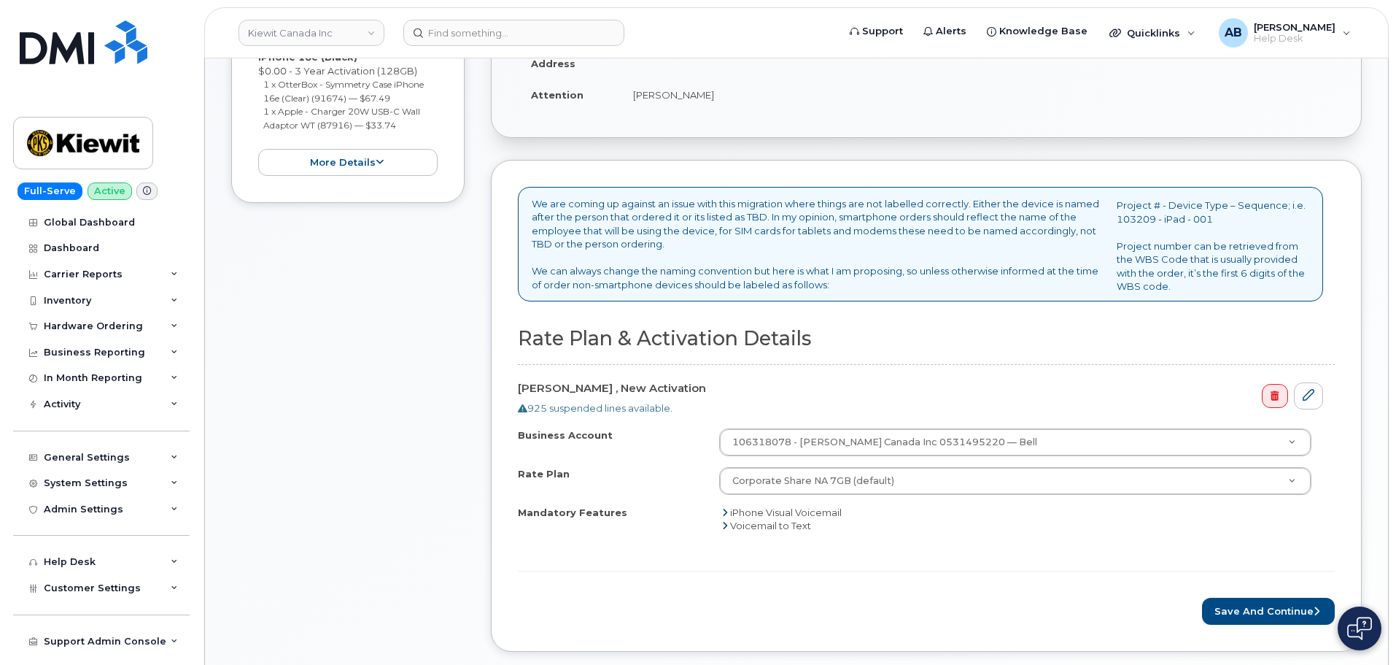
scroll to position [584, 0]
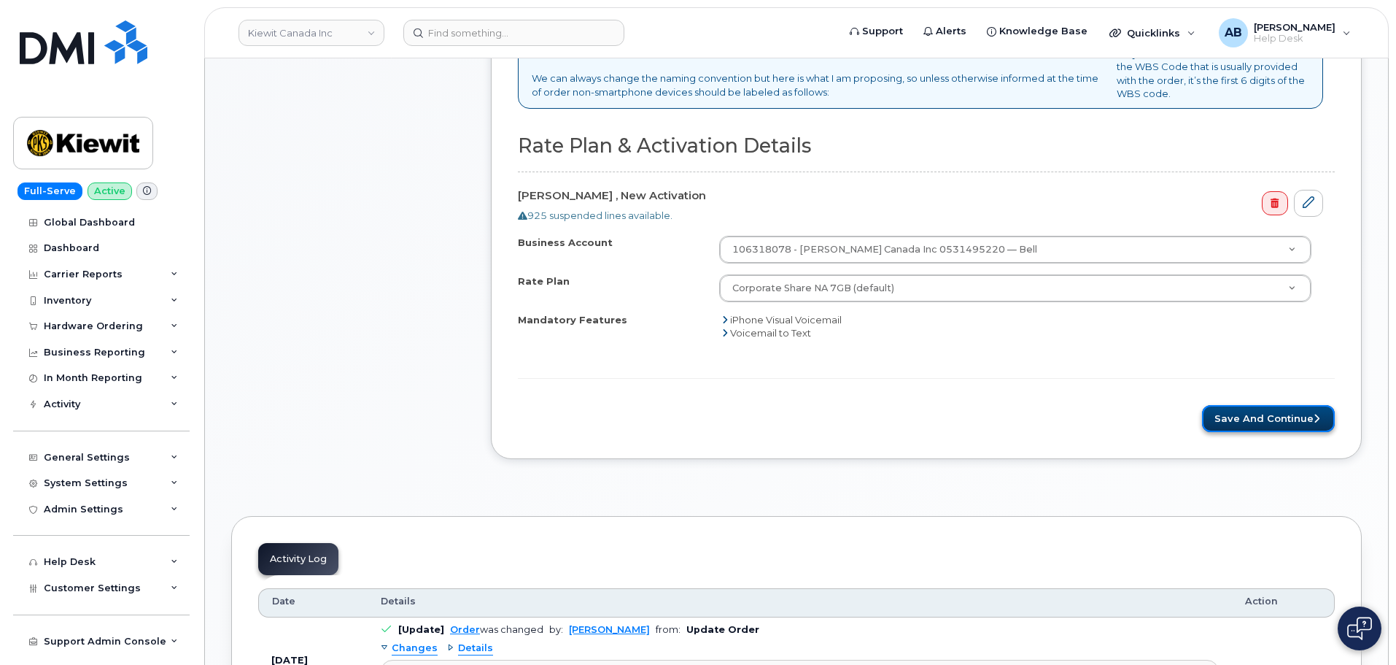
click at [1238, 412] on button "Save and Continue" at bounding box center [1268, 418] width 133 height 27
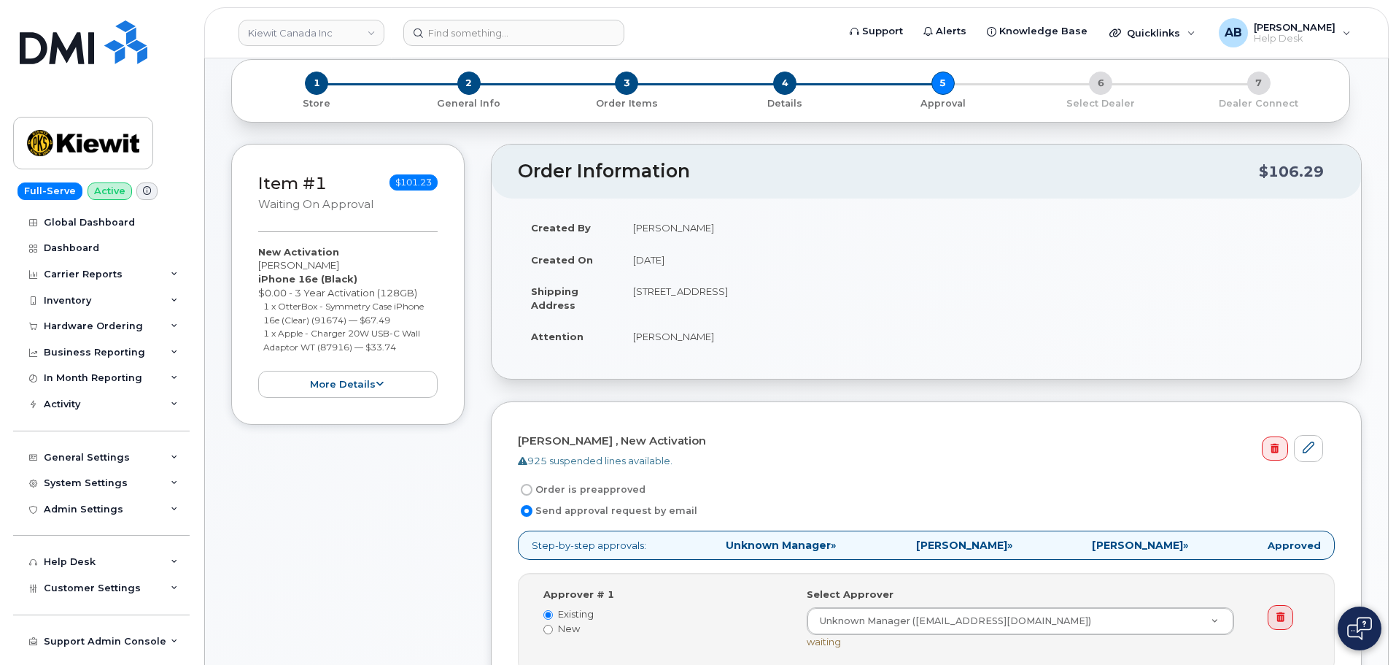
scroll to position [219, 0]
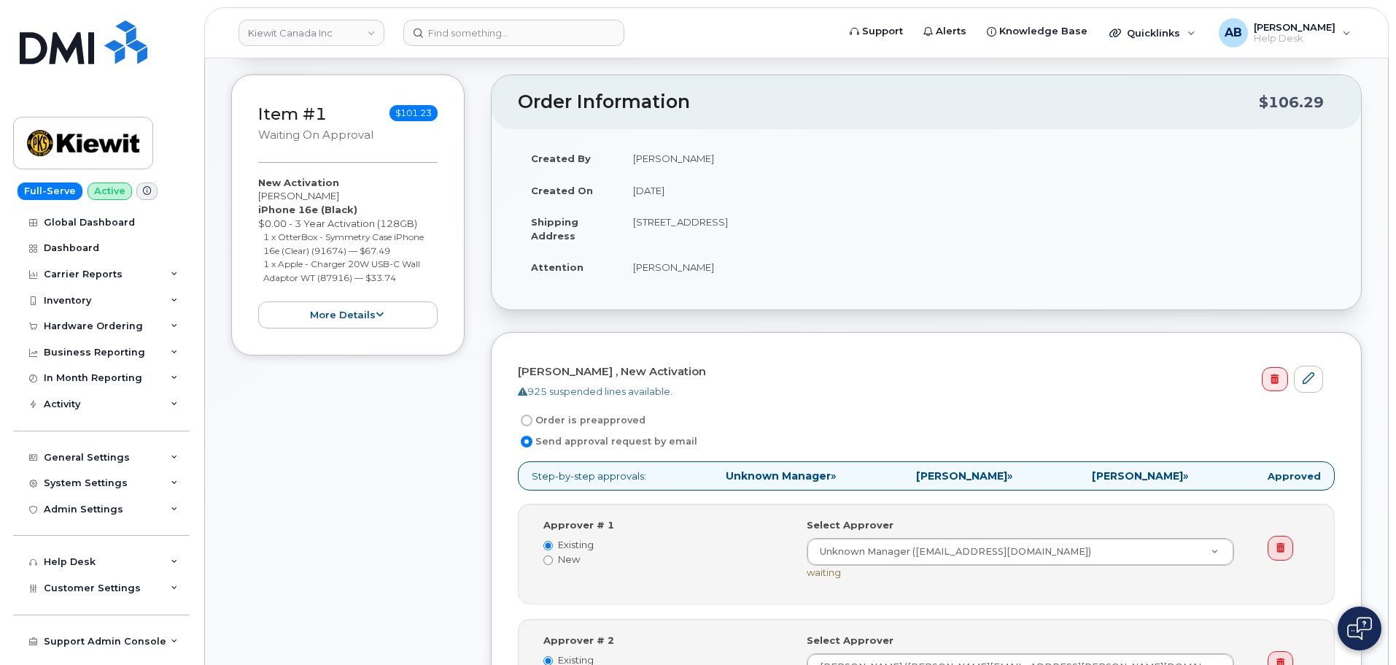
click at [549, 420] on label "Order is preapproved" at bounding box center [582, 421] width 128 height 18
click at [533, 420] on input "Order is preapproved" at bounding box center [527, 420] width 12 height 12
radio input "true"
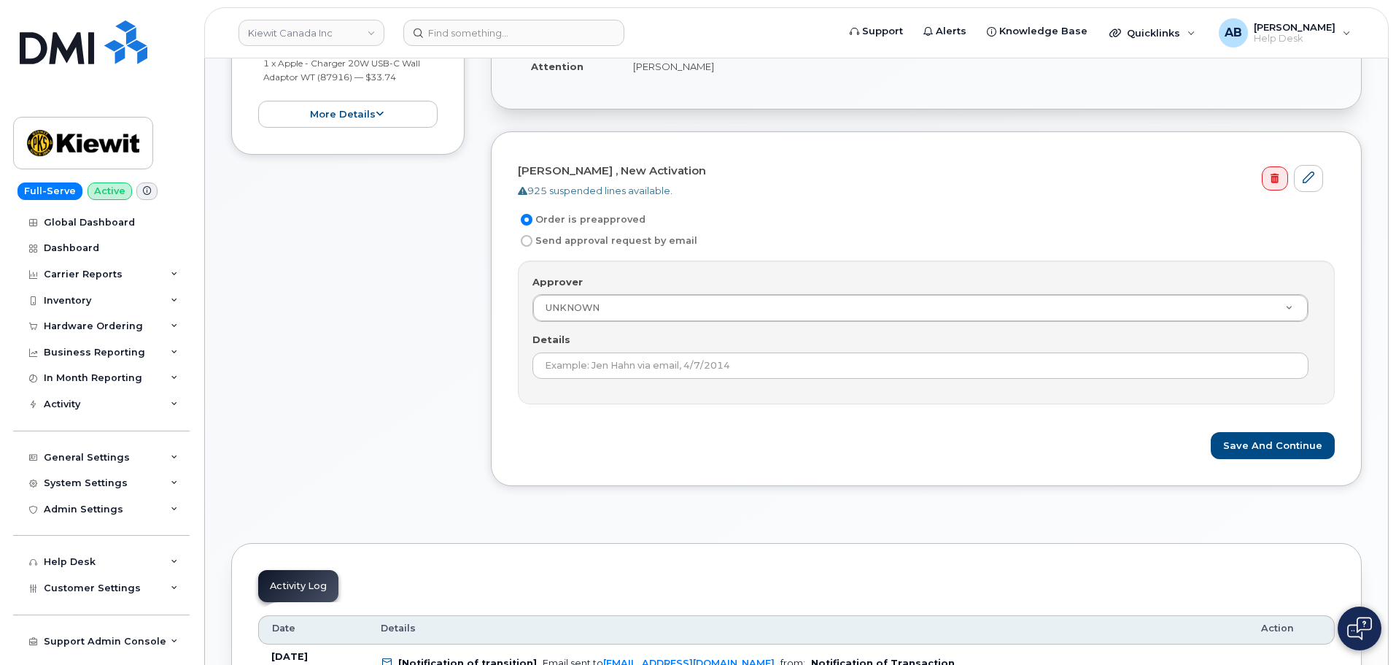
scroll to position [438, 0]
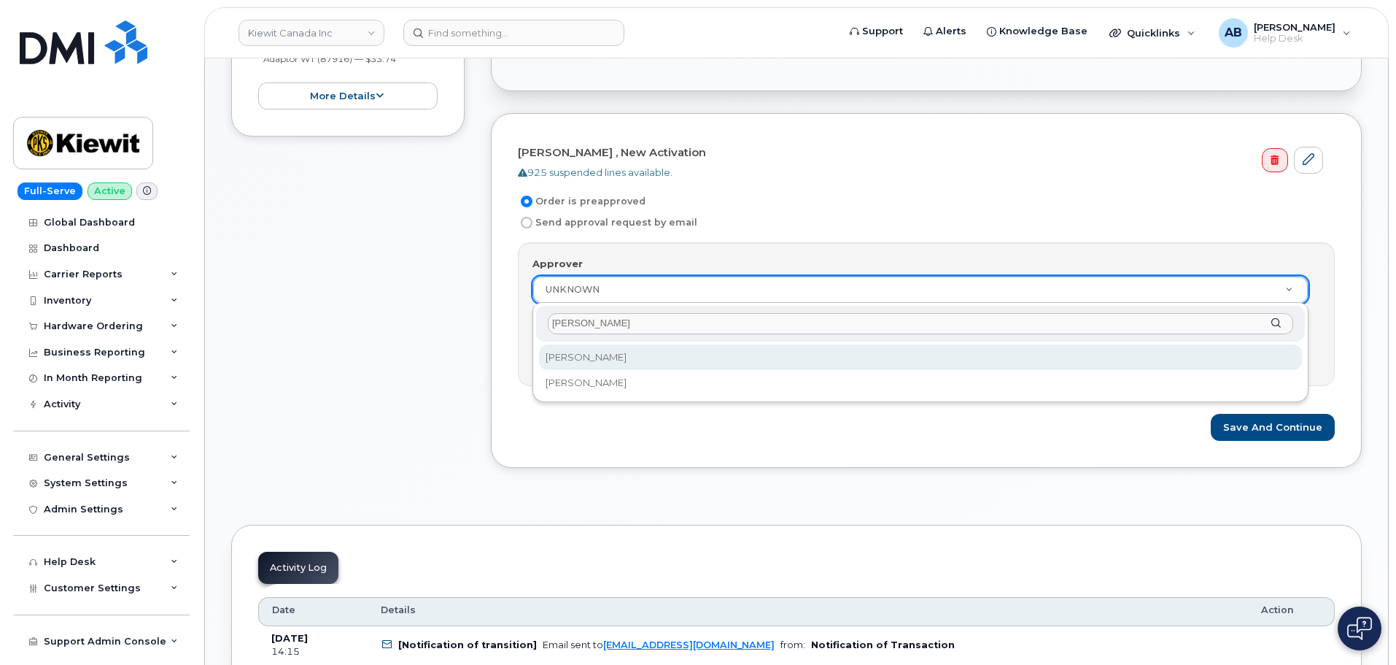
type input "[PERSON_NAME]"
select select "16924"
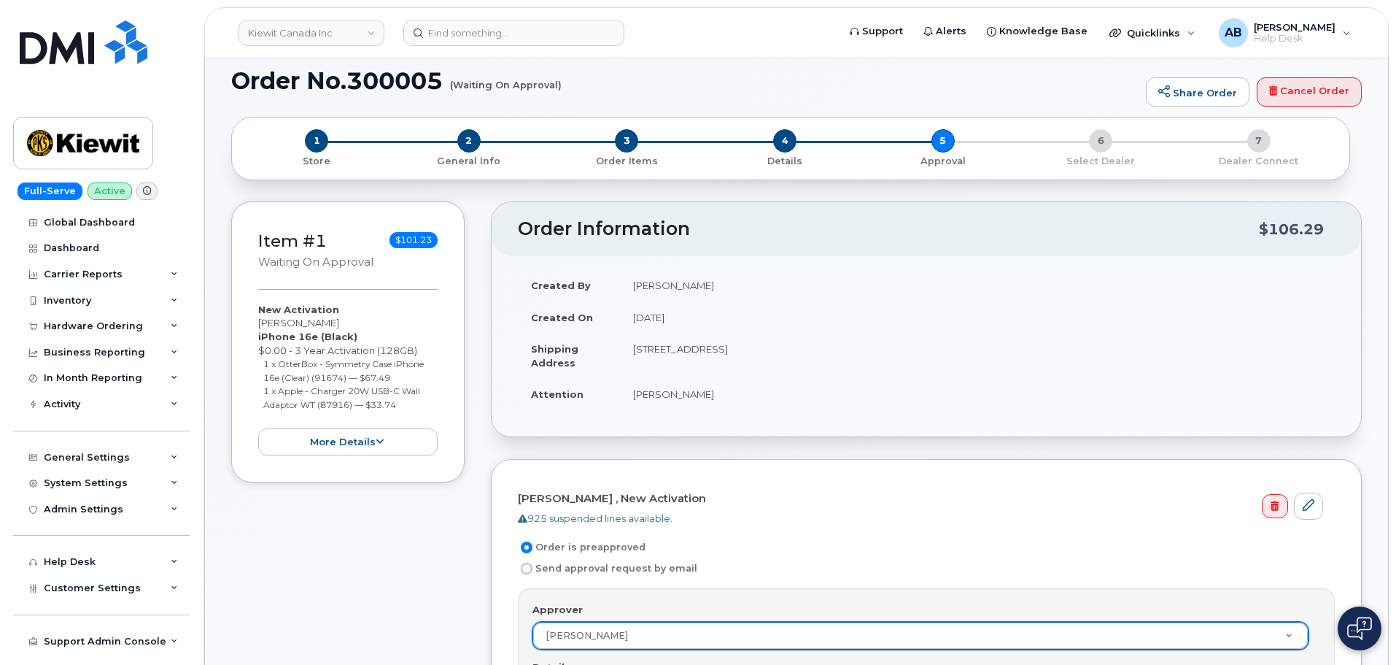
scroll to position [0, 0]
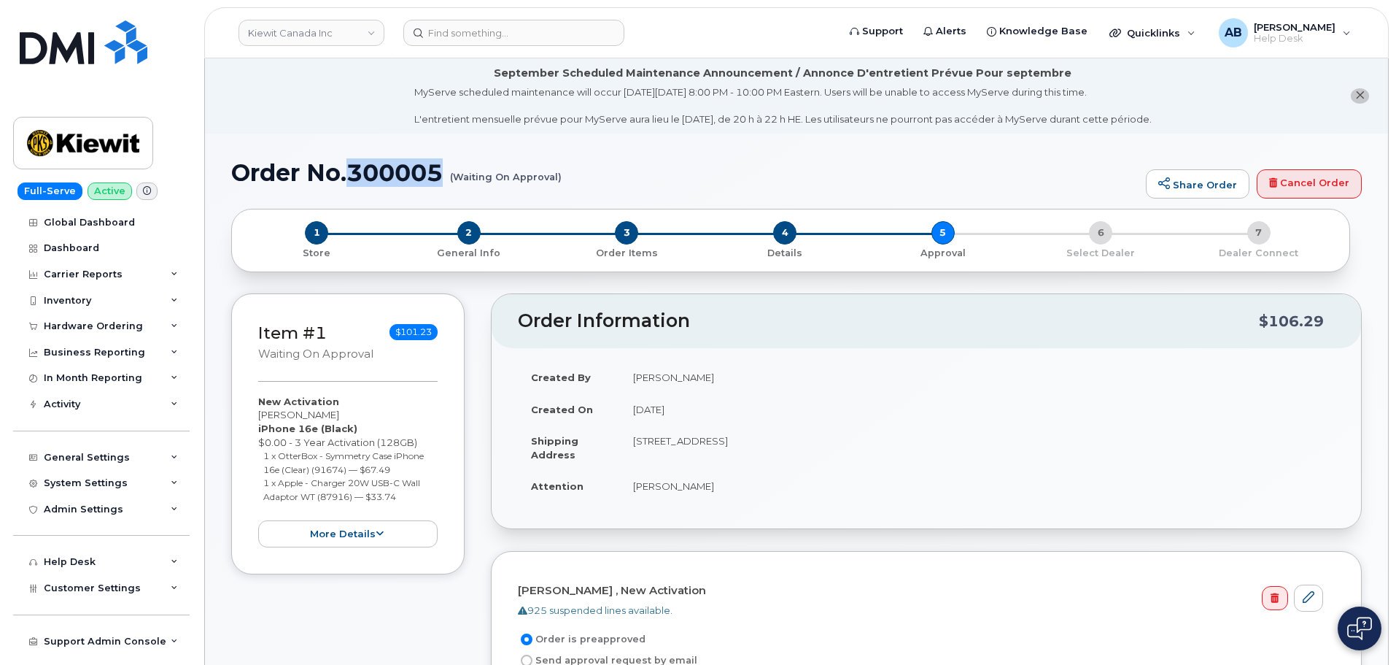
drag, startPoint x: 353, startPoint y: 176, endPoint x: 450, endPoint y: 177, distance: 97.0
click at [450, 177] on h1 "Order No.300005 (Waiting On Approval)" at bounding box center [685, 173] width 908 height 26
copy h1 "300005"
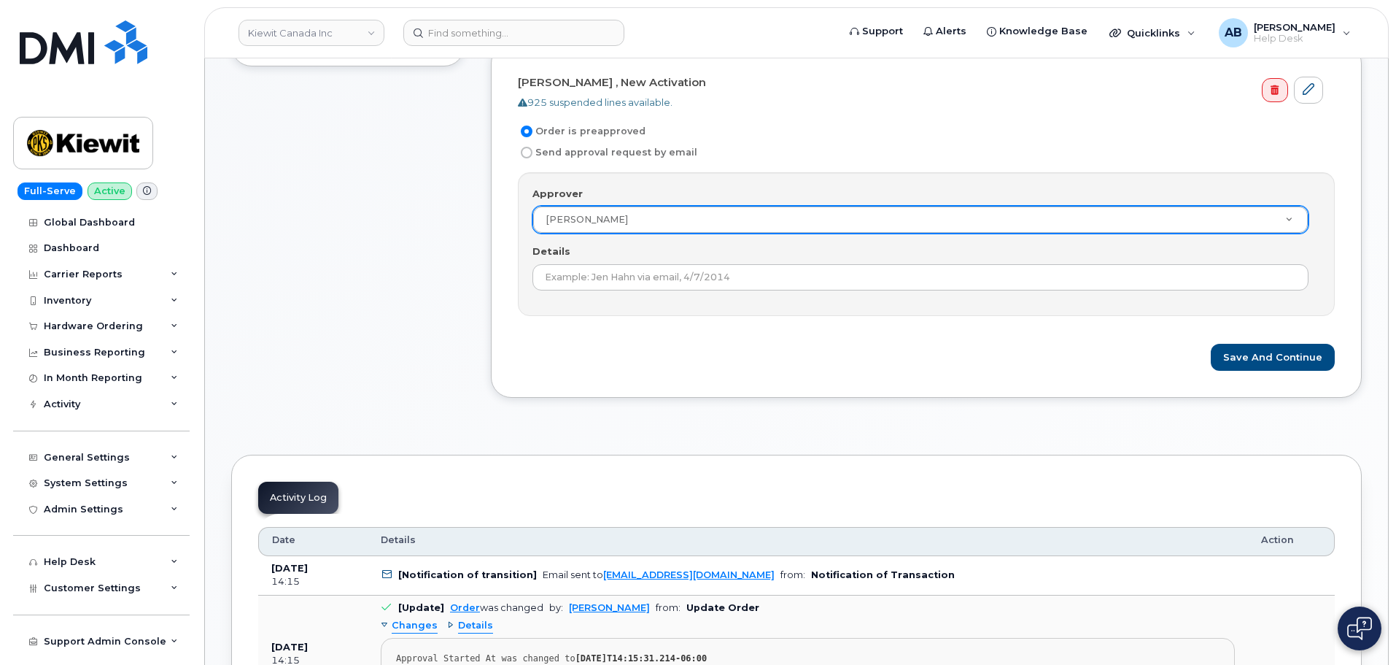
scroll to position [511, 0]
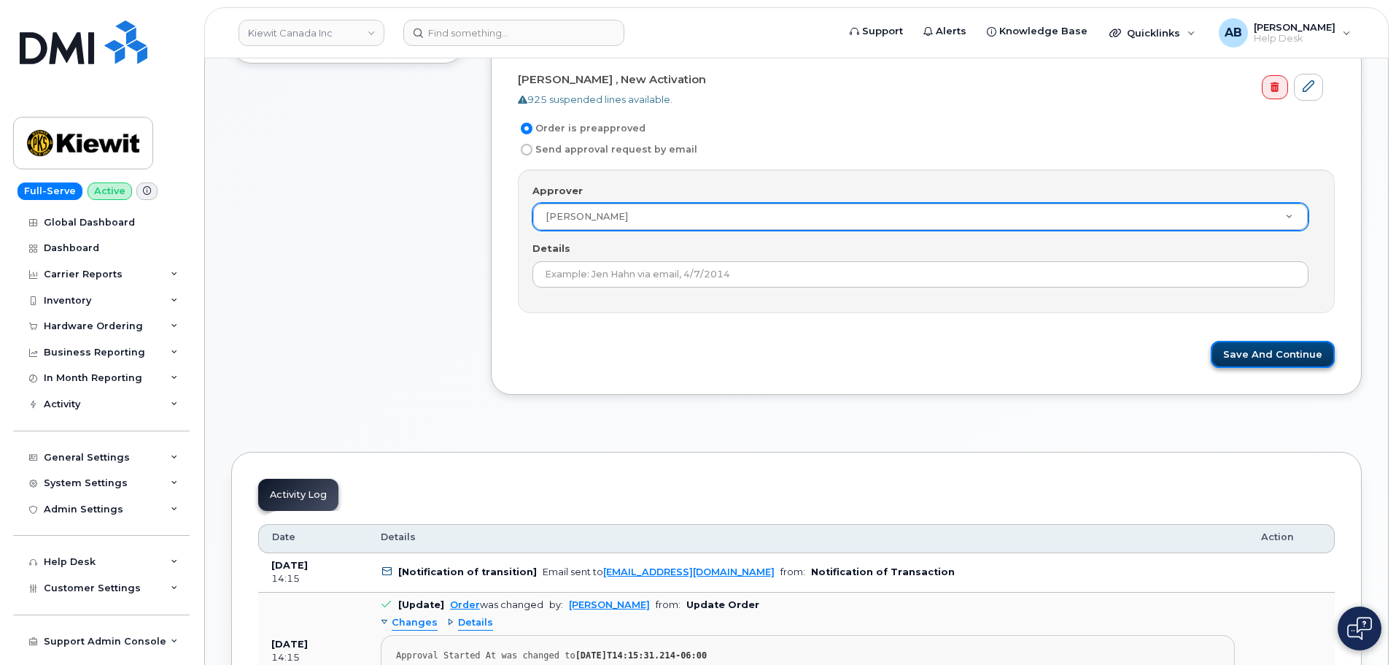
click at [1255, 355] on button "Save and Continue" at bounding box center [1273, 354] width 124 height 27
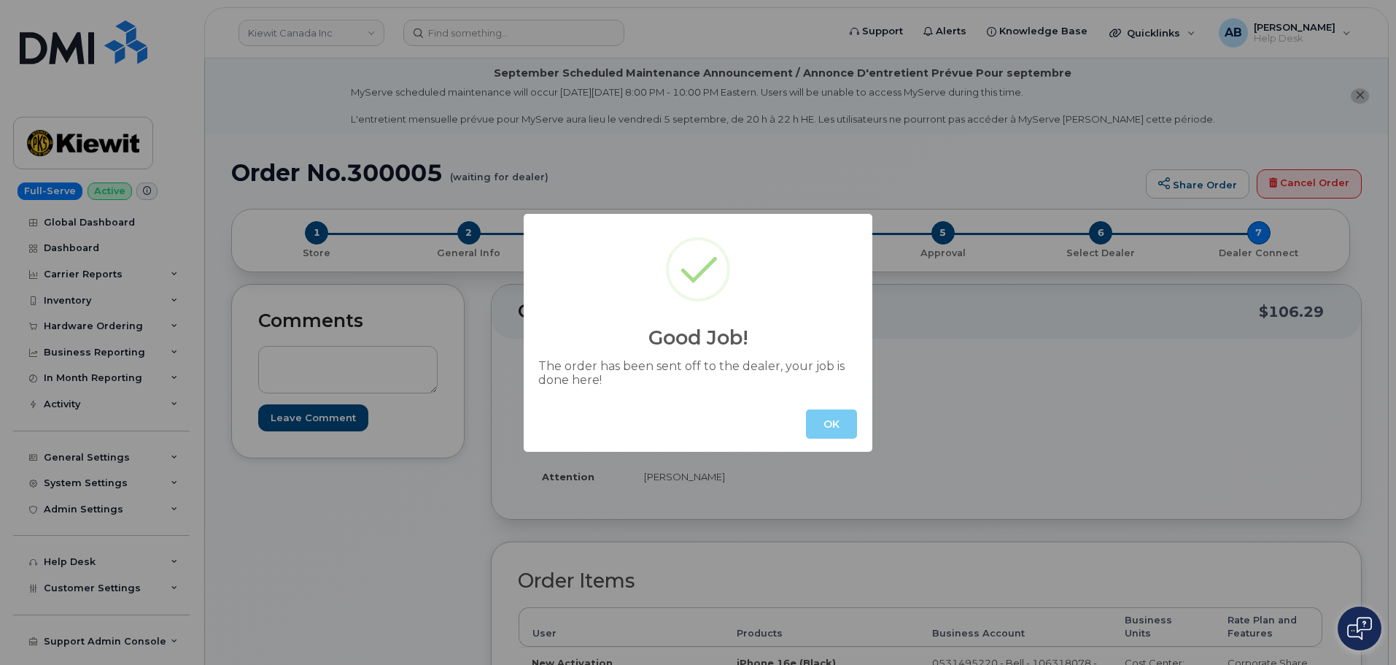
click at [821, 424] on button "OK" at bounding box center [831, 423] width 51 height 29
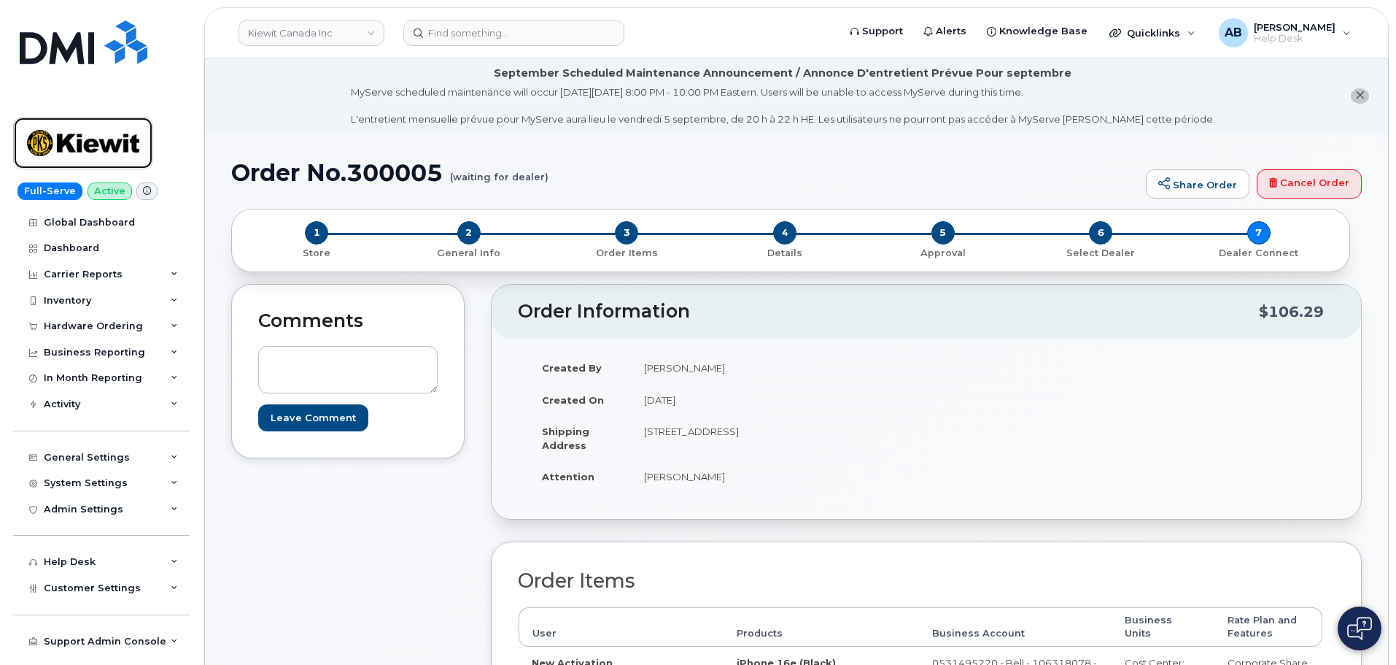
click at [69, 132] on img at bounding box center [83, 143] width 112 height 42
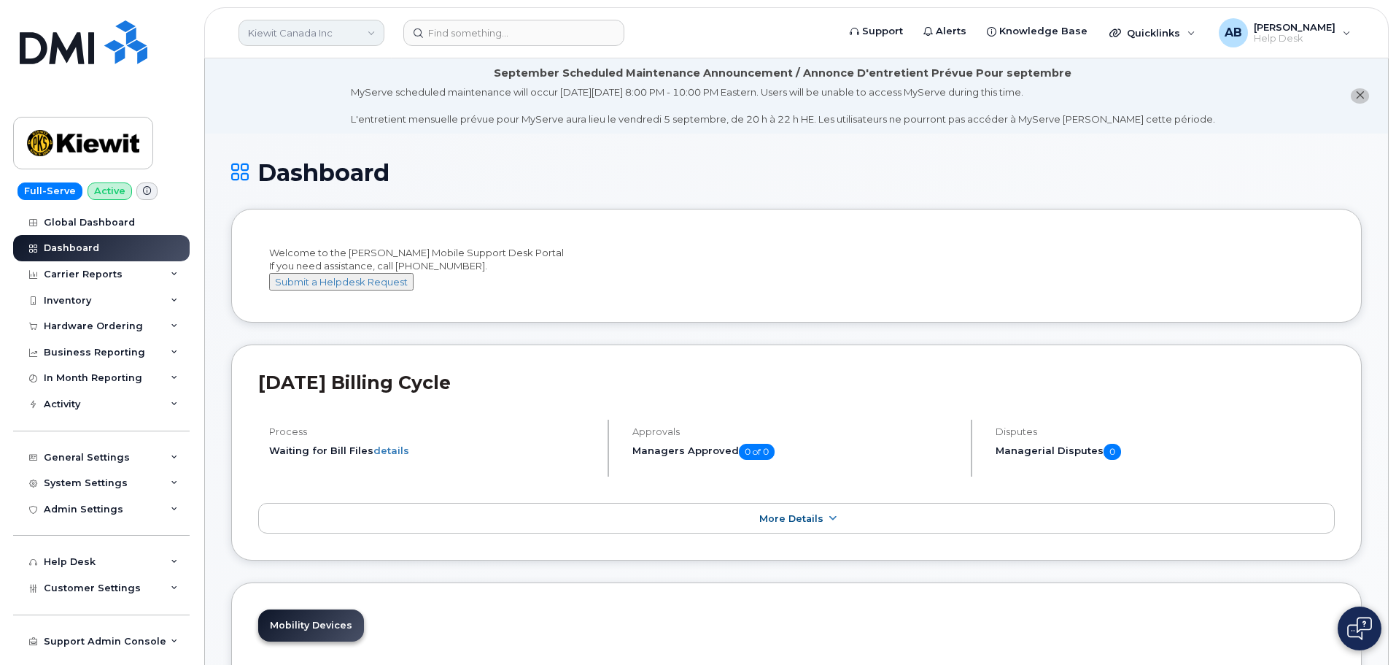
click at [376, 25] on link "Kiewit Canada Inc" at bounding box center [312, 33] width 146 height 26
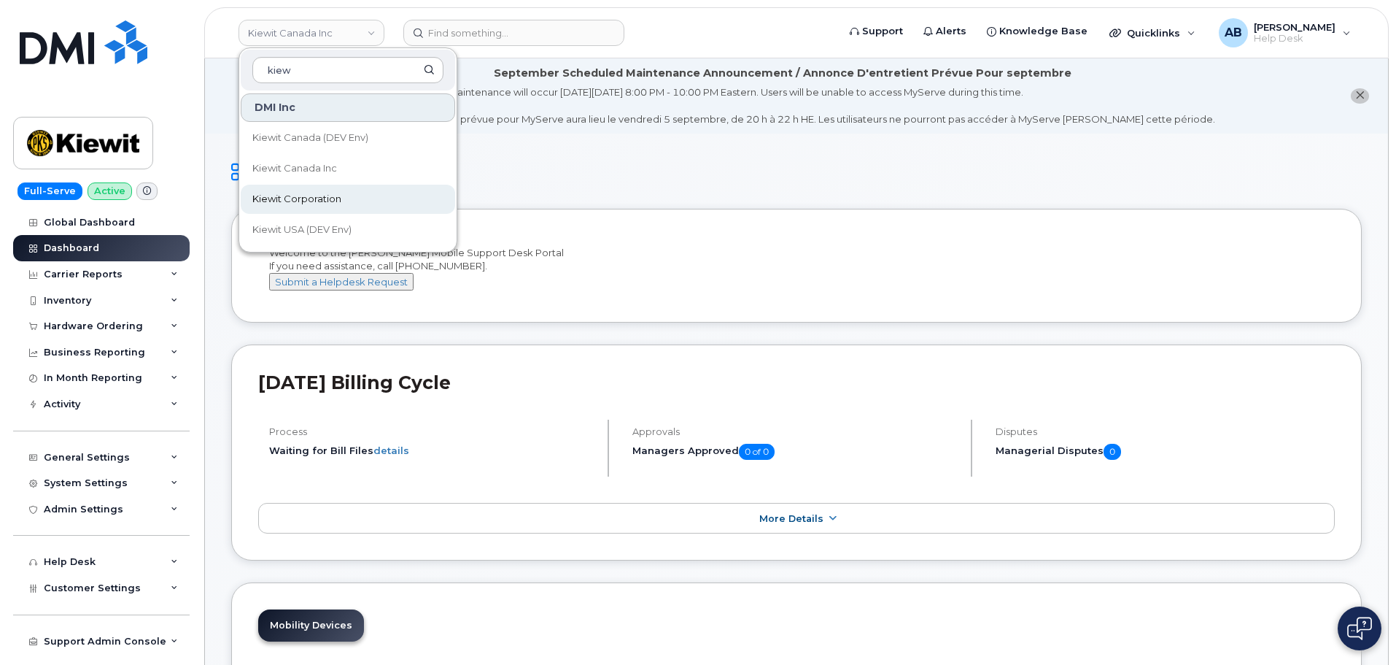
type input "kiew"
click at [355, 198] on link "Kiewit Corporation" at bounding box center [348, 199] width 215 height 29
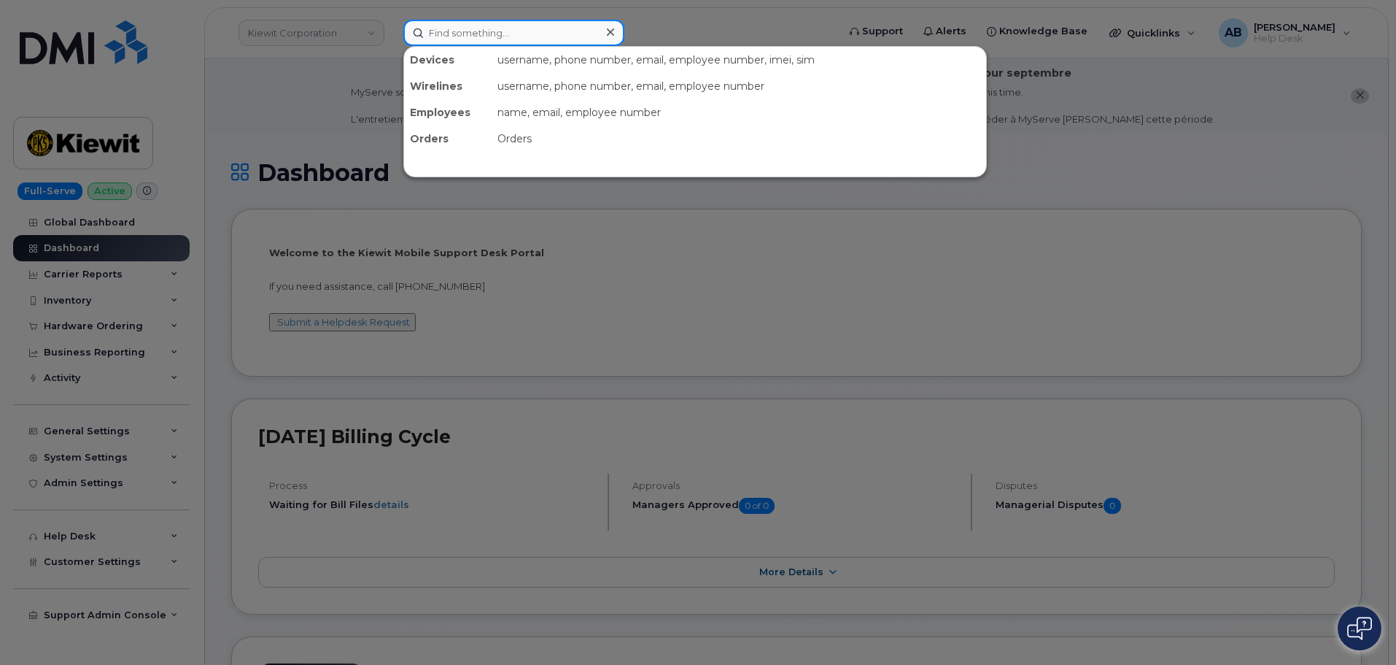
click at [445, 41] on input at bounding box center [513, 33] width 221 height 26
paste input "[PERSON_NAME]"
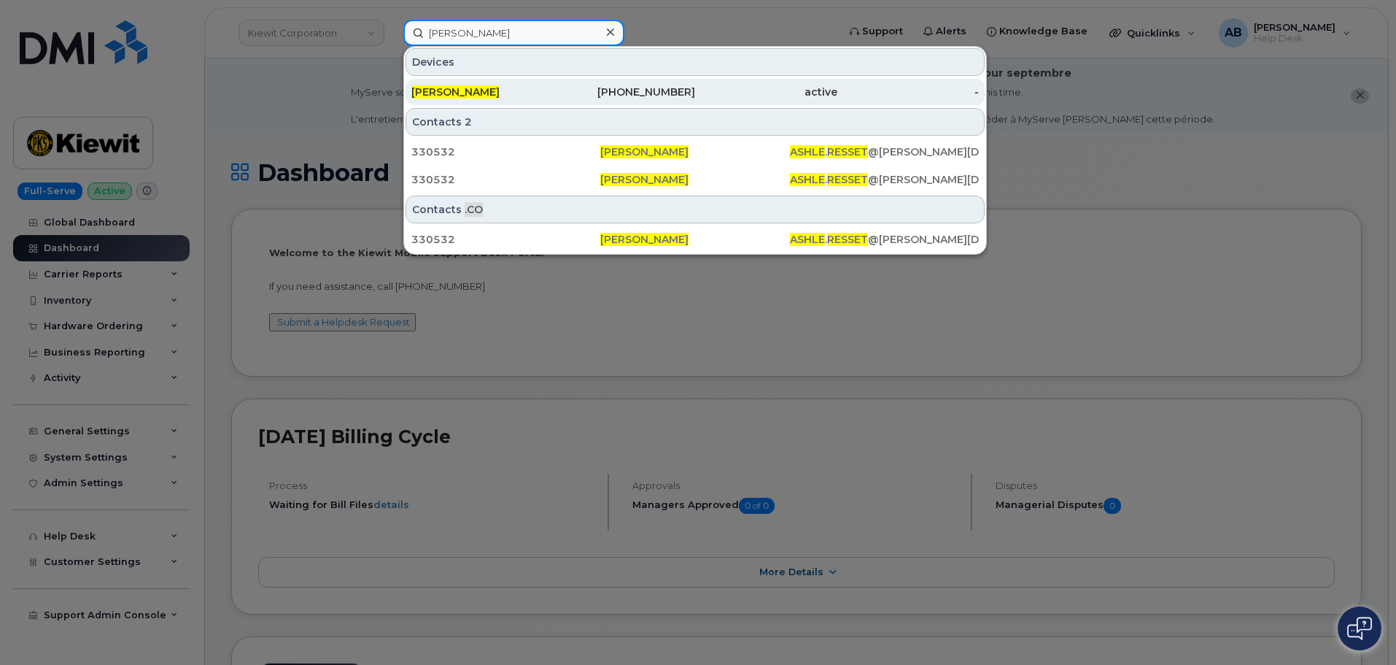
type input "[PERSON_NAME]"
click at [514, 90] on div "[PERSON_NAME]" at bounding box center [483, 92] width 142 height 15
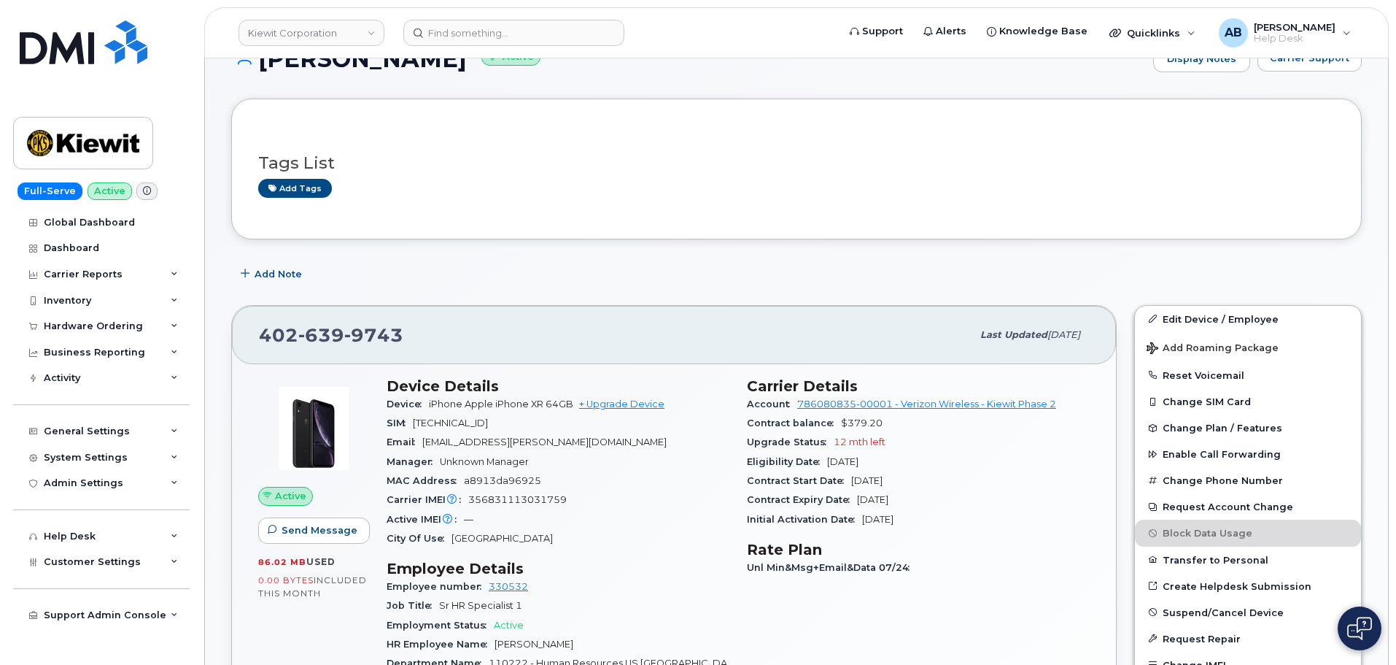
scroll to position [219, 0]
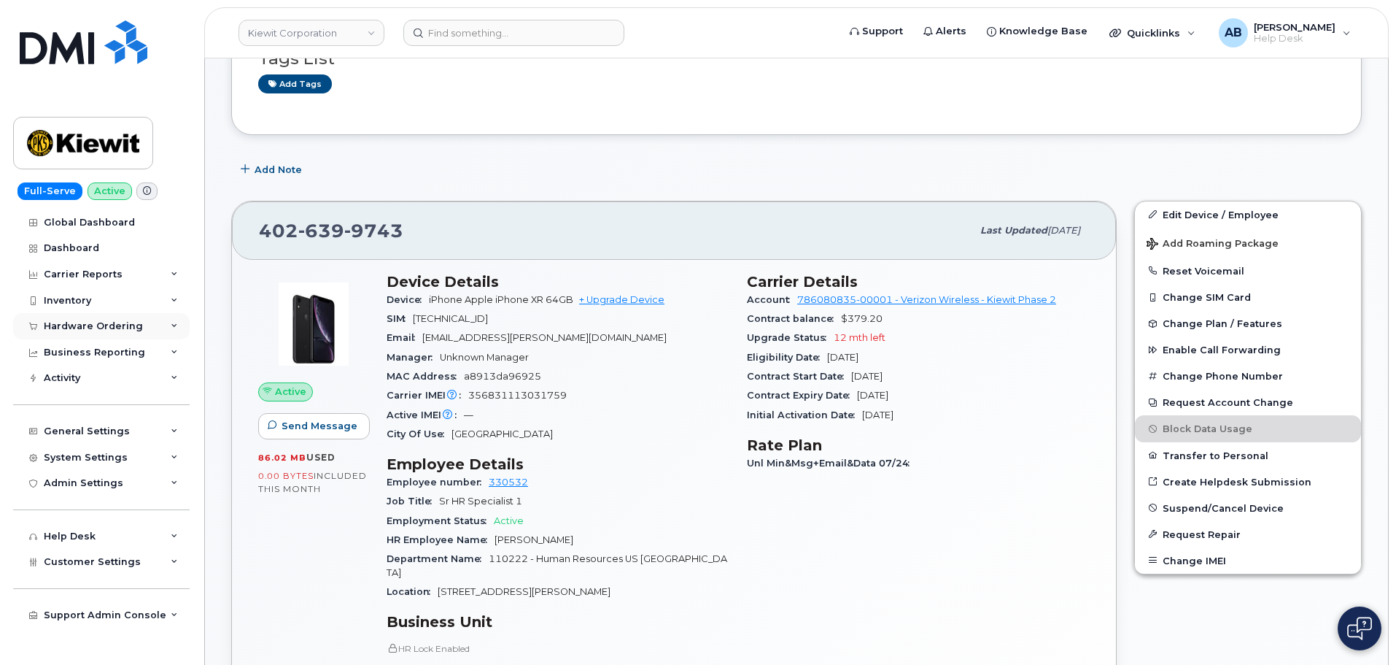
click at [110, 320] on div "Hardware Ordering" at bounding box center [93, 326] width 99 height 12
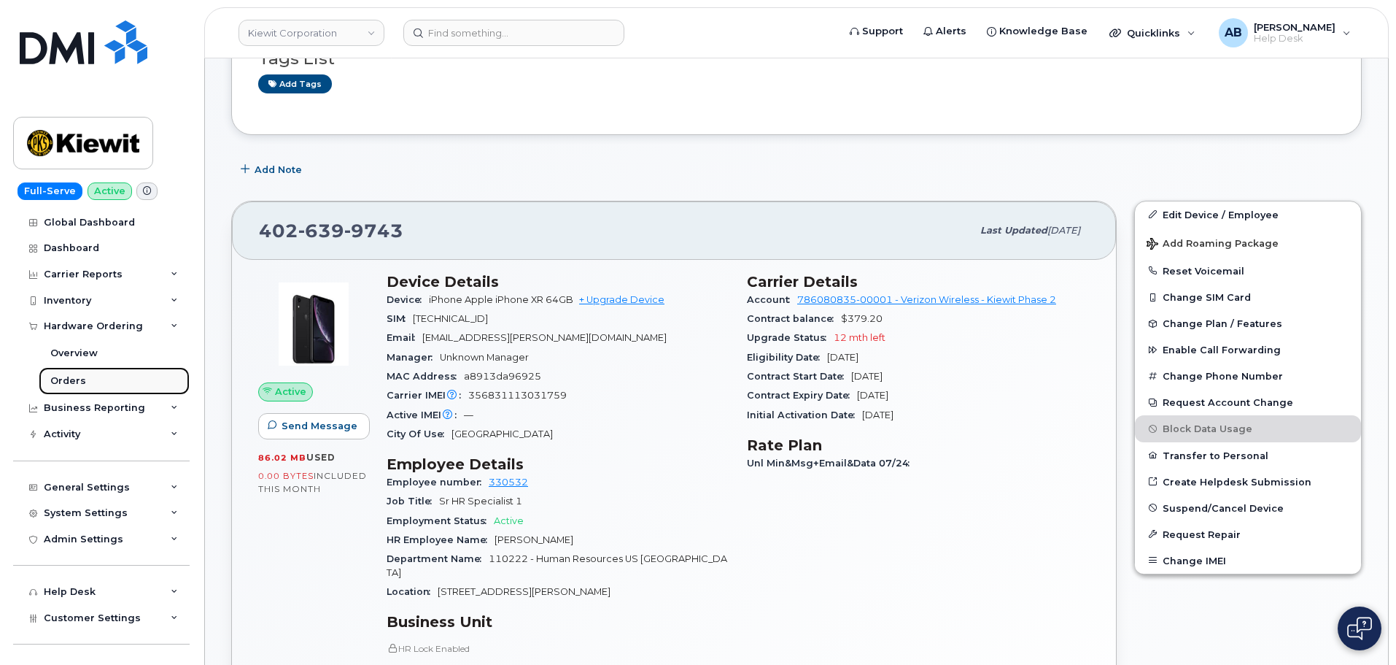
click at [84, 373] on link "Orders" at bounding box center [114, 381] width 151 height 28
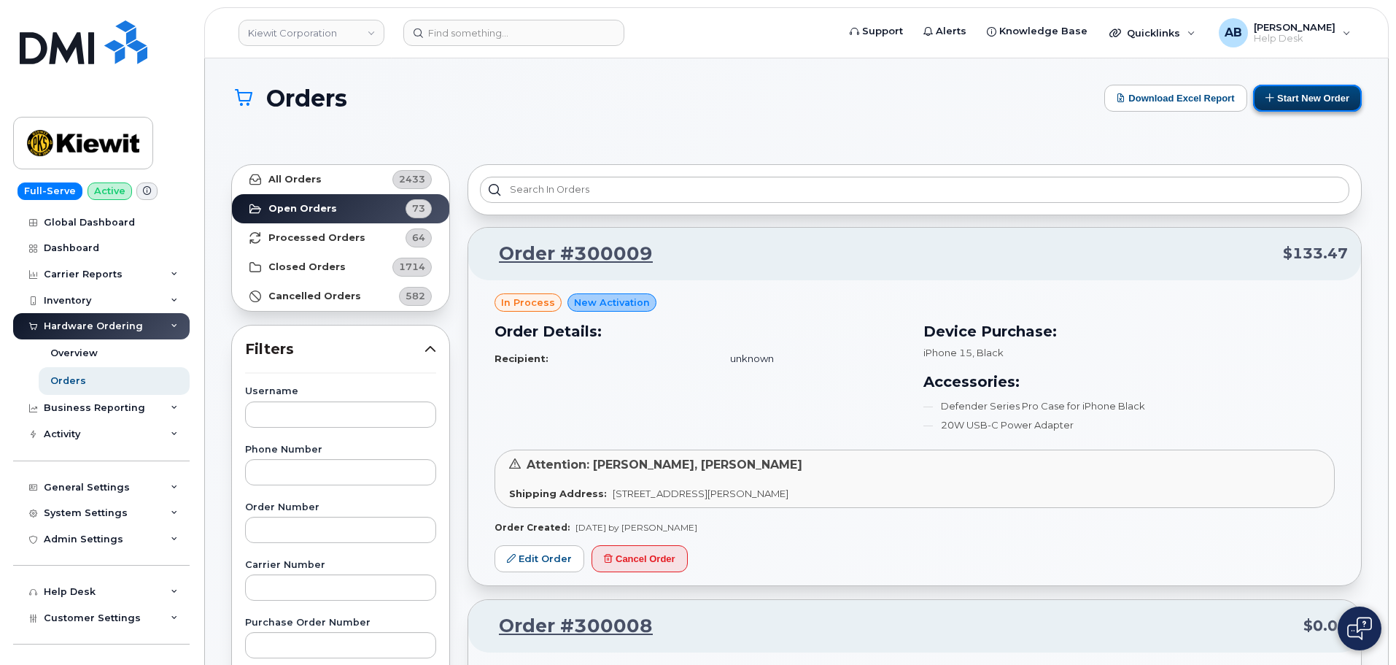
click at [1309, 98] on button "Start New Order" at bounding box center [1307, 98] width 109 height 27
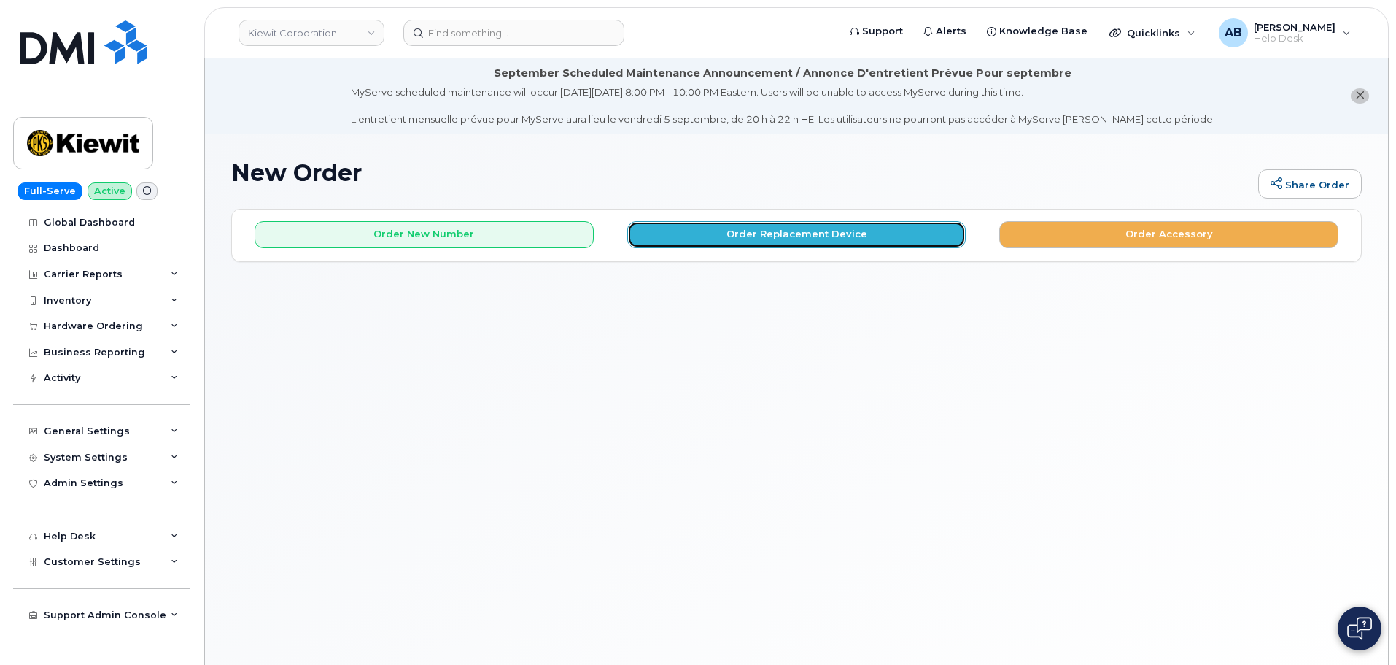
click at [714, 237] on button "Order Replacement Device" at bounding box center [796, 234] width 339 height 27
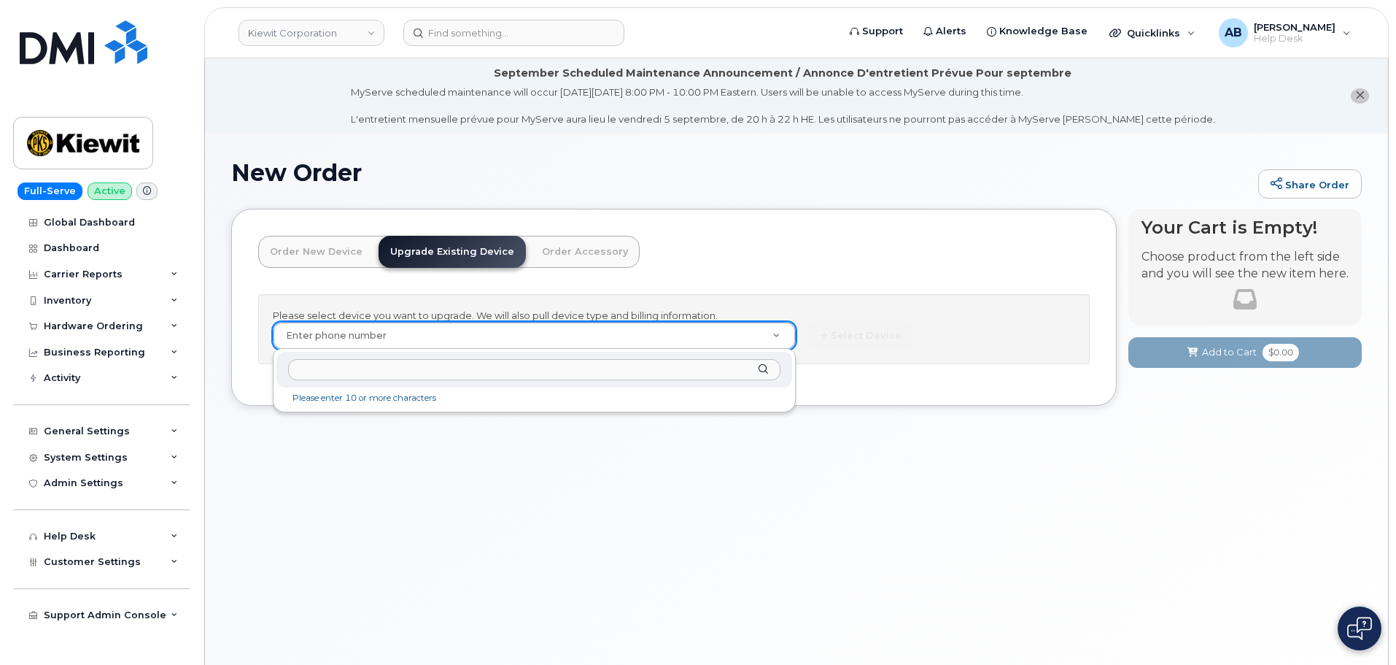
paste input "[PERSON_NAME]"
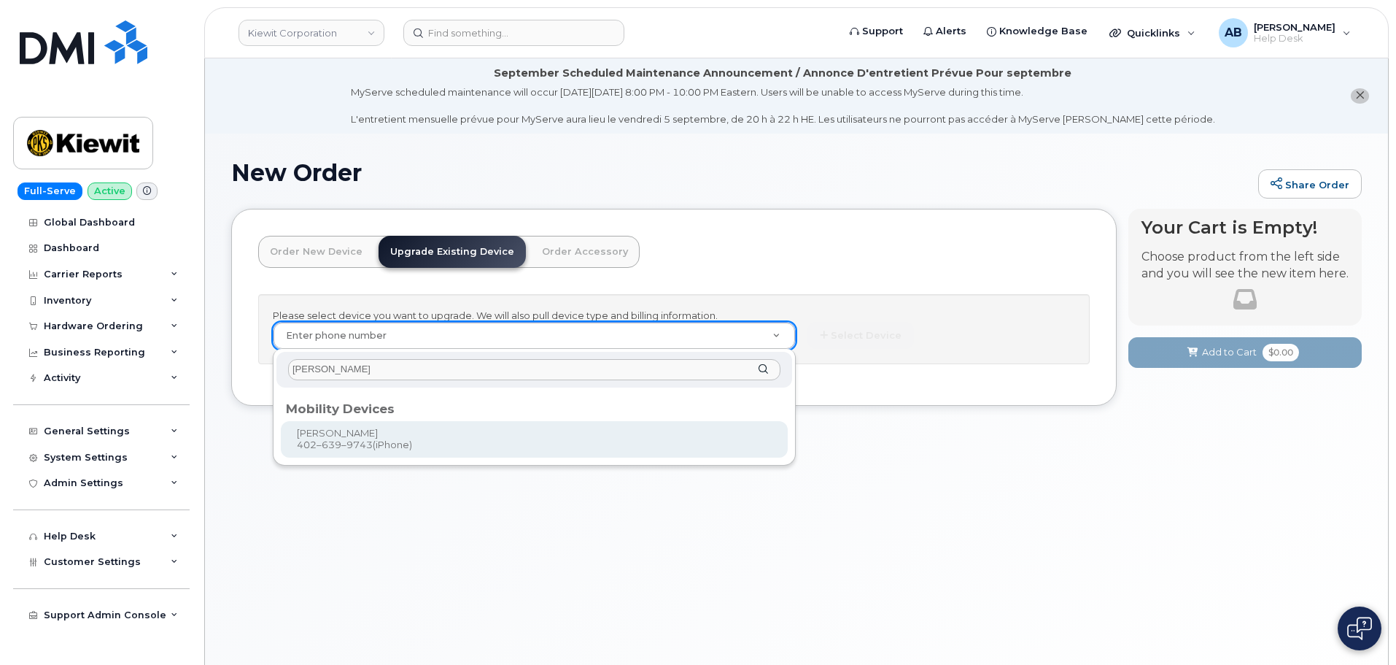
type input "[PERSON_NAME]"
type input "1167715"
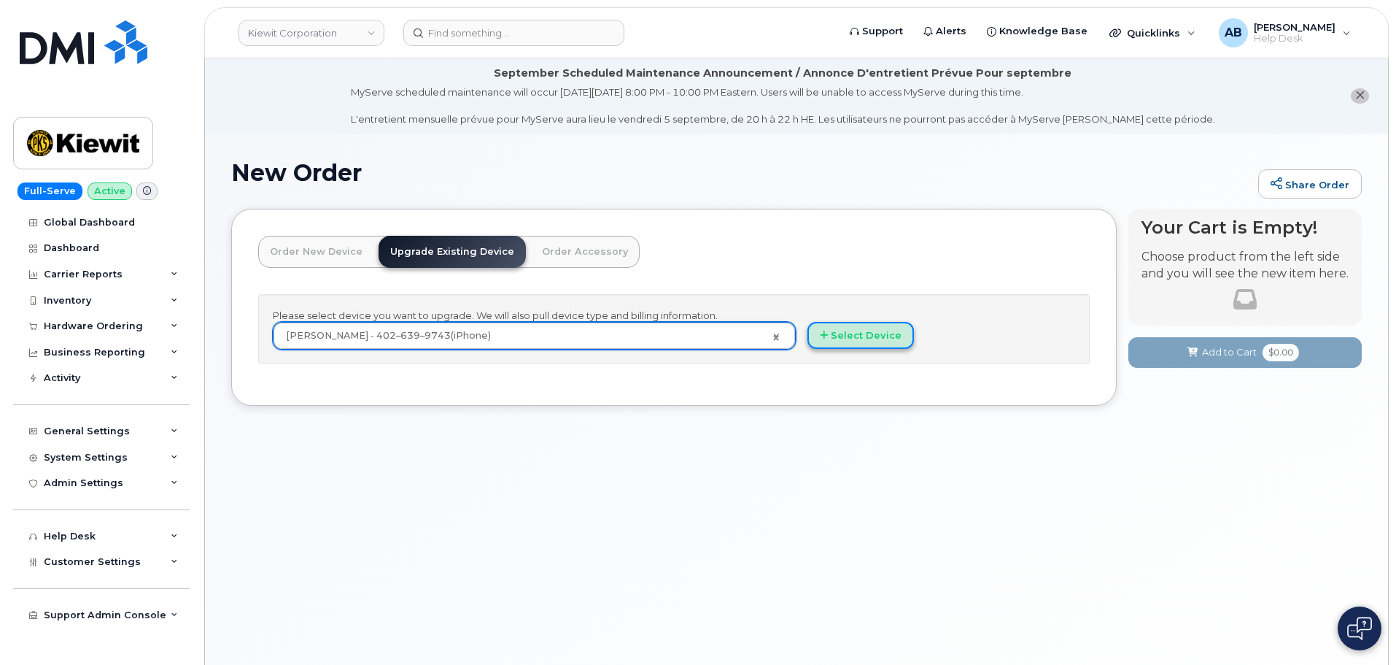
click at [864, 326] on button "Select Device" at bounding box center [861, 335] width 107 height 27
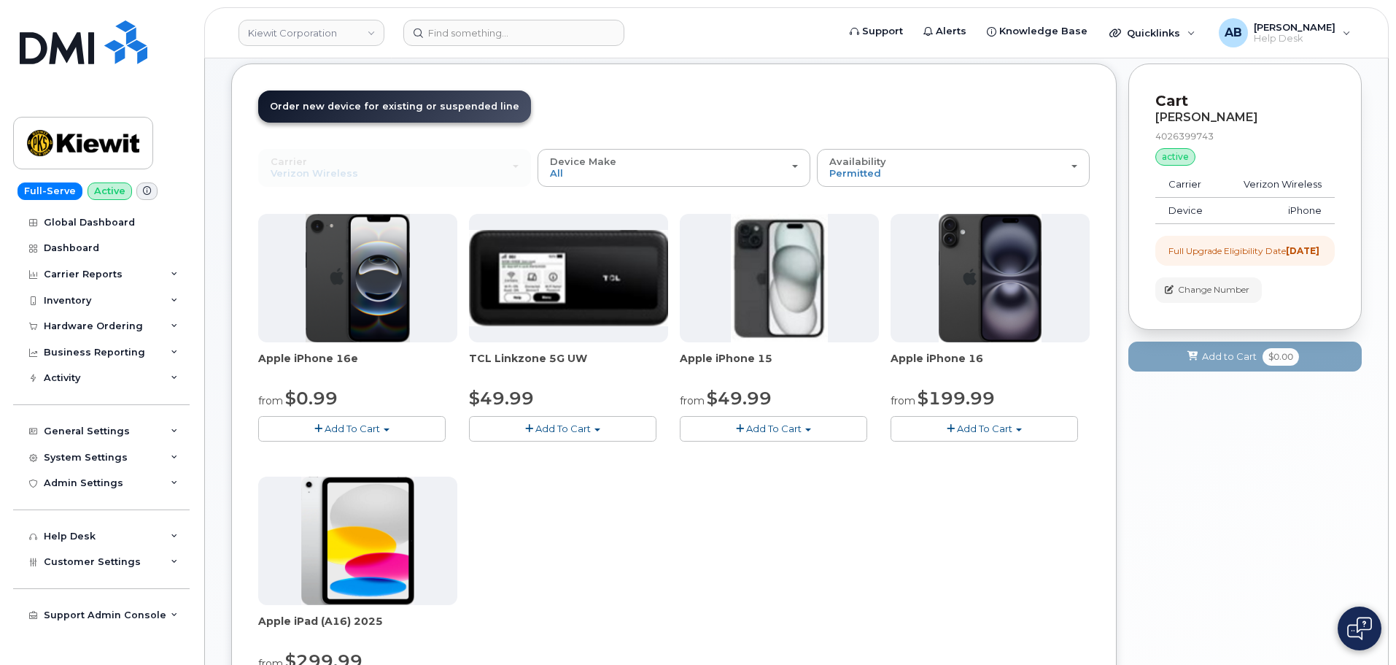
scroll to position [146, 0]
click at [325, 418] on button "Add To Cart" at bounding box center [352, 428] width 188 height 26
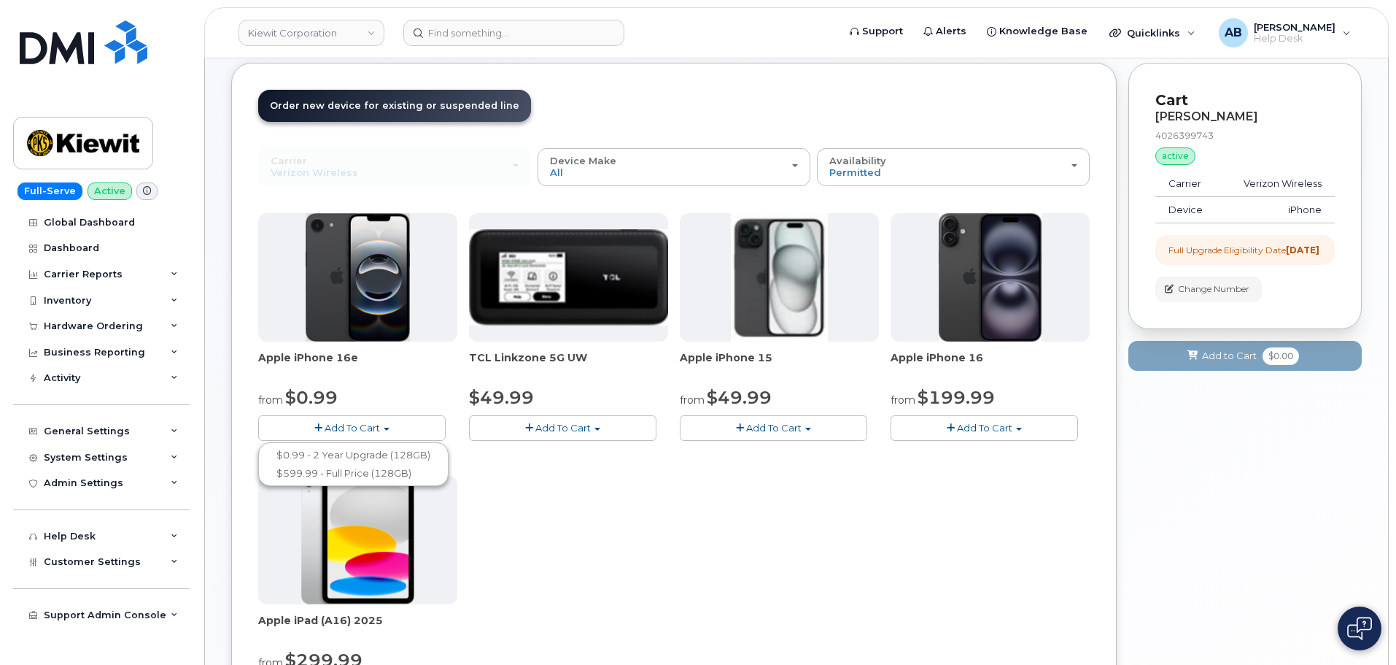
click at [749, 431] on span "Add To Cart" at bounding box center [773, 428] width 55 height 12
click at [837, 363] on span "Apple iPhone 15" at bounding box center [779, 364] width 199 height 29
click at [976, 430] on span "Add To Cart" at bounding box center [984, 428] width 55 height 12
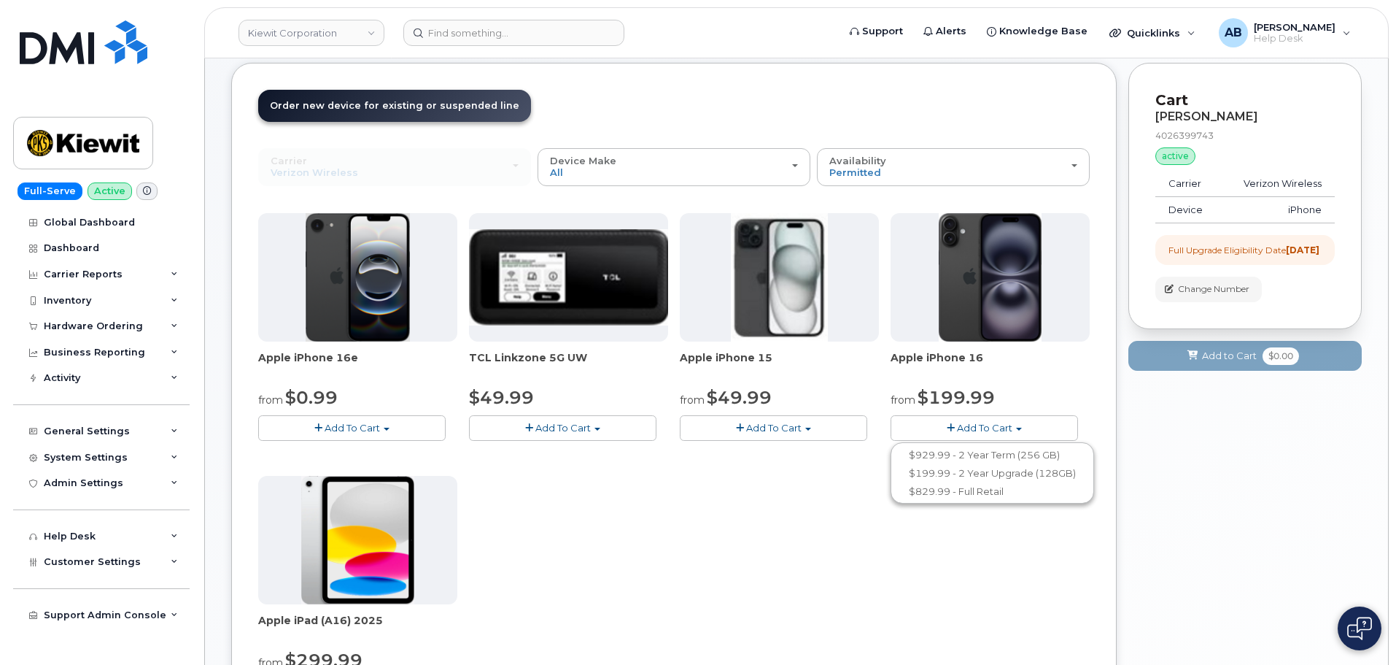
click at [784, 101] on header "Order New Device Upgrade Existing Device Order Accessory Order new device and n…" at bounding box center [674, 119] width 832 height 58
click at [348, 421] on button "Add To Cart" at bounding box center [352, 428] width 188 height 26
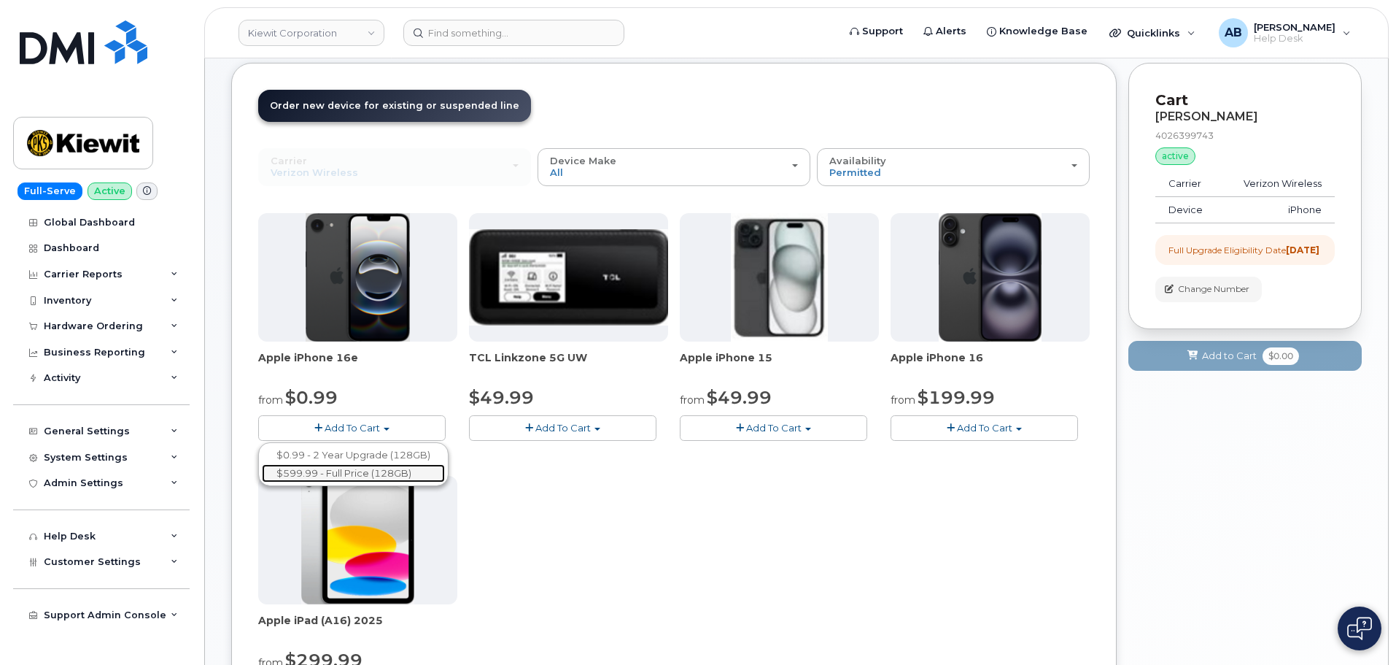
click at [370, 471] on link "$599.99 - Full Price (128GB)" at bounding box center [353, 473] width 183 height 18
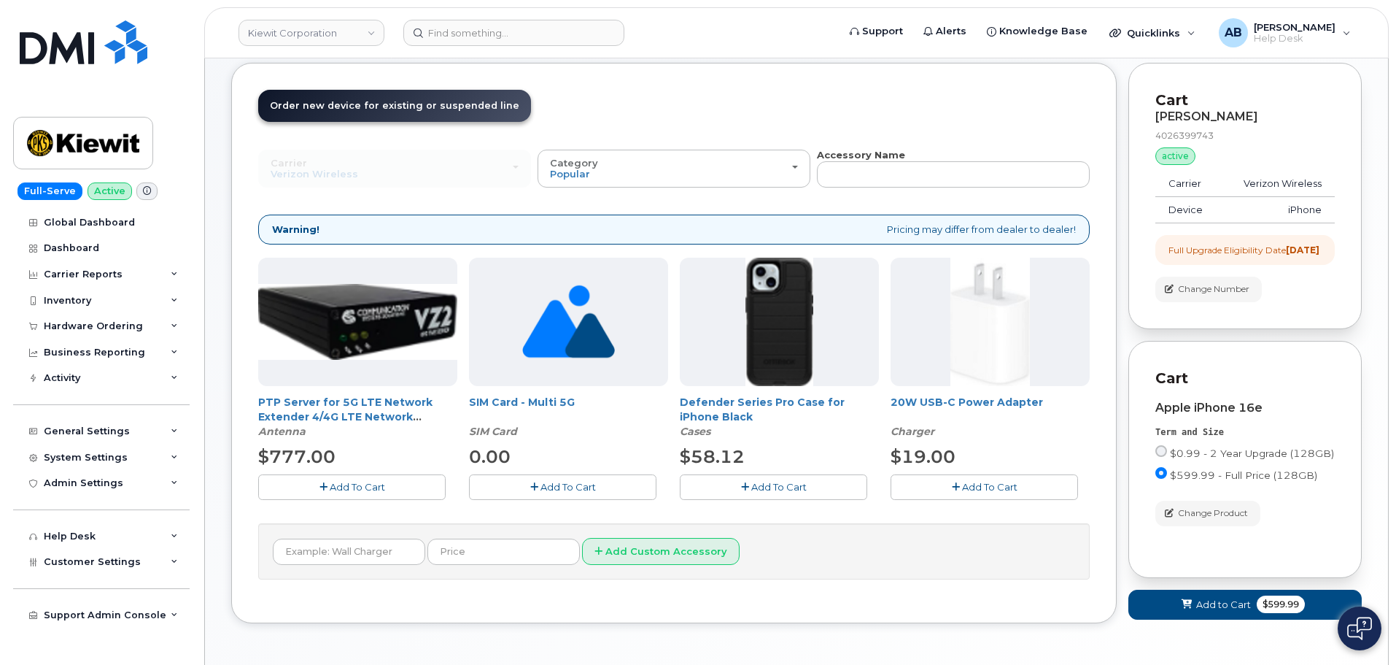
click at [767, 478] on button "Add To Cart" at bounding box center [774, 487] width 188 height 26
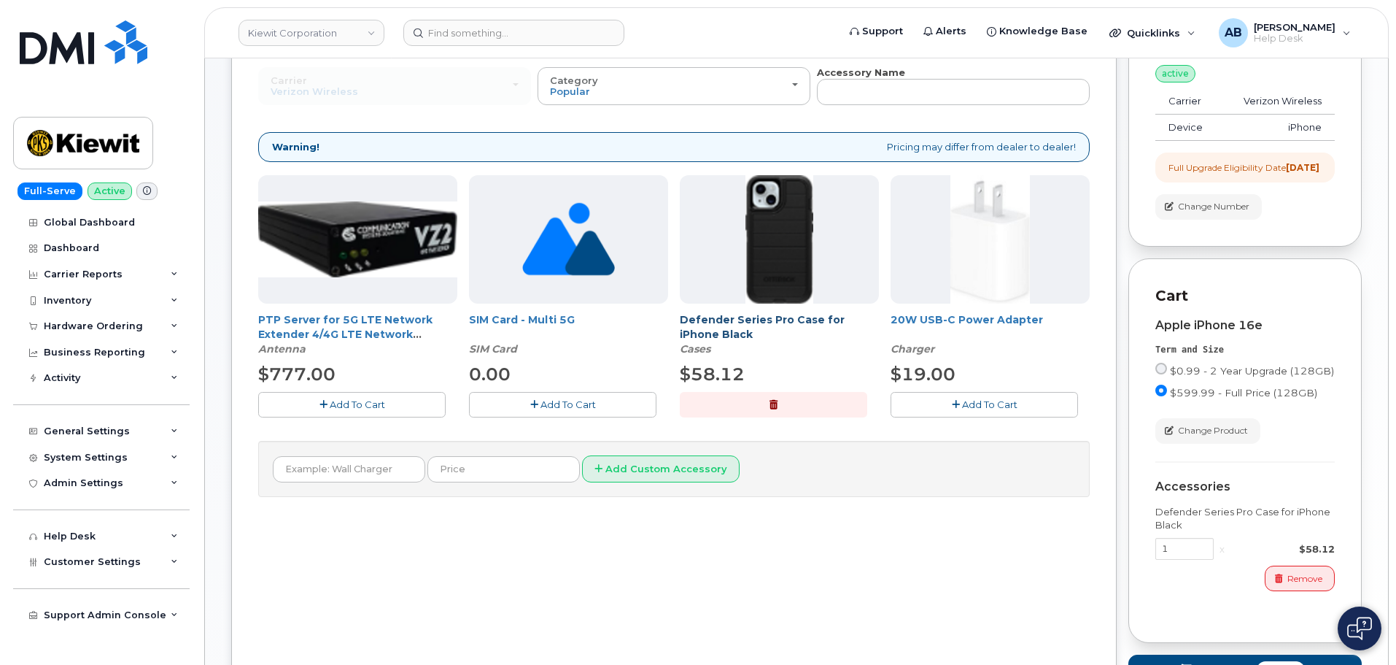
scroll to position [292, 0]
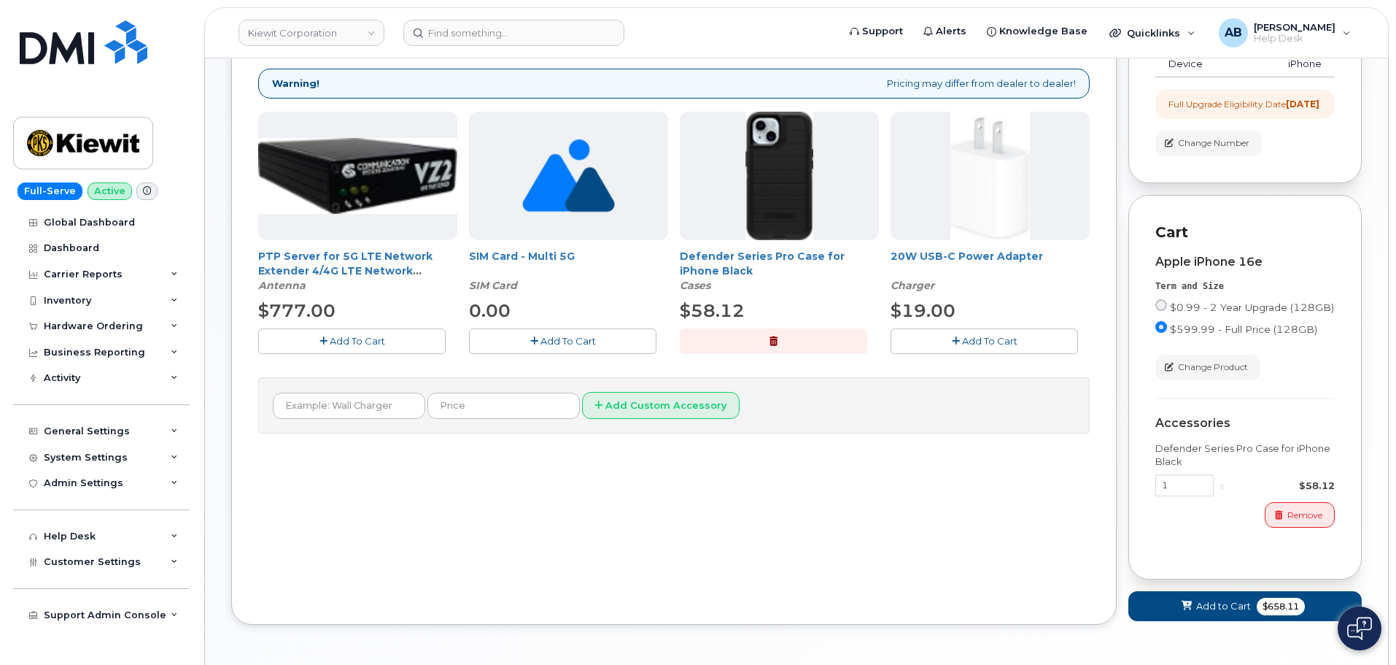
click at [965, 346] on span "Add To Cart" at bounding box center [989, 341] width 55 height 12
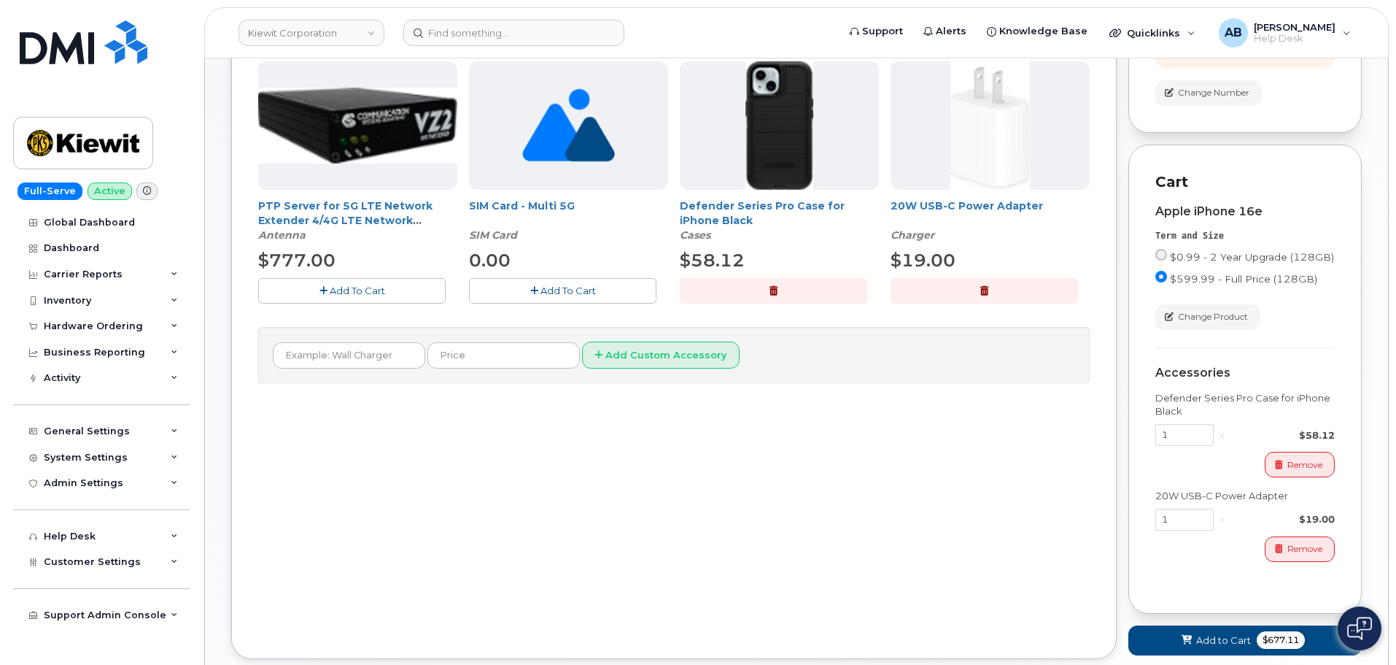
scroll to position [438, 0]
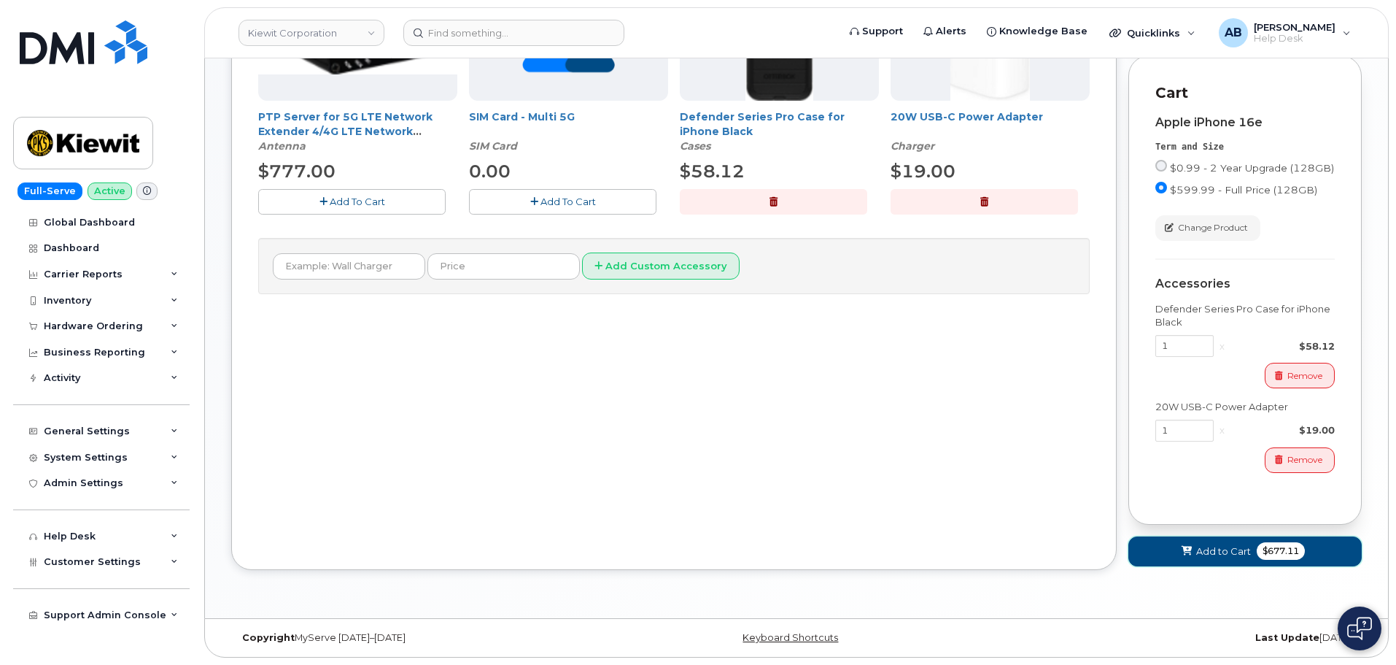
click at [1213, 547] on button "Add to Cart $677.11" at bounding box center [1245, 551] width 233 height 30
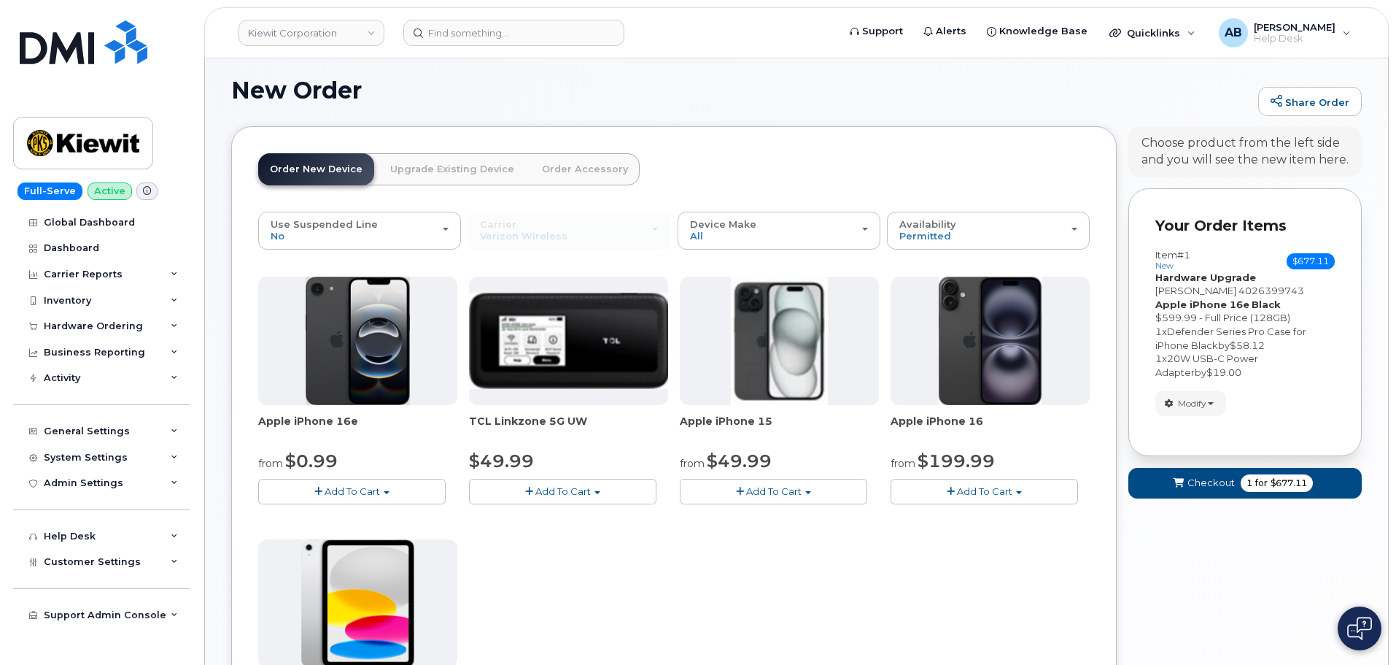
scroll to position [483, 0]
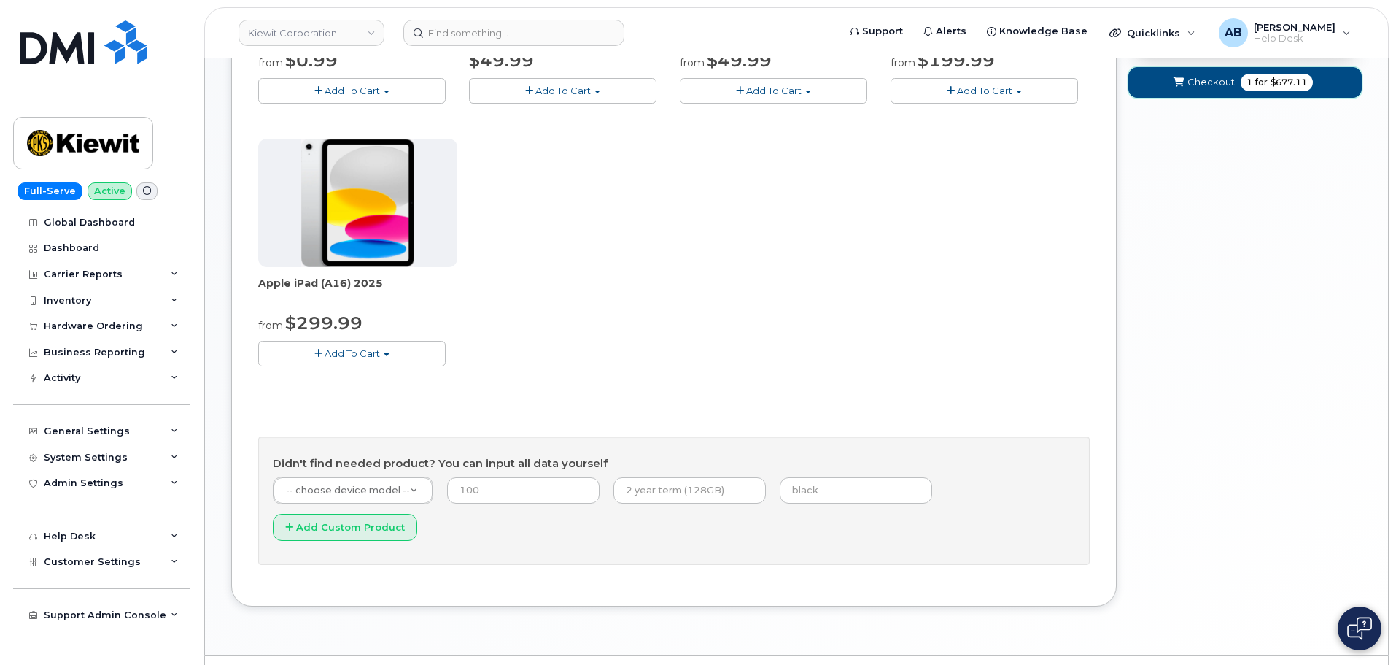
click at [1192, 78] on span "Checkout" at bounding box center [1211, 82] width 47 height 14
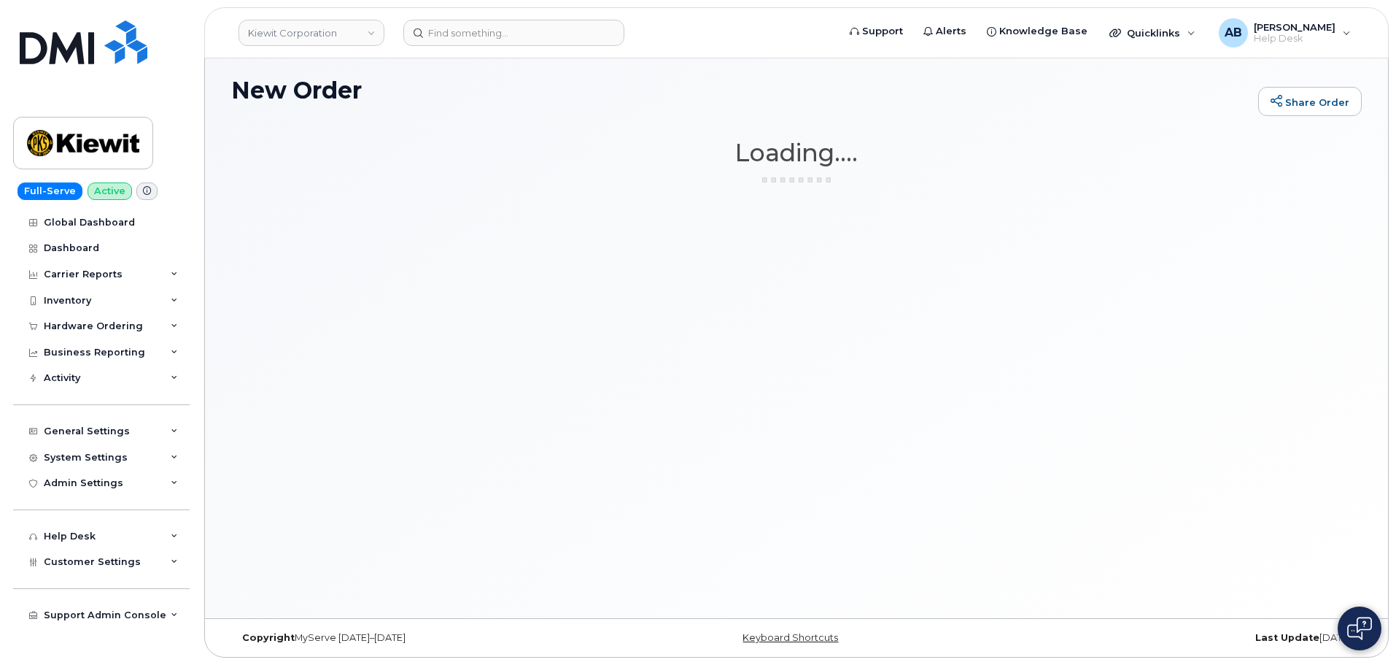
scroll to position [82, 0]
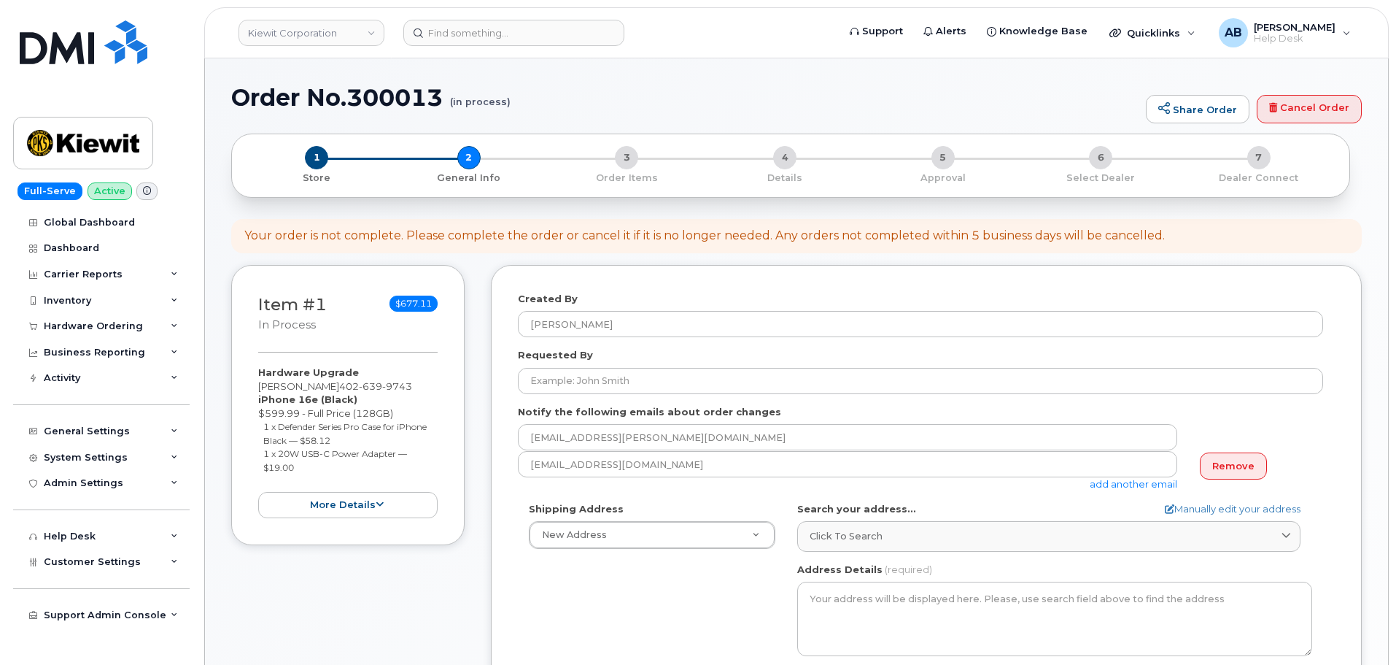
select select
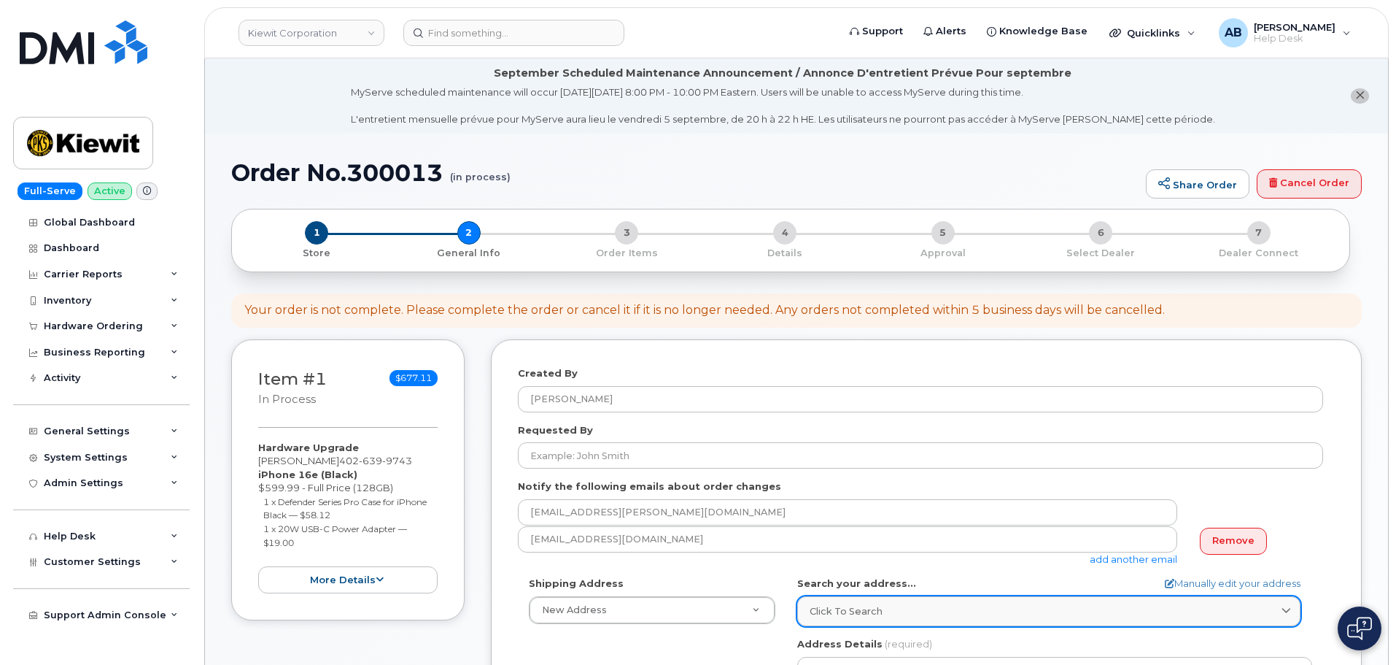
click at [987, 535] on form "Created By Adam Bake Requested By Notify the following emails about order chang…" at bounding box center [926, 657] width 817 height 583
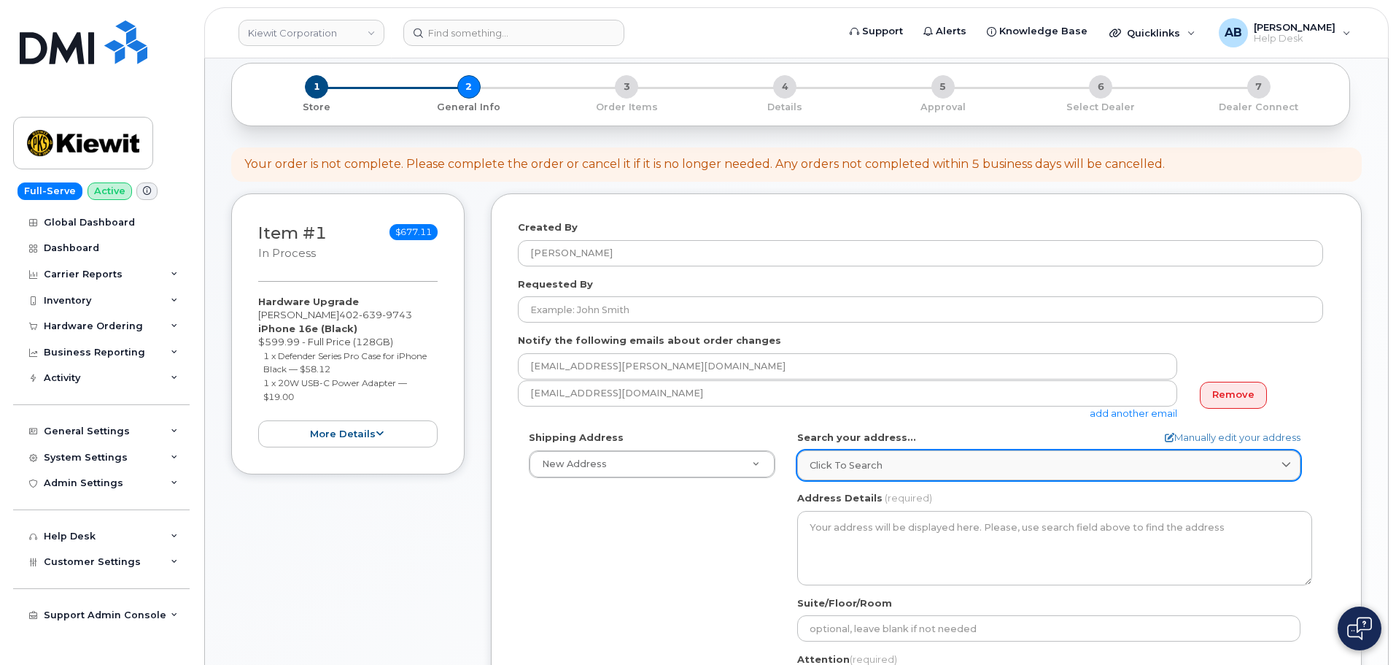
click at [922, 463] on div "Click to search" at bounding box center [1049, 465] width 479 height 14
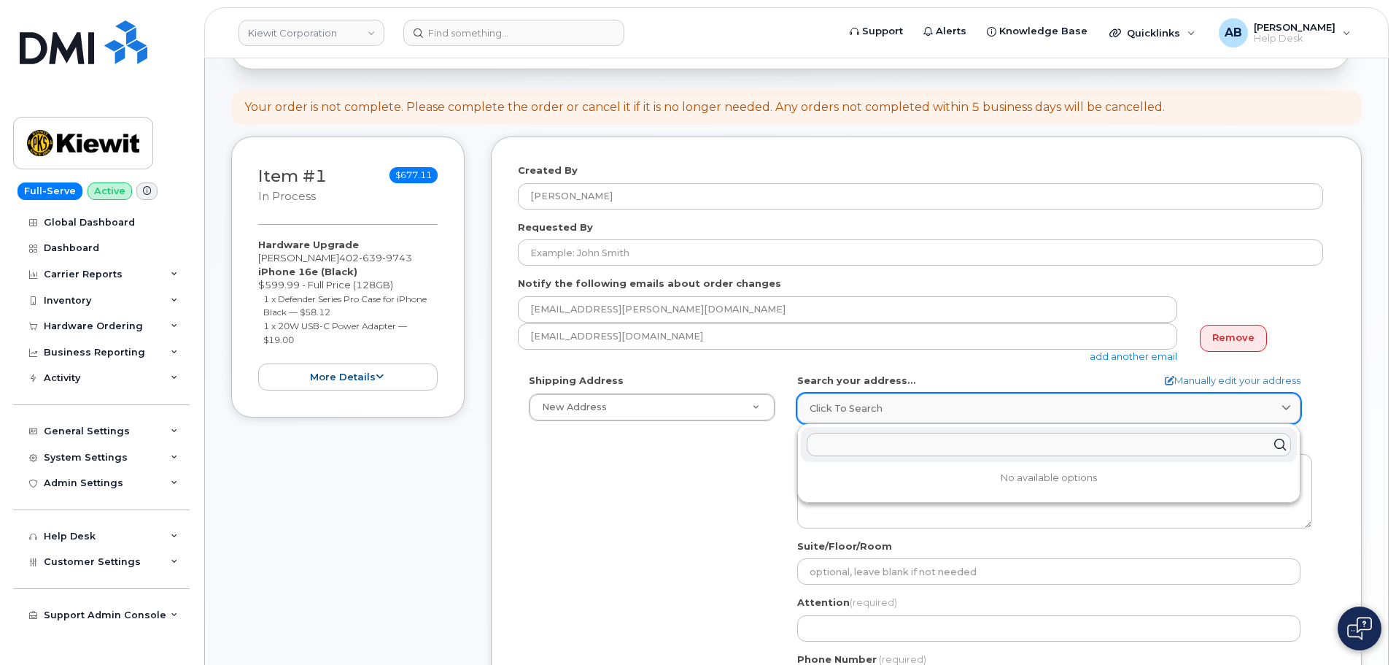
scroll to position [292, 0]
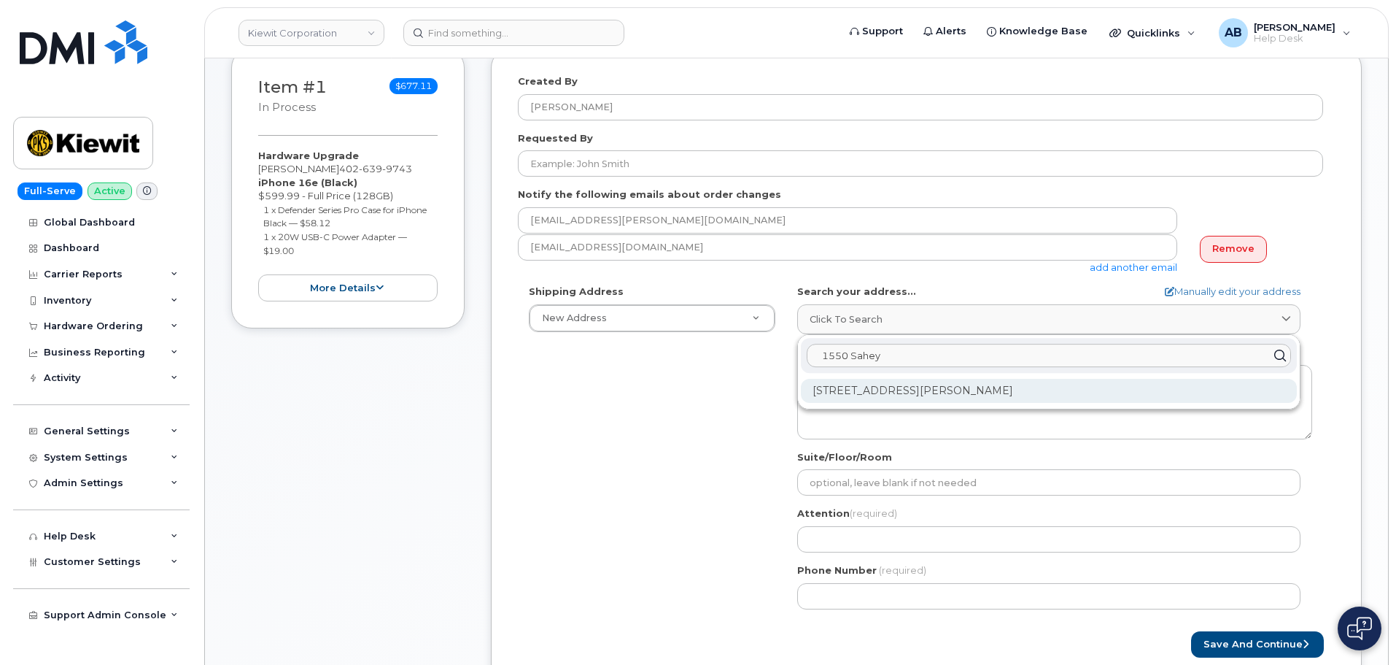
type input "1550 Sahey"
click at [952, 394] on div "1550 Mike Fahey St Omaha NE 68102-4722" at bounding box center [1049, 391] width 496 height 24
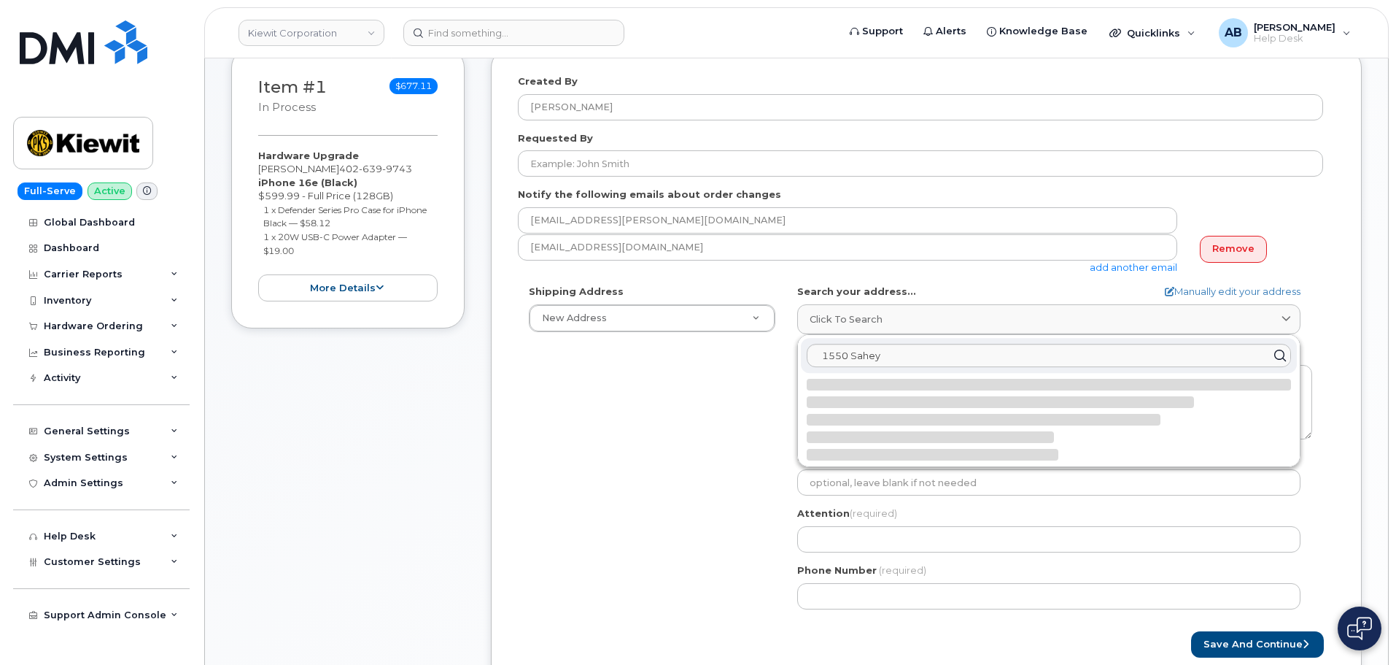
select select
type textarea "1550 Mike Fahey St OMAHA NE 68102-4722 UNITED STATES"
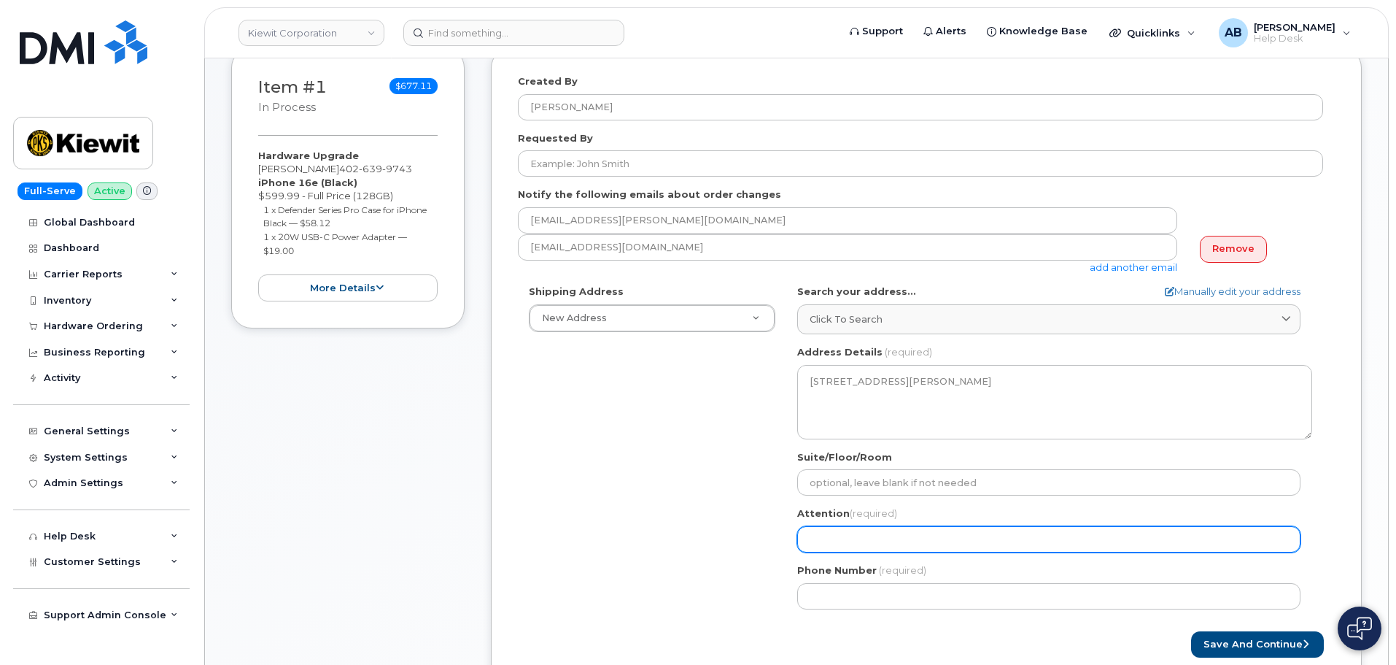
click at [867, 529] on input "Attention (required)" at bounding box center [1048, 539] width 503 height 26
select select
type input "A"
select select
type input "As"
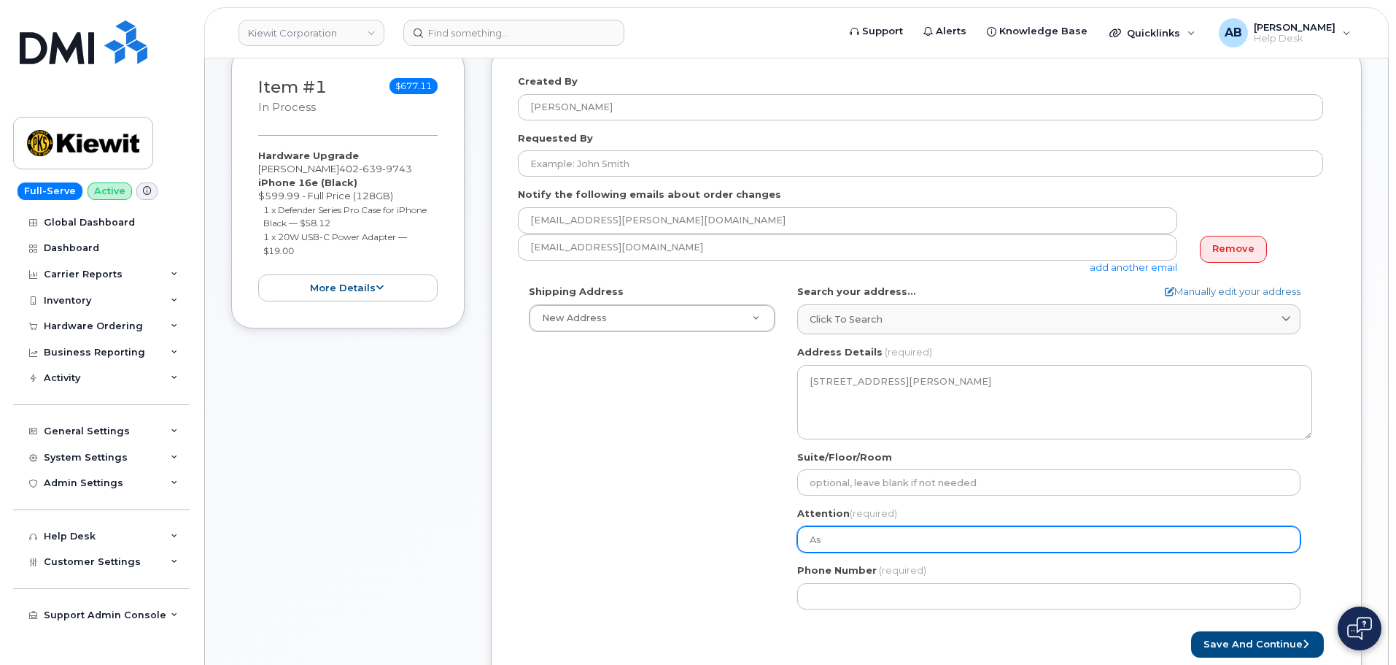
select select
type input "Ash"
select select
type input "As"
select select
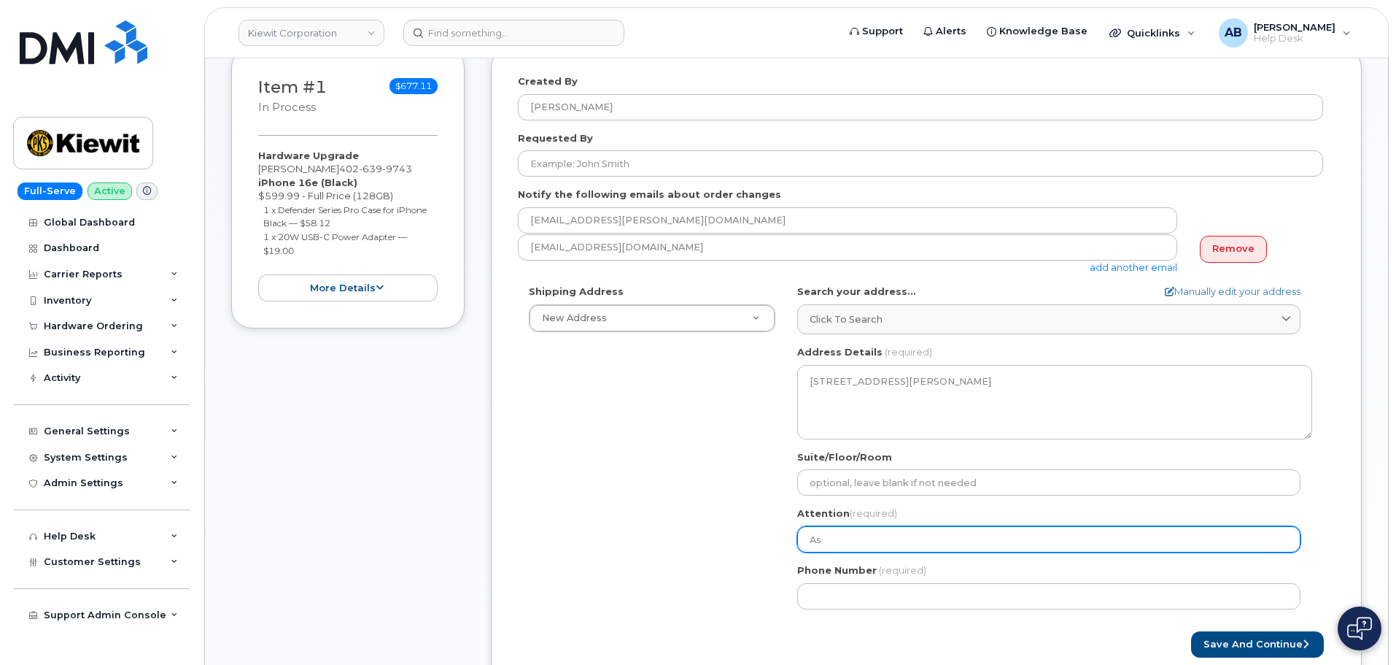
type input "Asl"
select select
type input "Asle"
select select
type input "Asl"
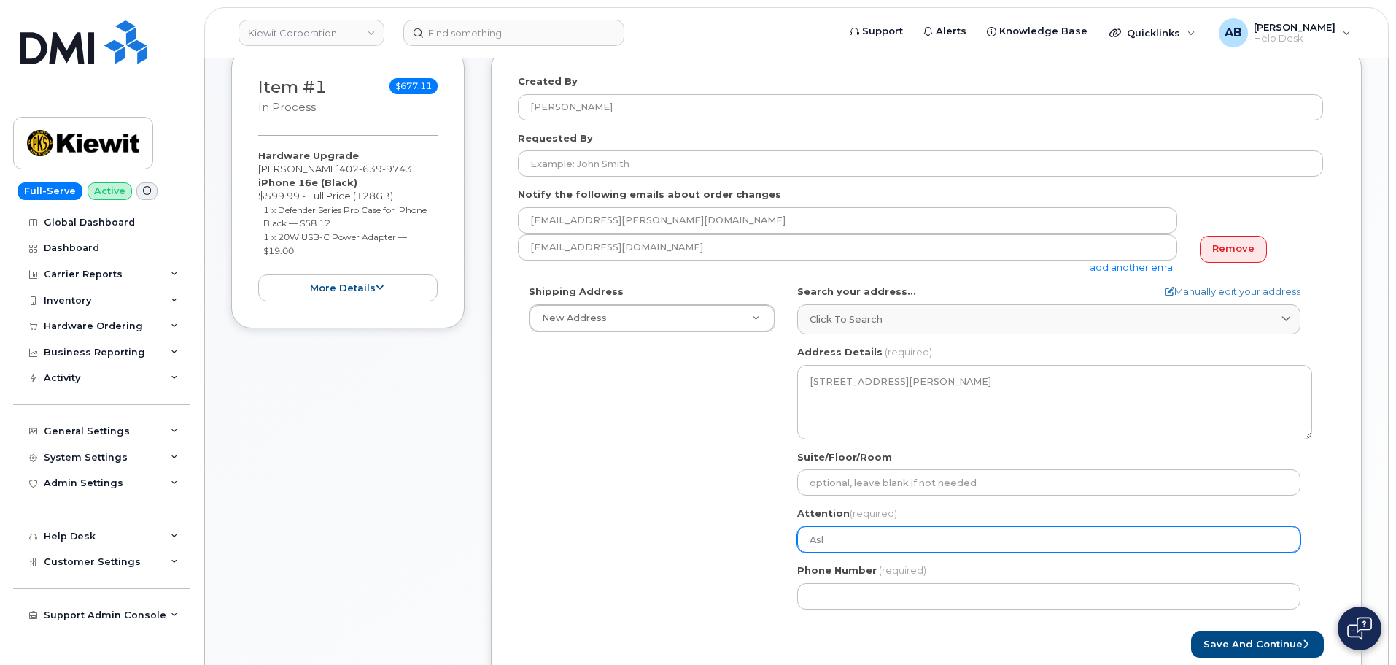
select select
type input "As"
select select
type input "Ash"
select select
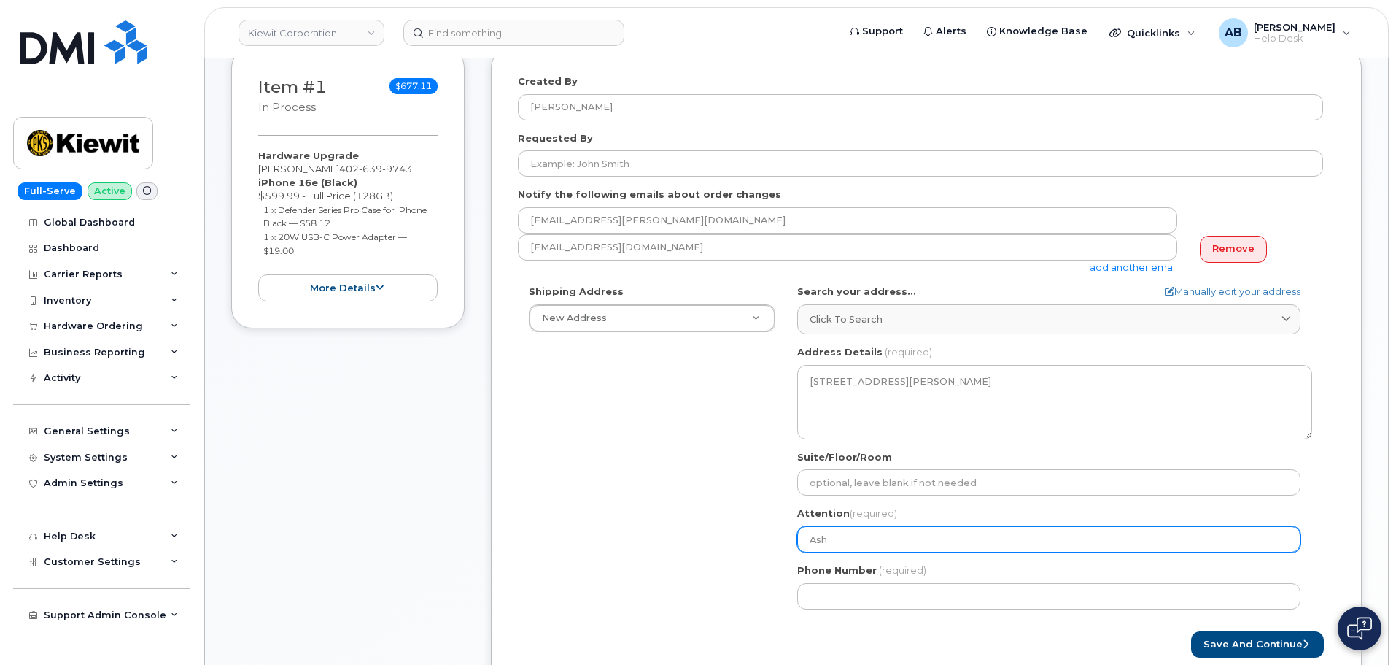
type input "Ashl"
select select
type input "Ashle"
select select
type input "Ashl"
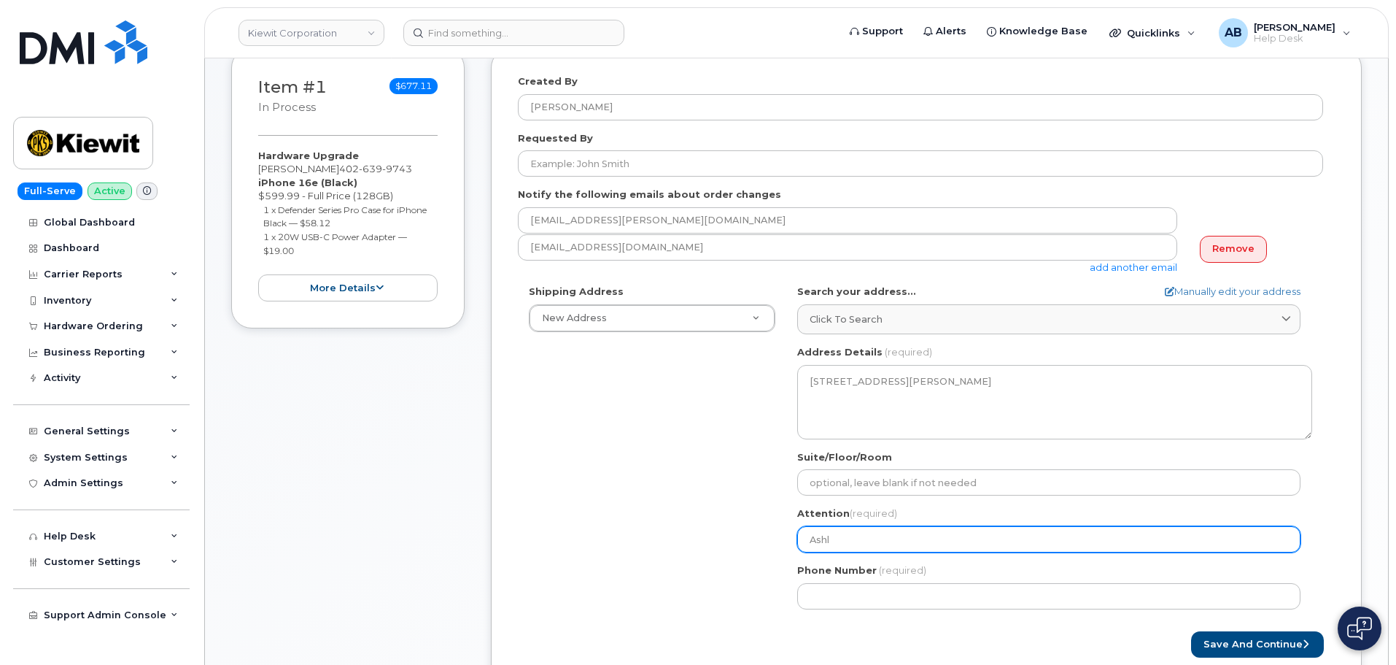
select select
type input "Ash"
select select
type input "As"
select select
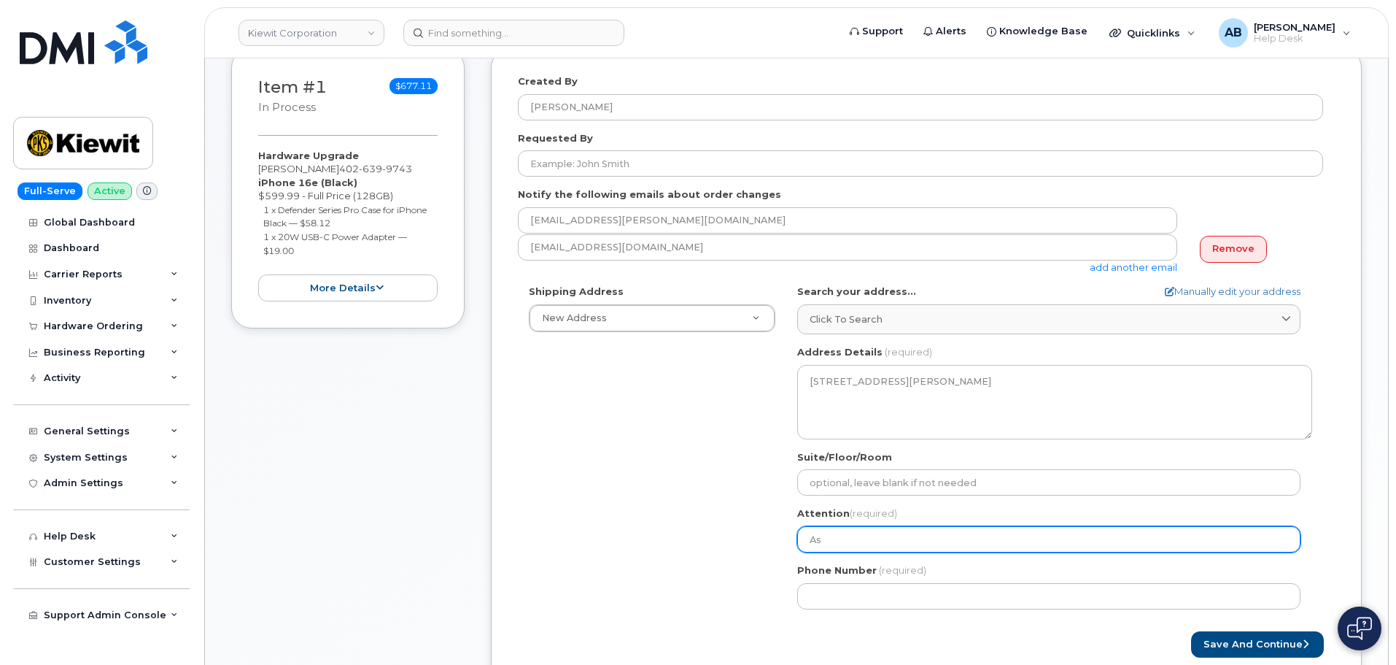
type input "A"
select select
paste input "[PERSON_NAME]"
select select
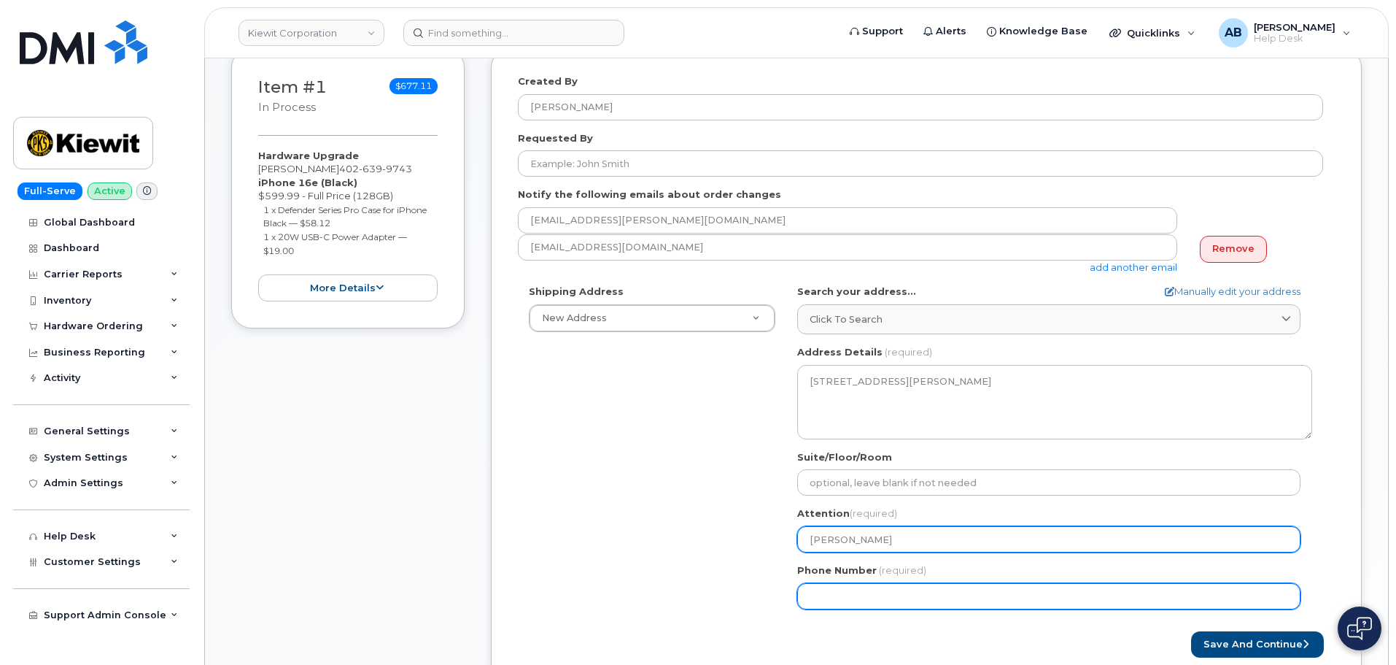
type input "[PERSON_NAME]"
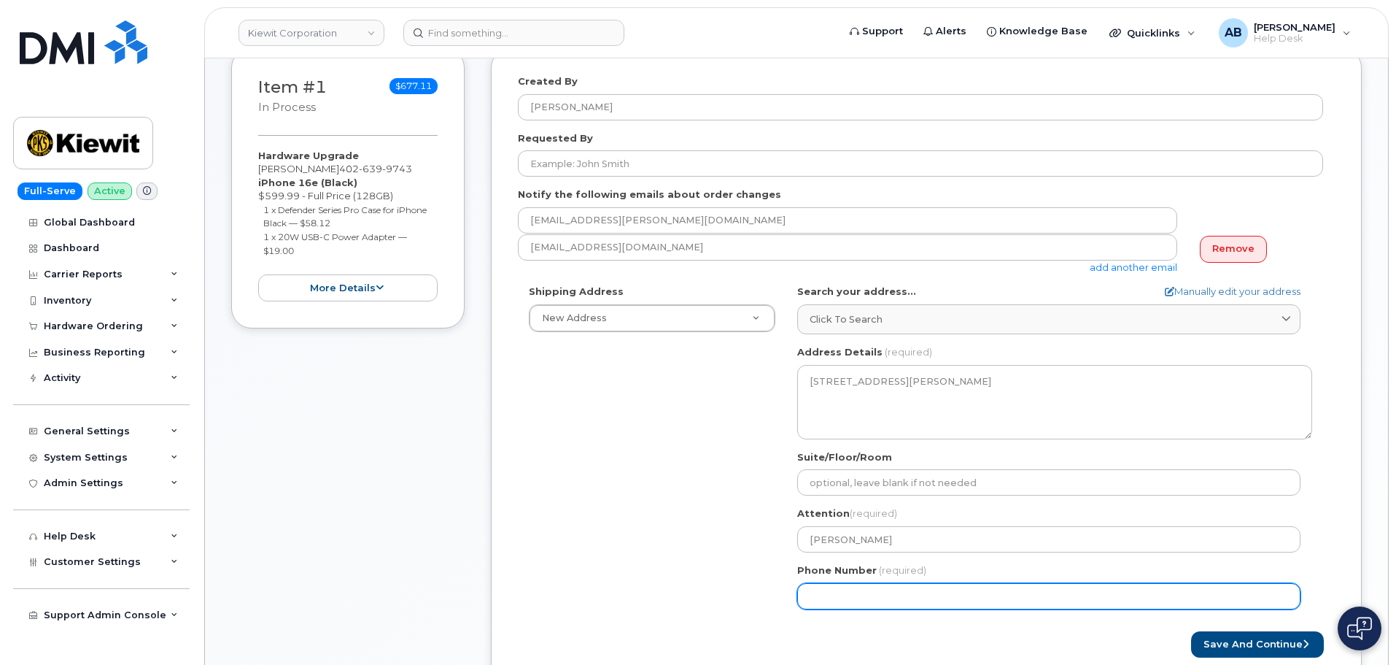
click at [852, 600] on input "Phone Number" at bounding box center [1048, 596] width 503 height 26
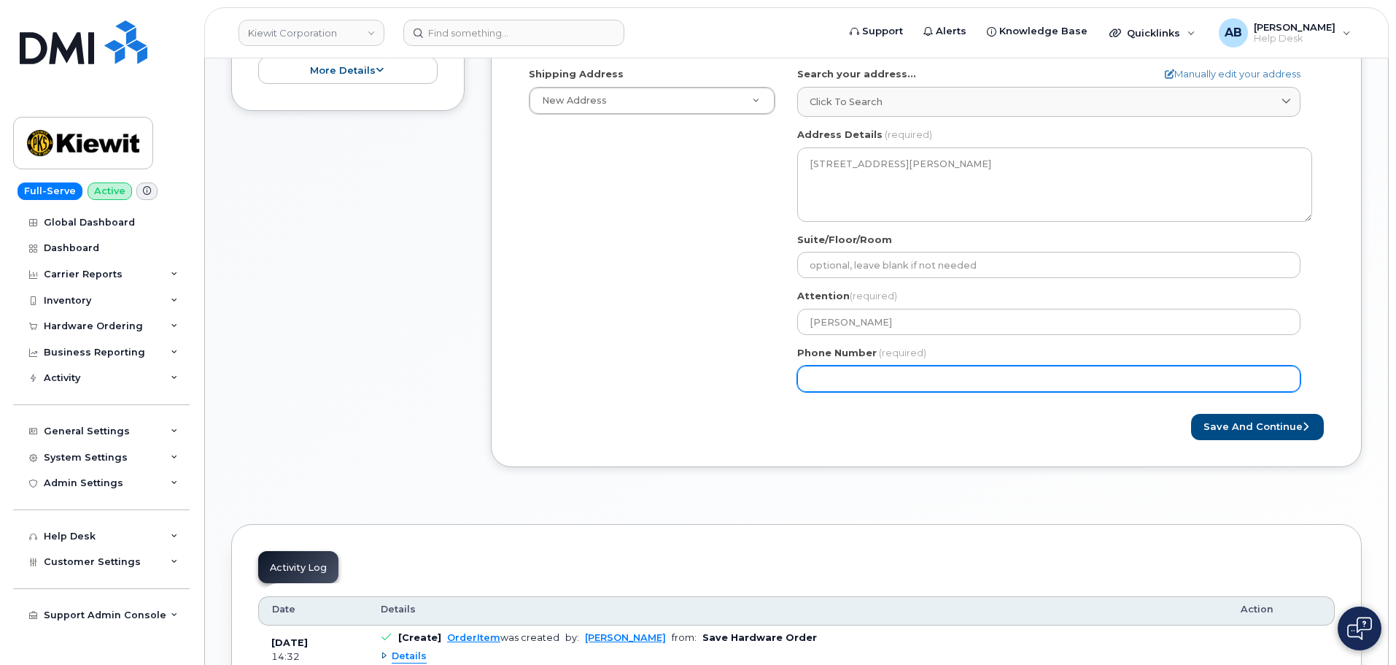
scroll to position [511, 0]
type input "402639974"
select select
type input "4026399743"
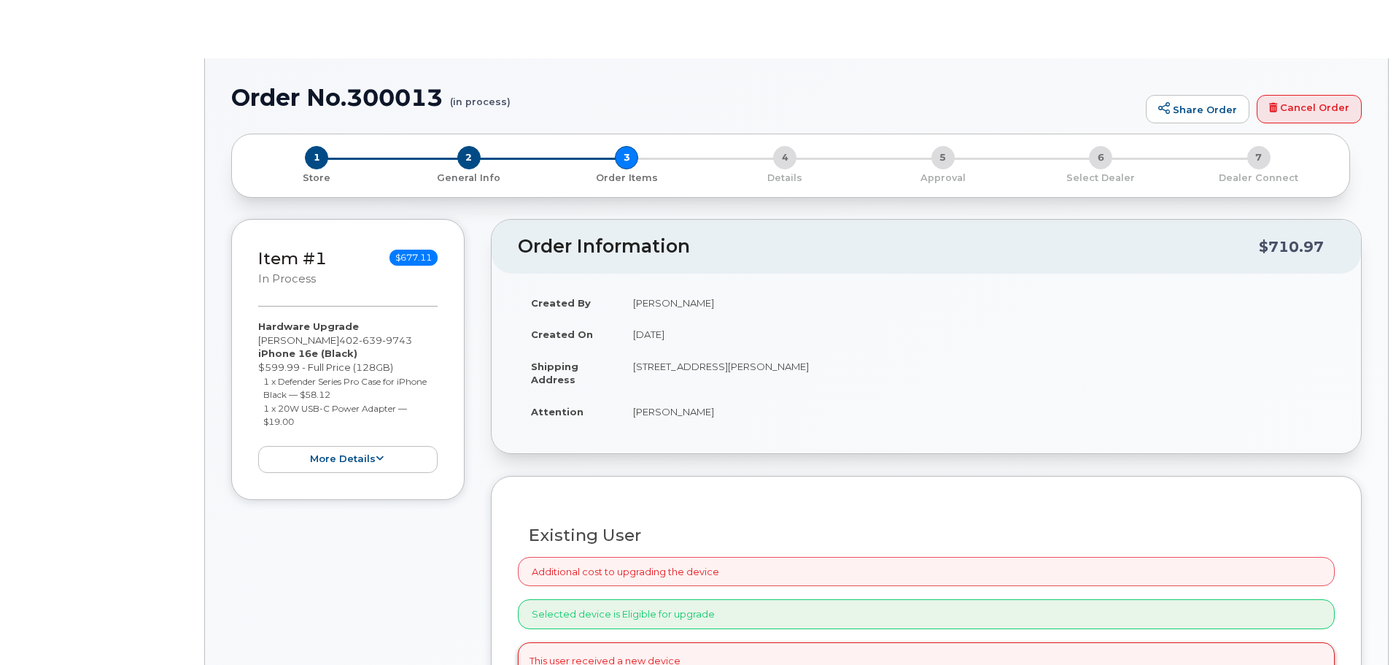
type input "[PERSON_NAME]"
radio input "true"
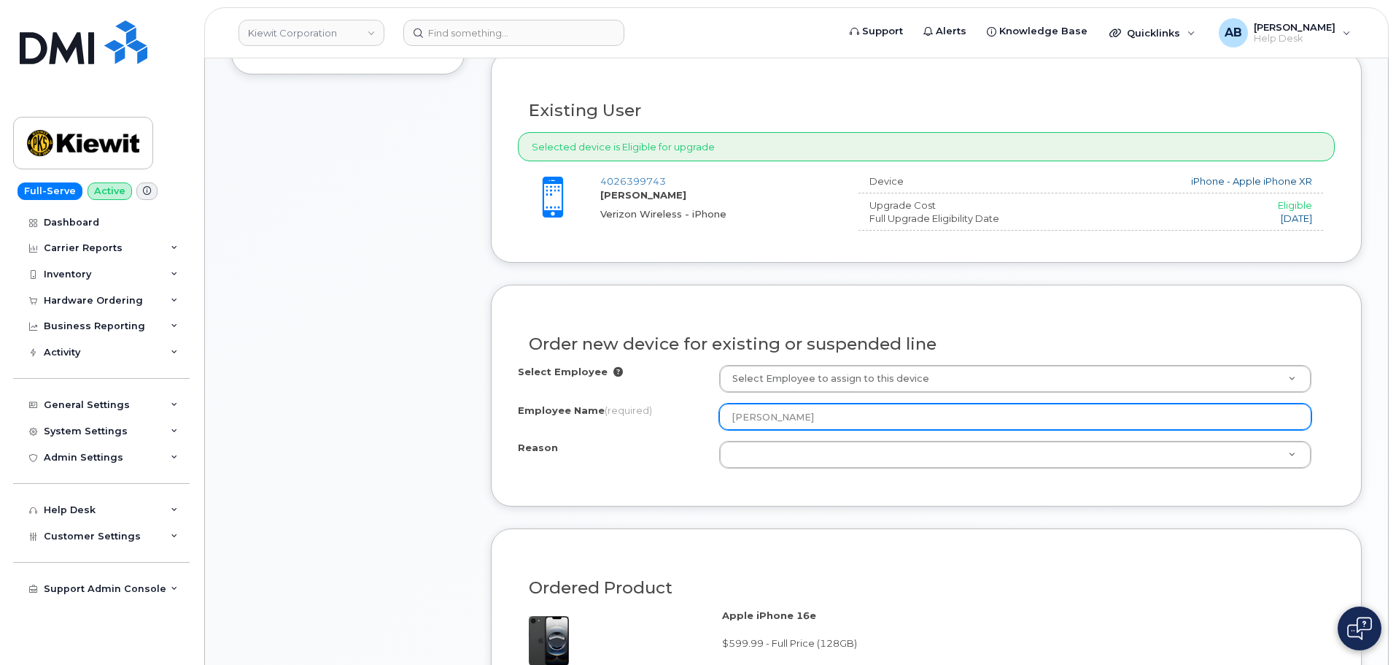
scroll to position [585, 0]
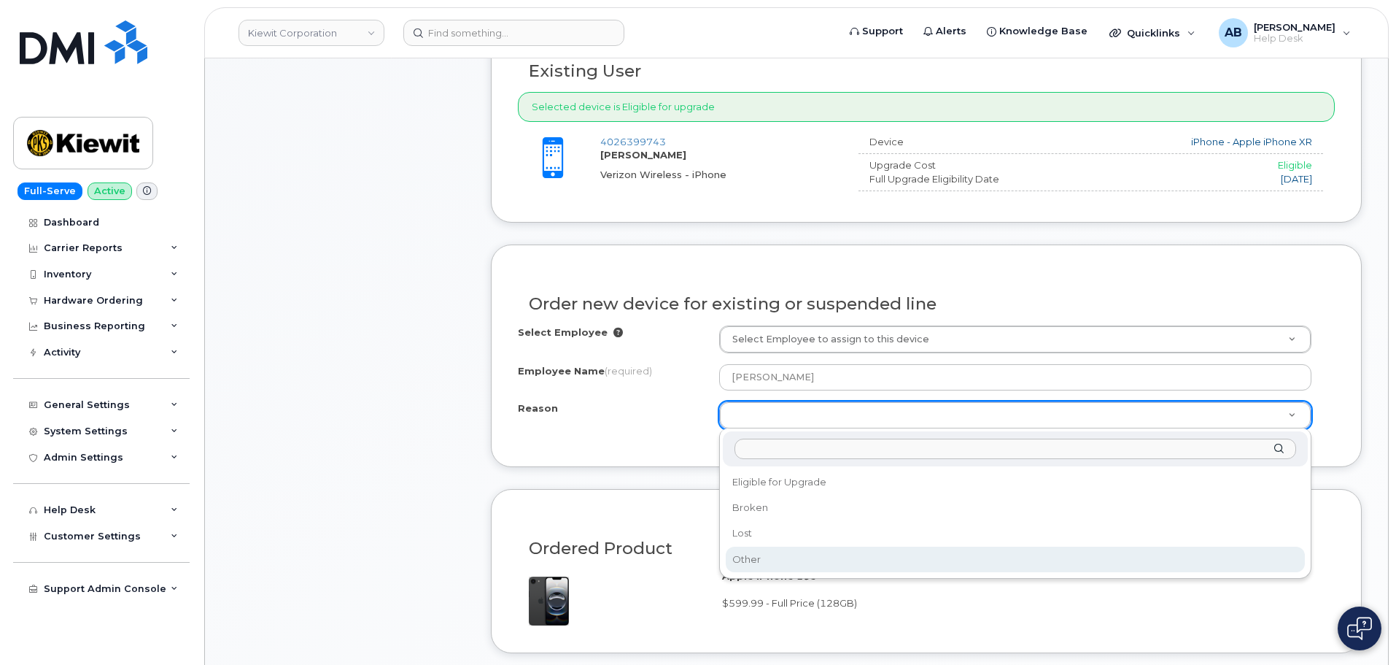
select select "other"
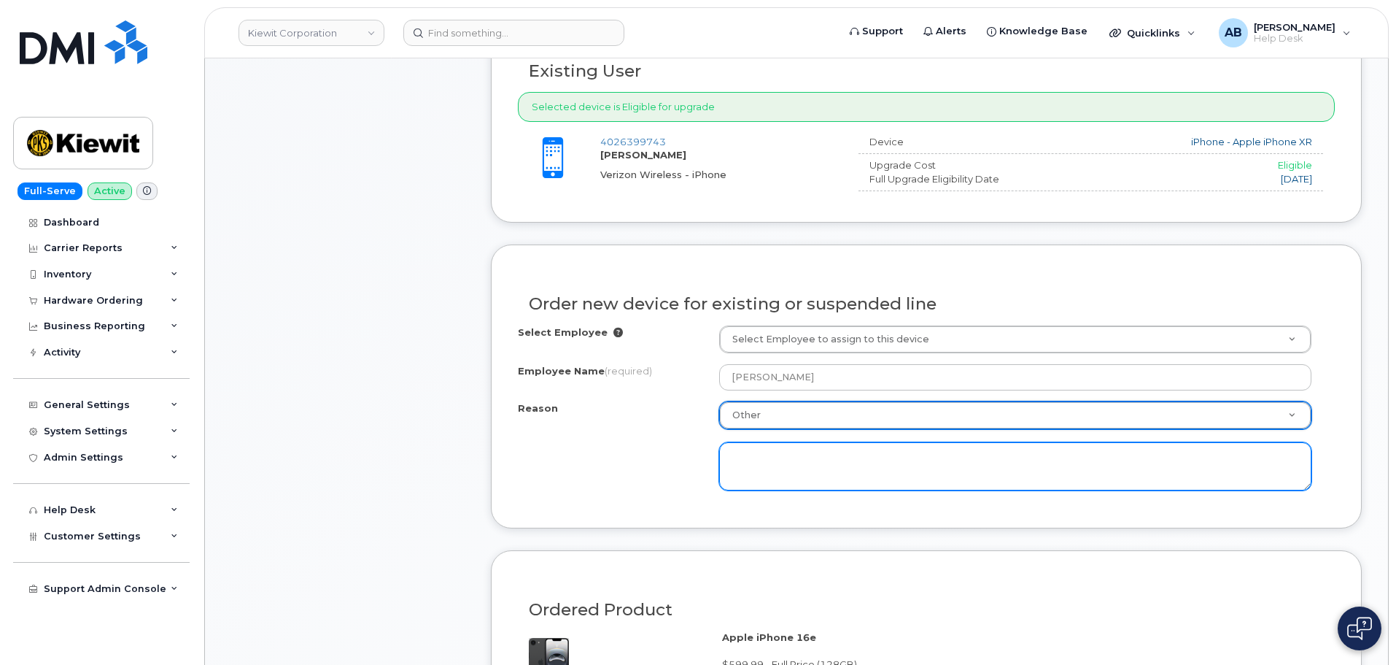
click at [781, 459] on textarea at bounding box center [1015, 466] width 592 height 48
type textarea "A"
type textarea "T"
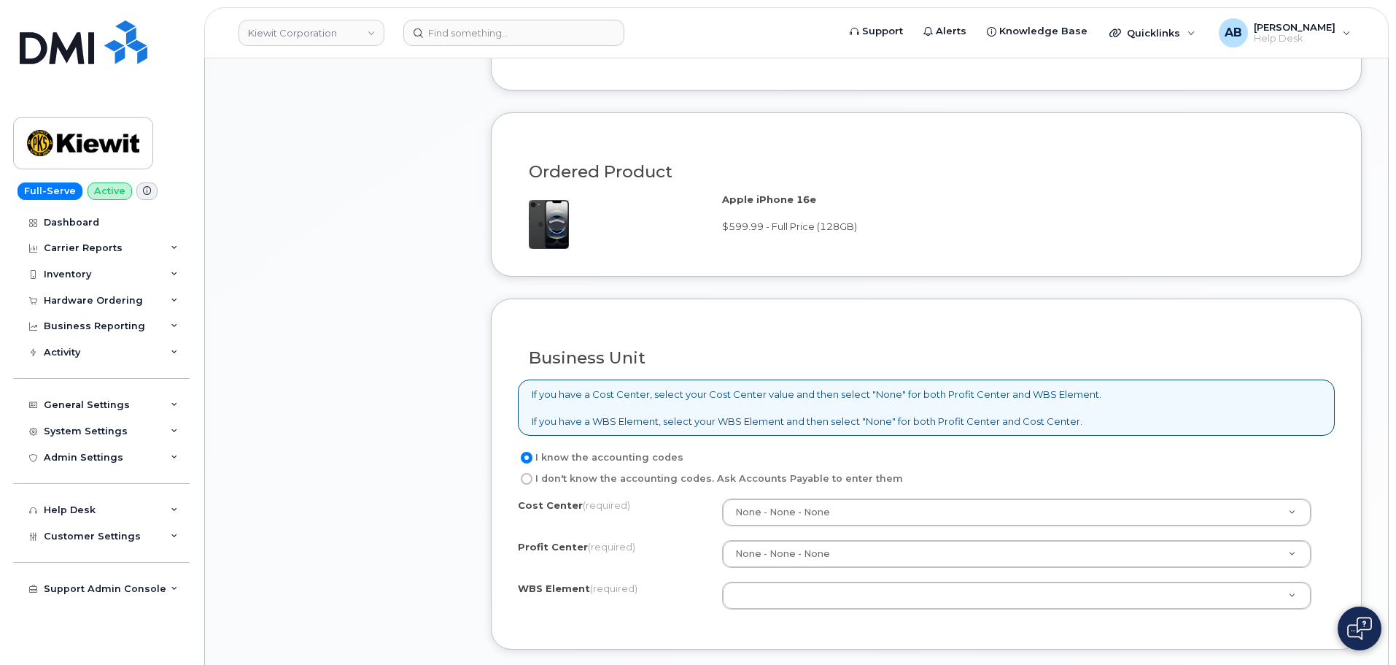
scroll to position [1096, 0]
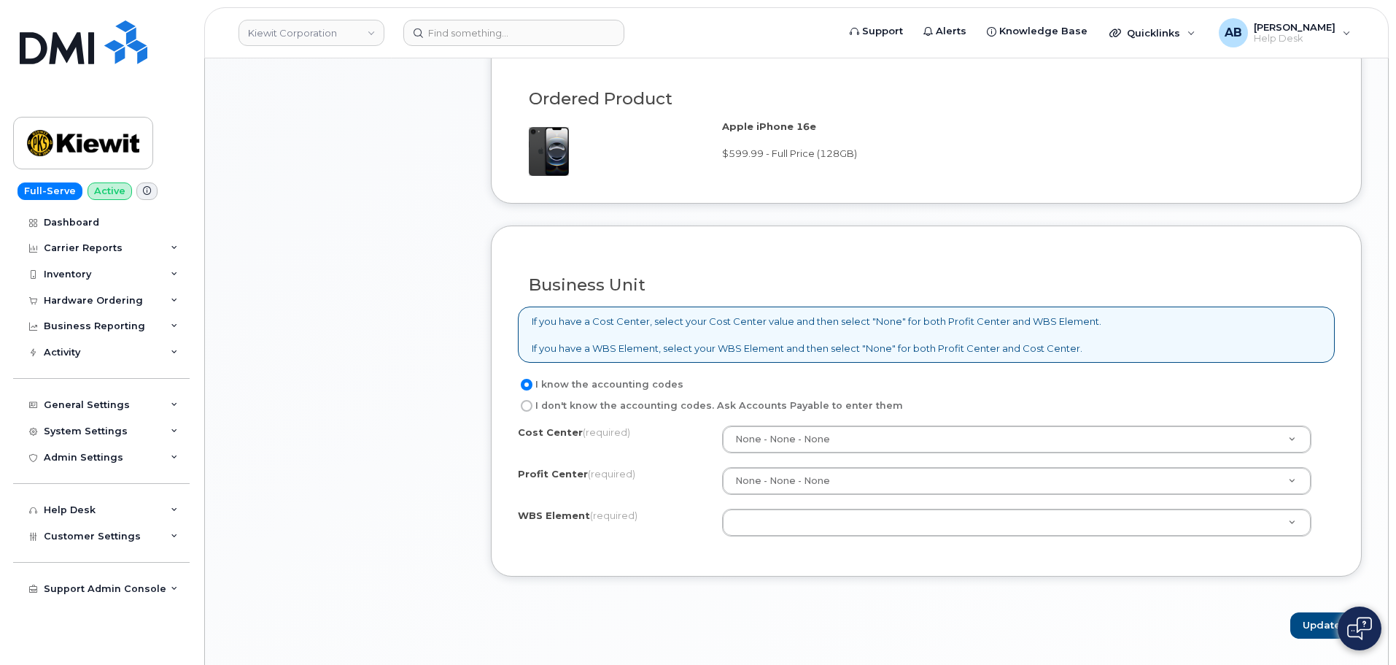
type textarea "The current device is having a lot of performance issues for the user. Is the r…"
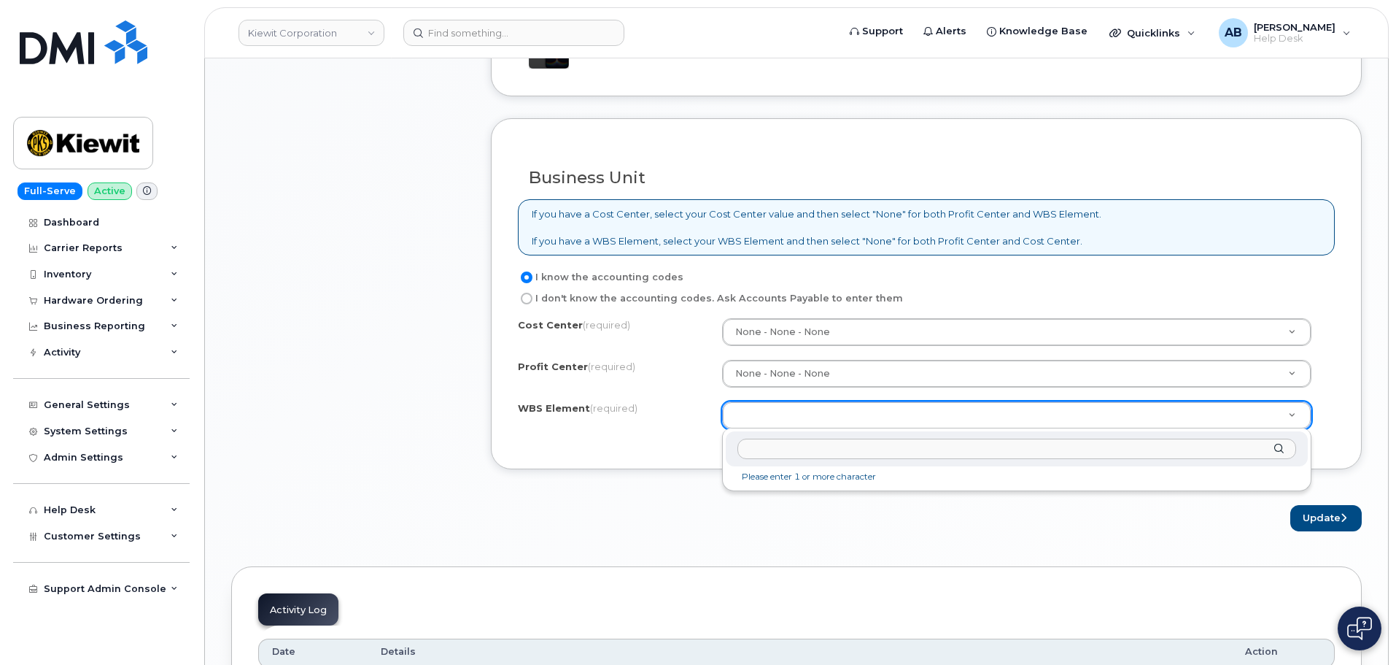
scroll to position [1242, 0]
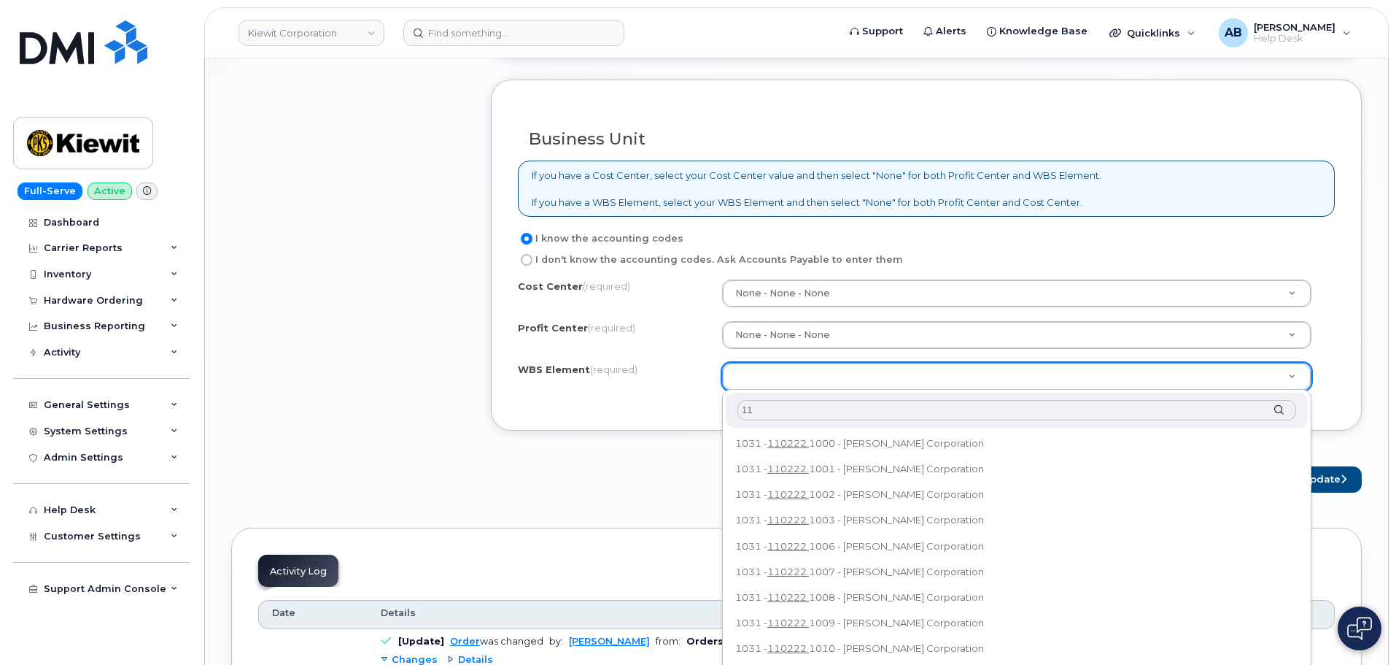
type input "1"
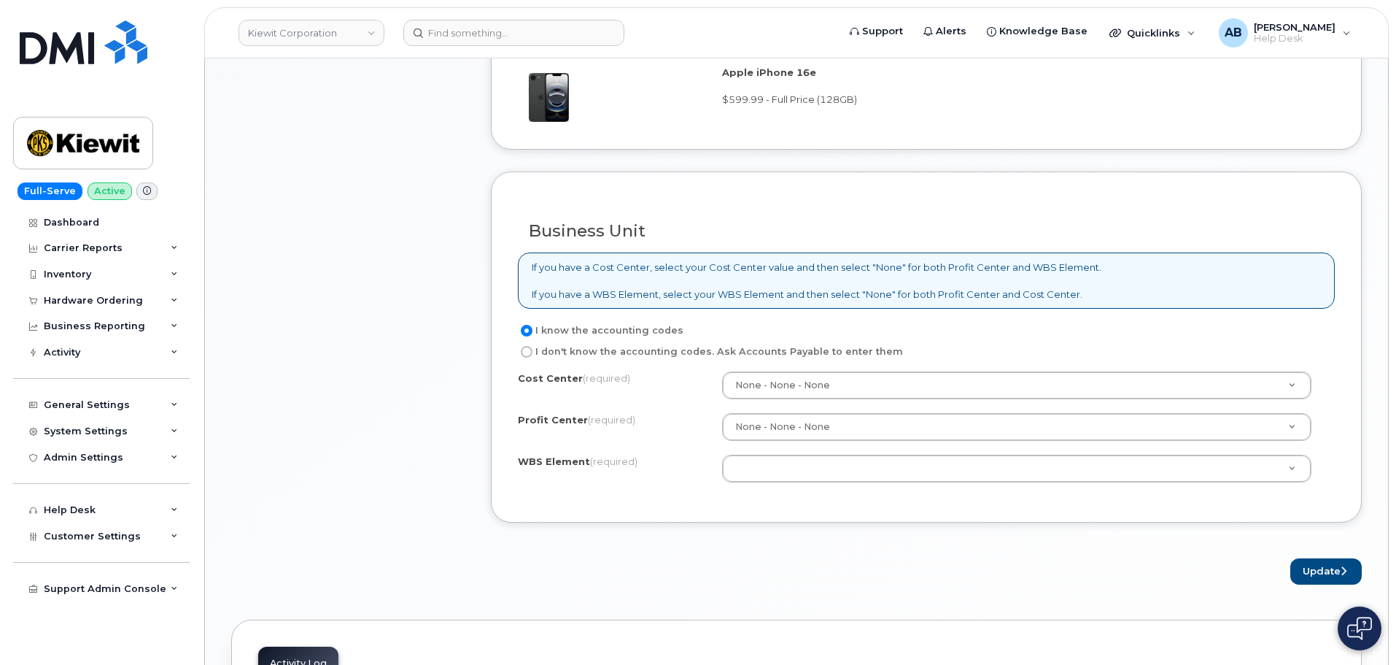
scroll to position [1096, 0]
